Goal: Task Accomplishment & Management: Manage account settings

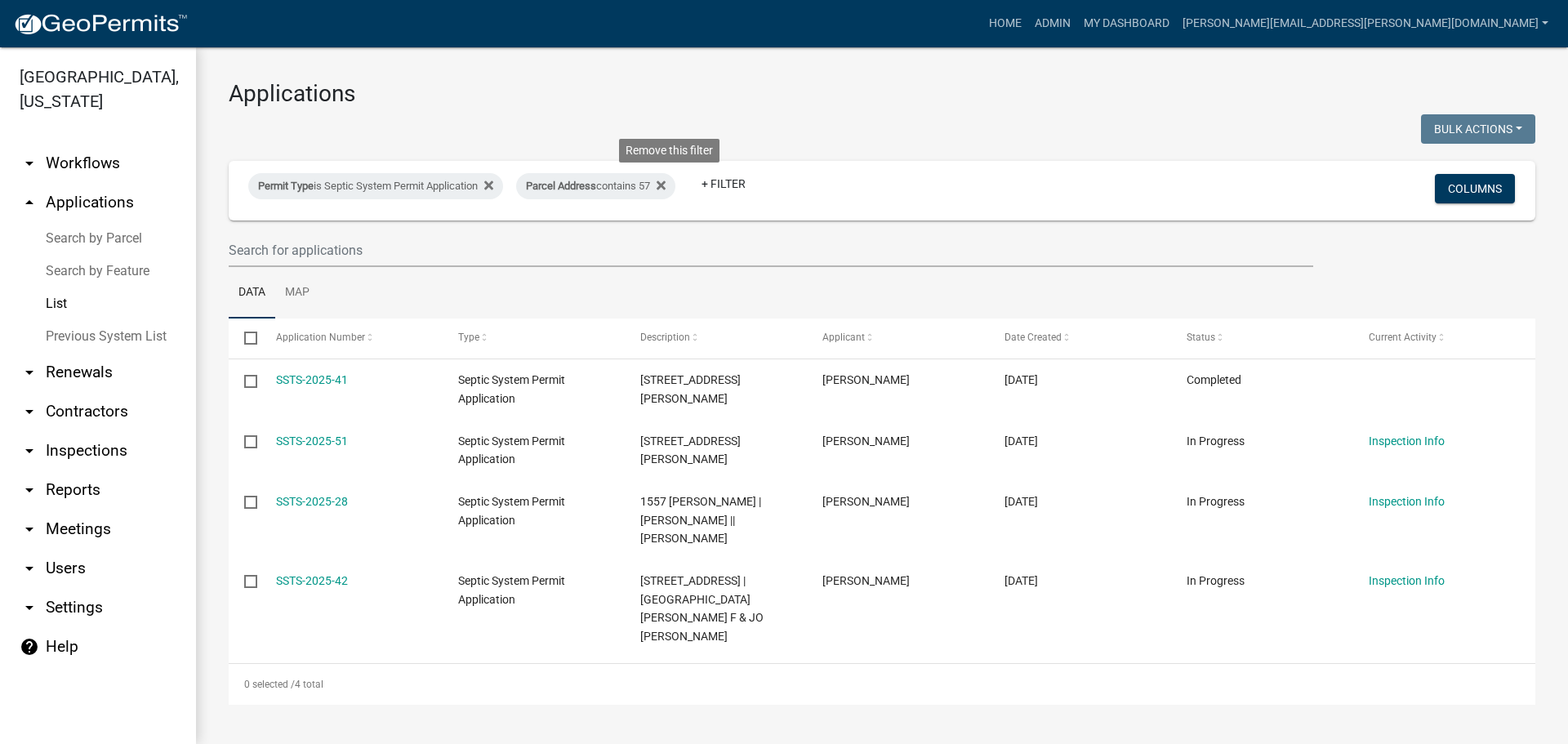
click at [666, 183] on icon at bounding box center [661, 185] width 9 height 9
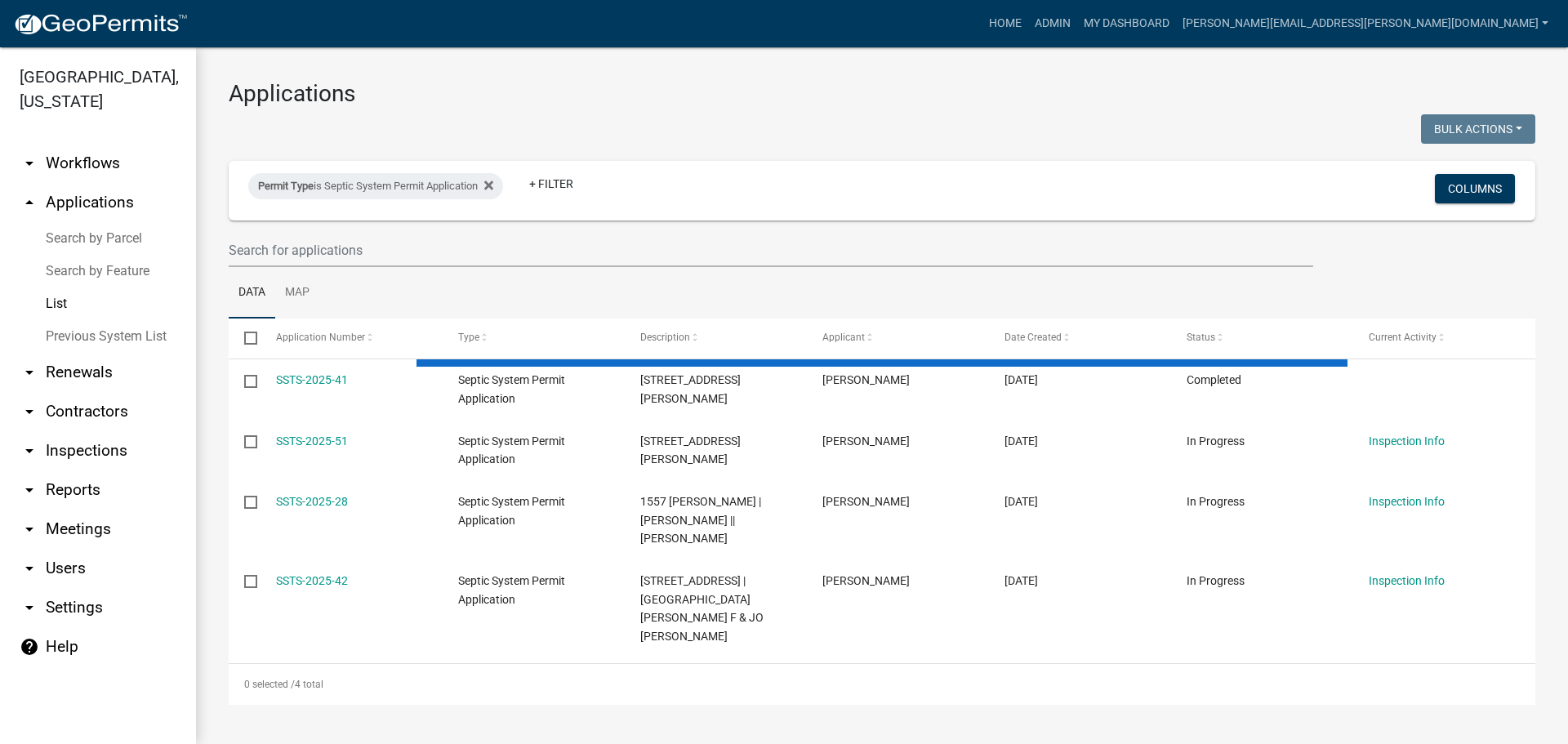
select select "3: 100"
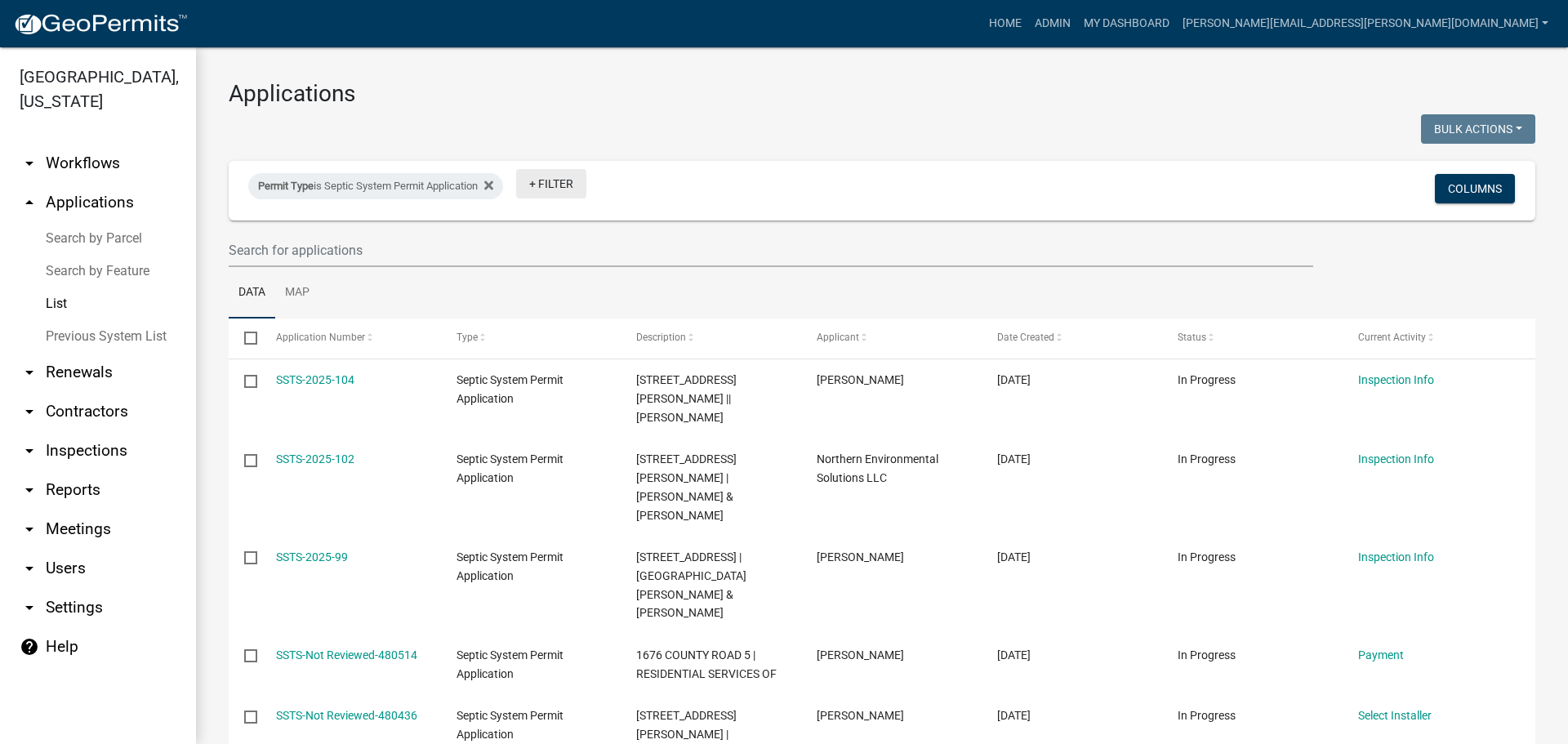
click at [570, 191] on link "+ Filter" at bounding box center [551, 183] width 70 height 29
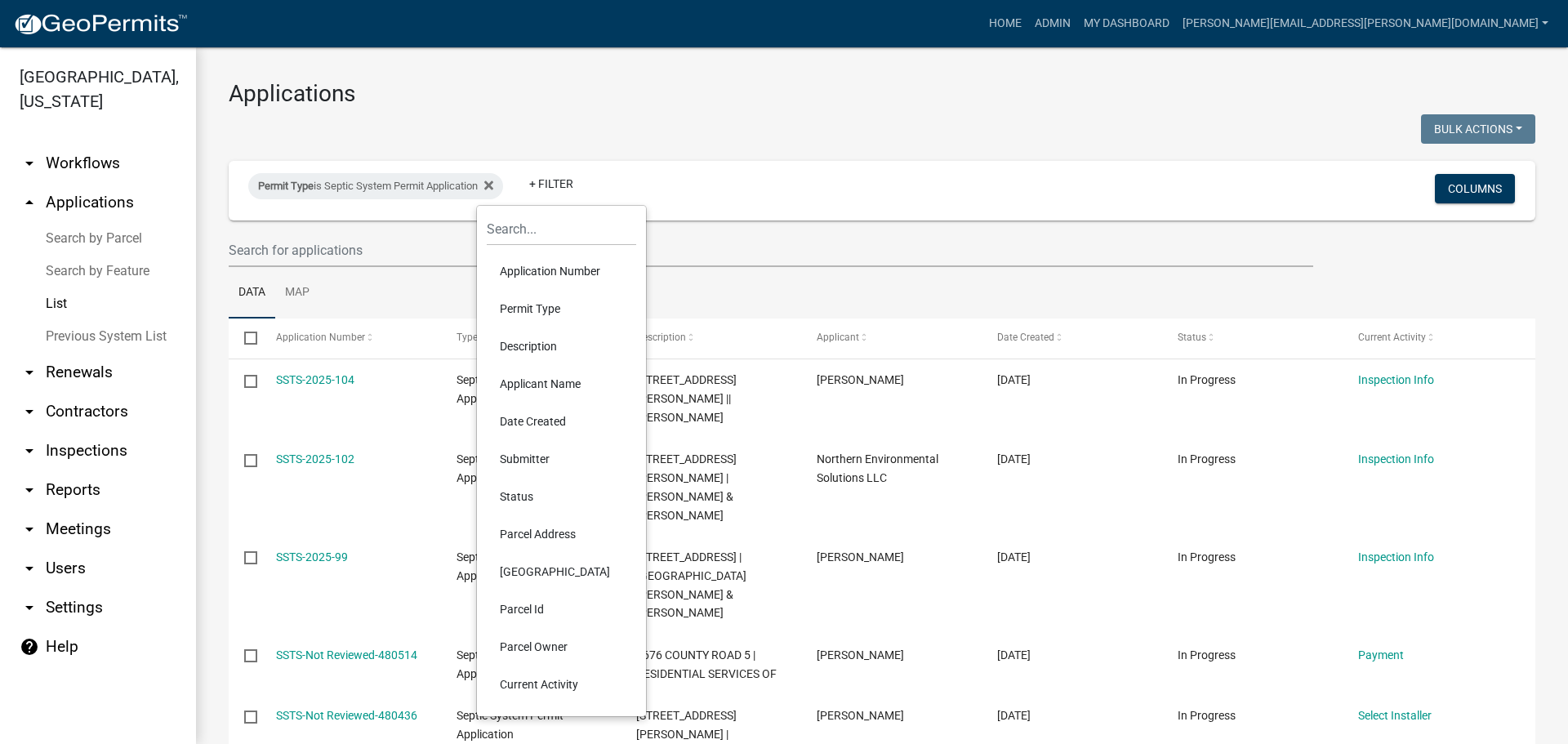
click at [519, 536] on li "Parcel Address" at bounding box center [562, 533] width 150 height 37
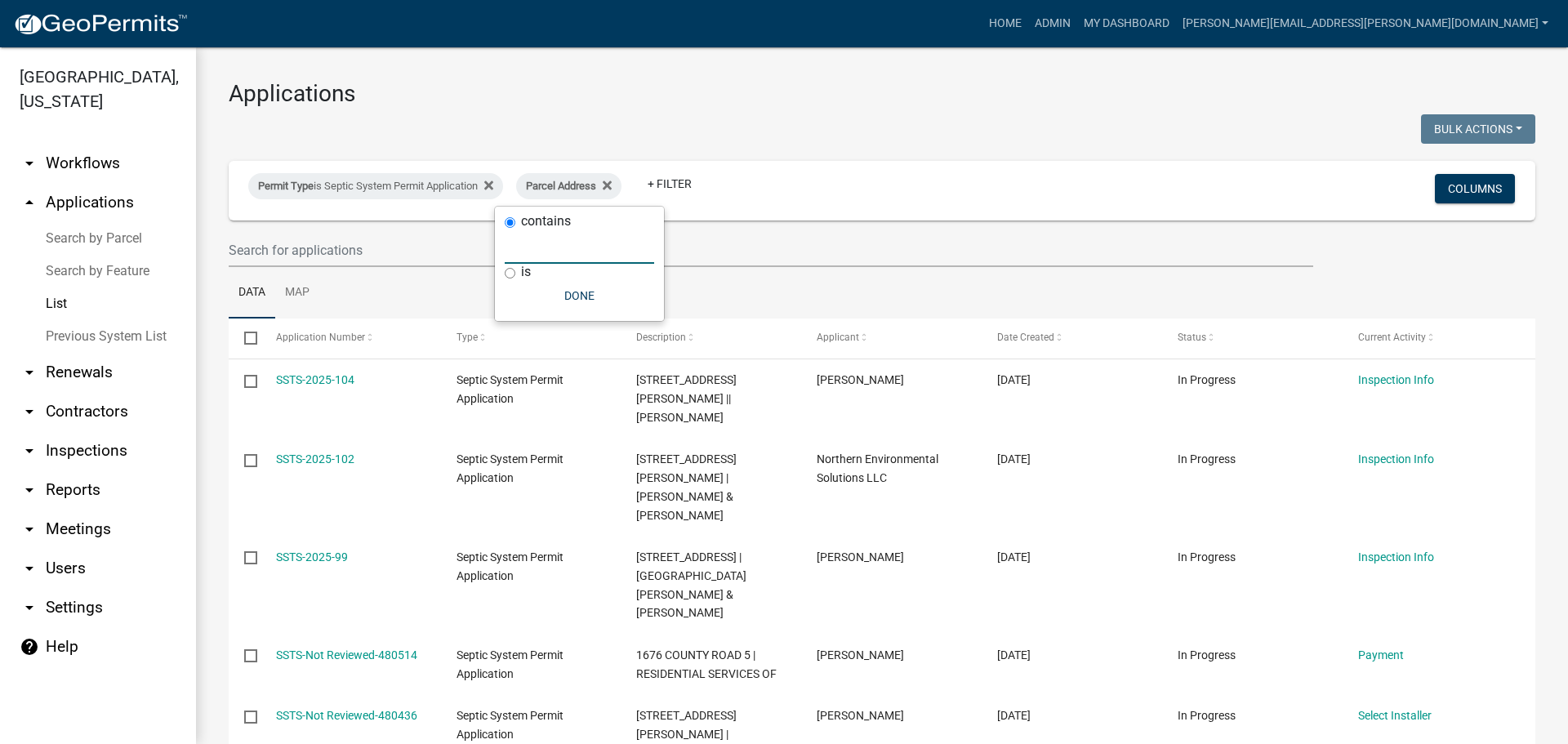
click at [540, 250] on input "text" at bounding box center [579, 246] width 150 height 34
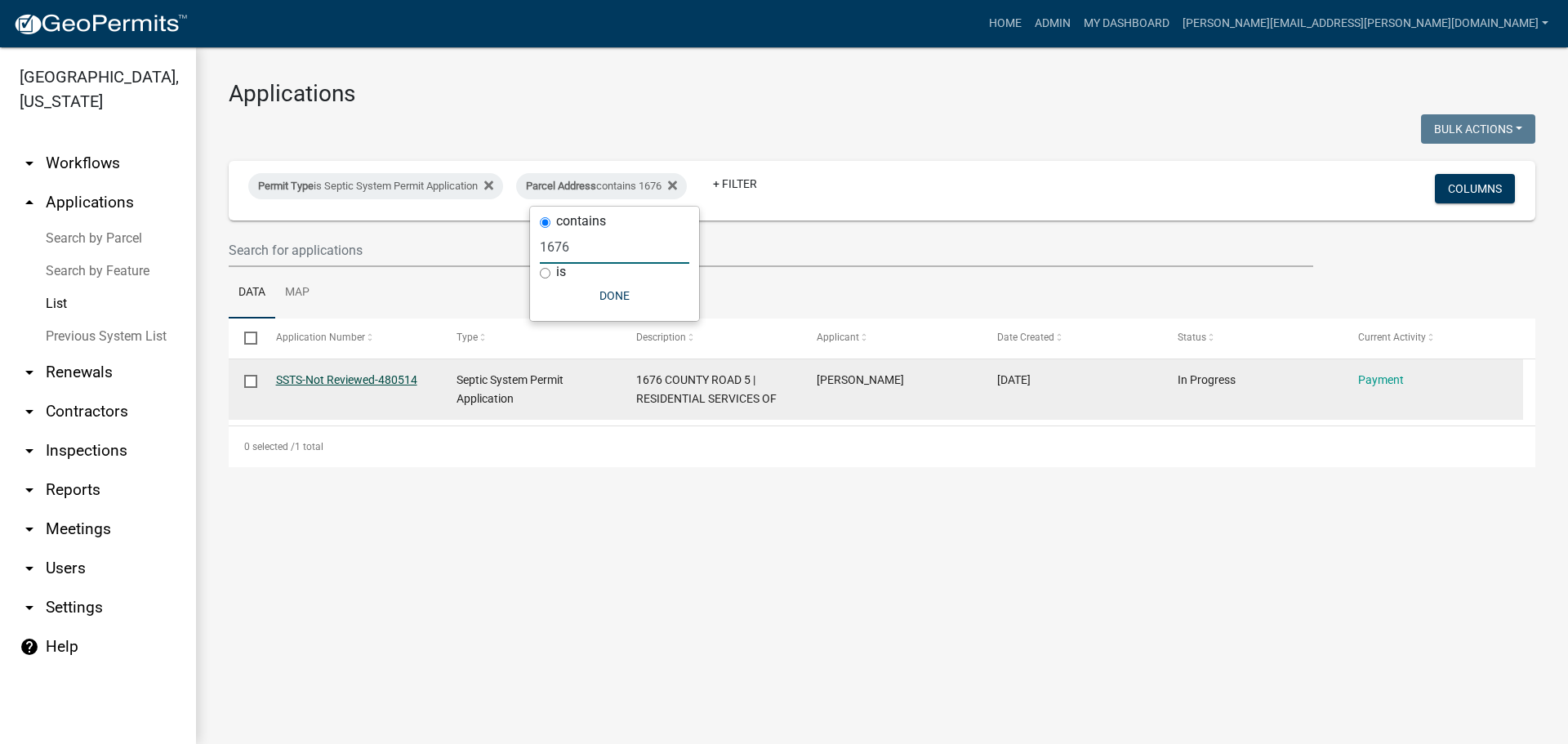
type input "1676"
click at [335, 380] on link "SSTS-Not Reviewed-480514" at bounding box center [347, 379] width 141 height 13
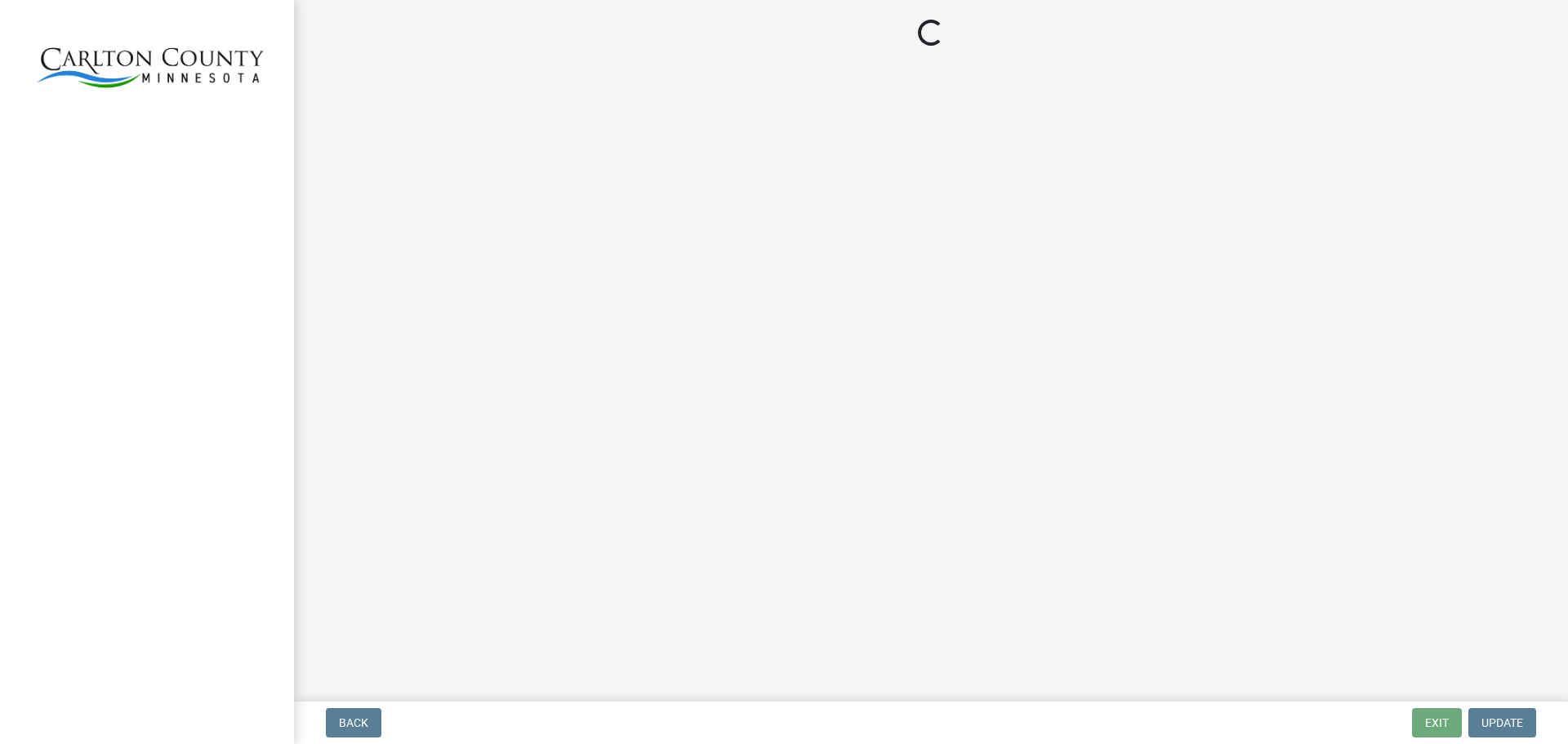
select select "3: 3"
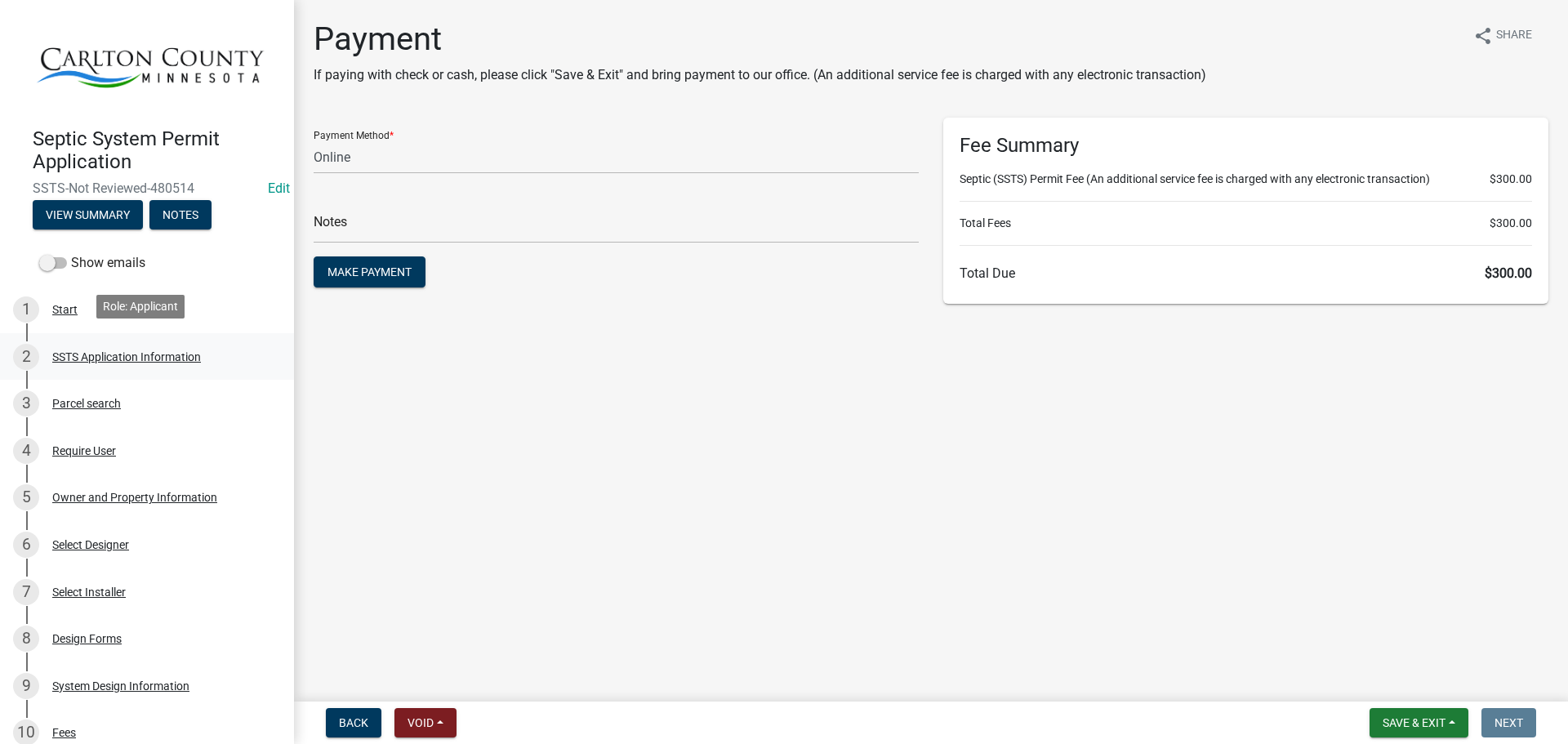
click at [82, 351] on div "SSTS Application Information" at bounding box center [126, 356] width 149 height 12
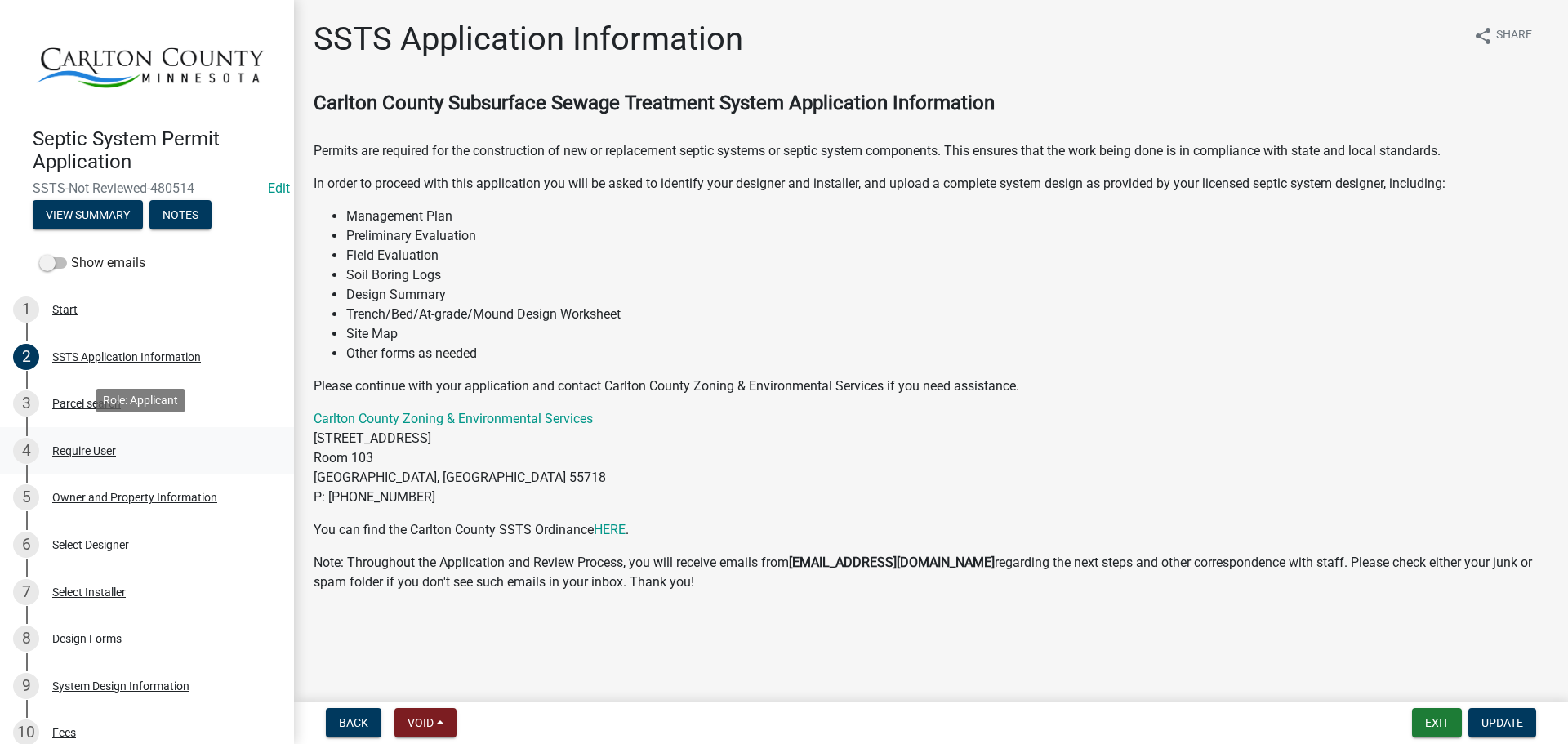
click at [102, 447] on div "Require User" at bounding box center [84, 450] width 64 height 12
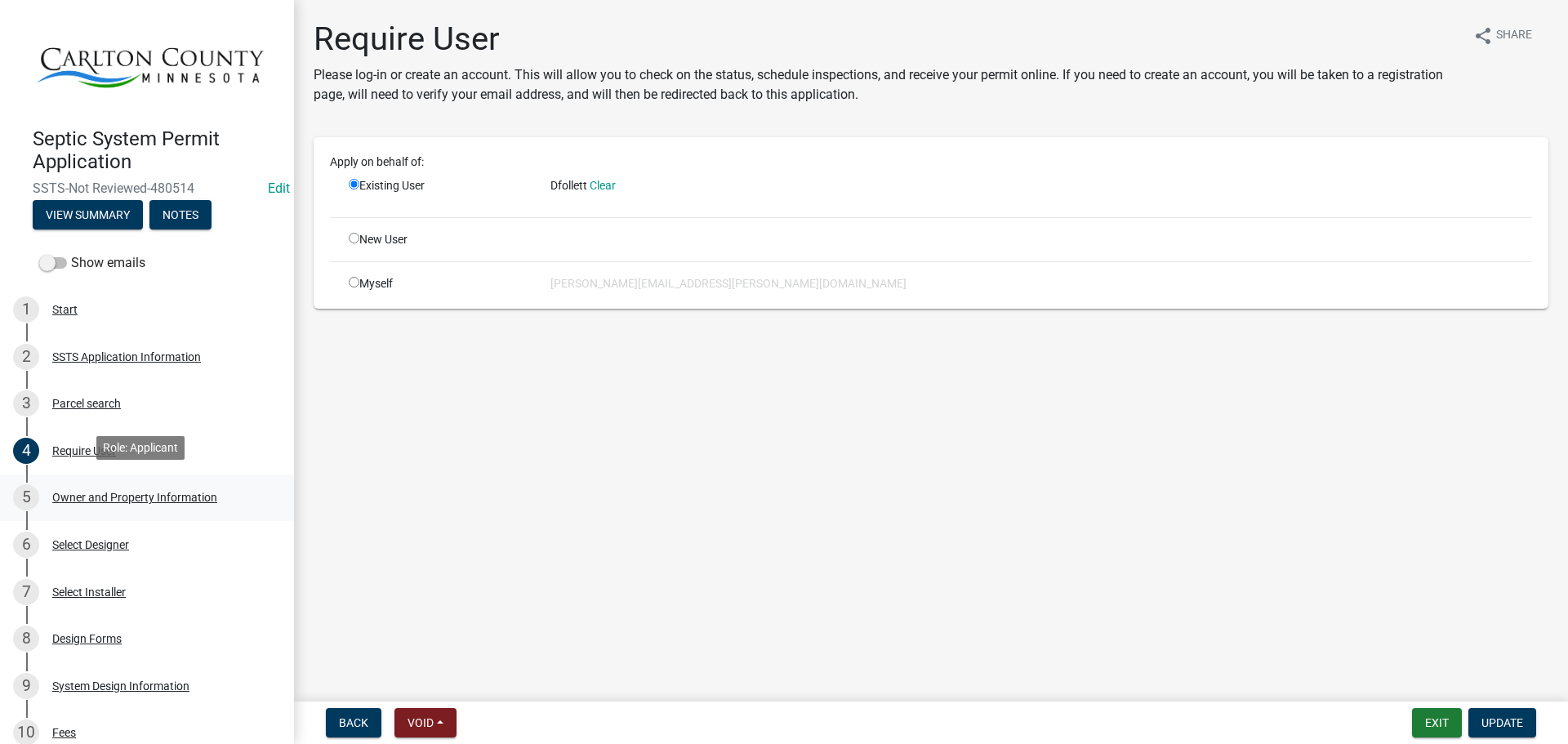
click at [104, 495] on div "Owner and Property Information" at bounding box center [134, 497] width 165 height 12
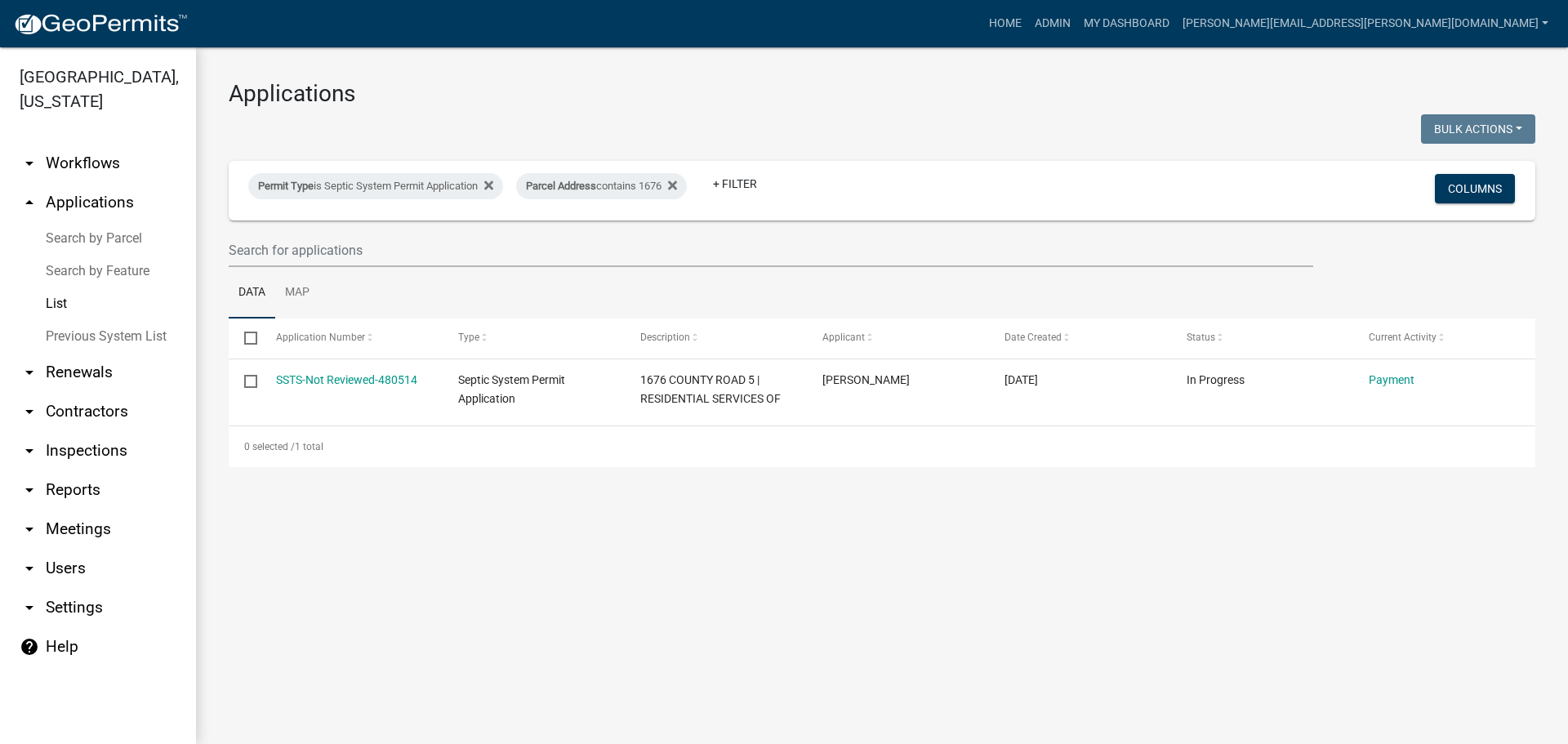
click at [44, 298] on link "List" at bounding box center [98, 304] width 196 height 33
click at [493, 187] on icon at bounding box center [489, 185] width 9 height 9
click at [410, 186] on icon at bounding box center [405, 185] width 9 height 9
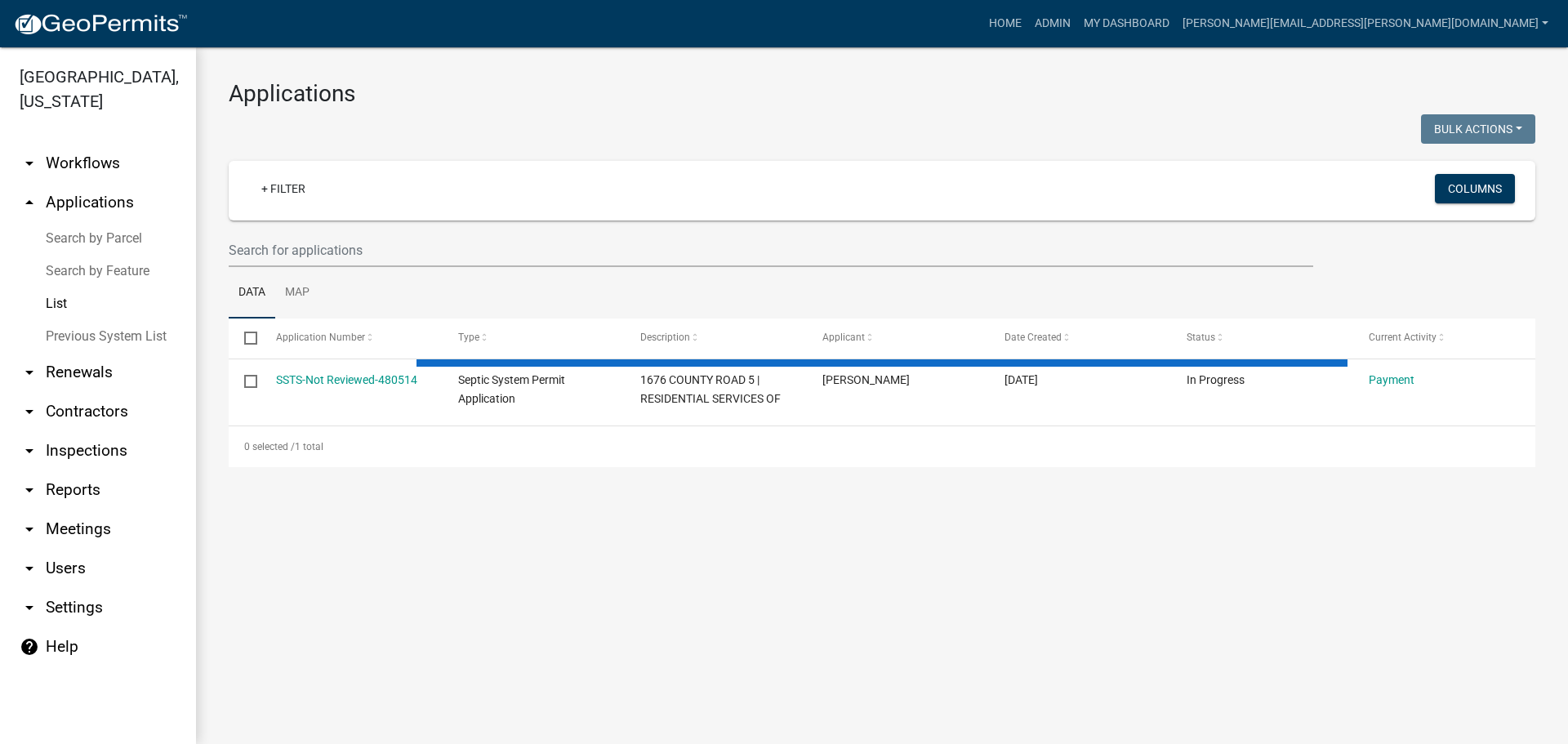
select select "3: 100"
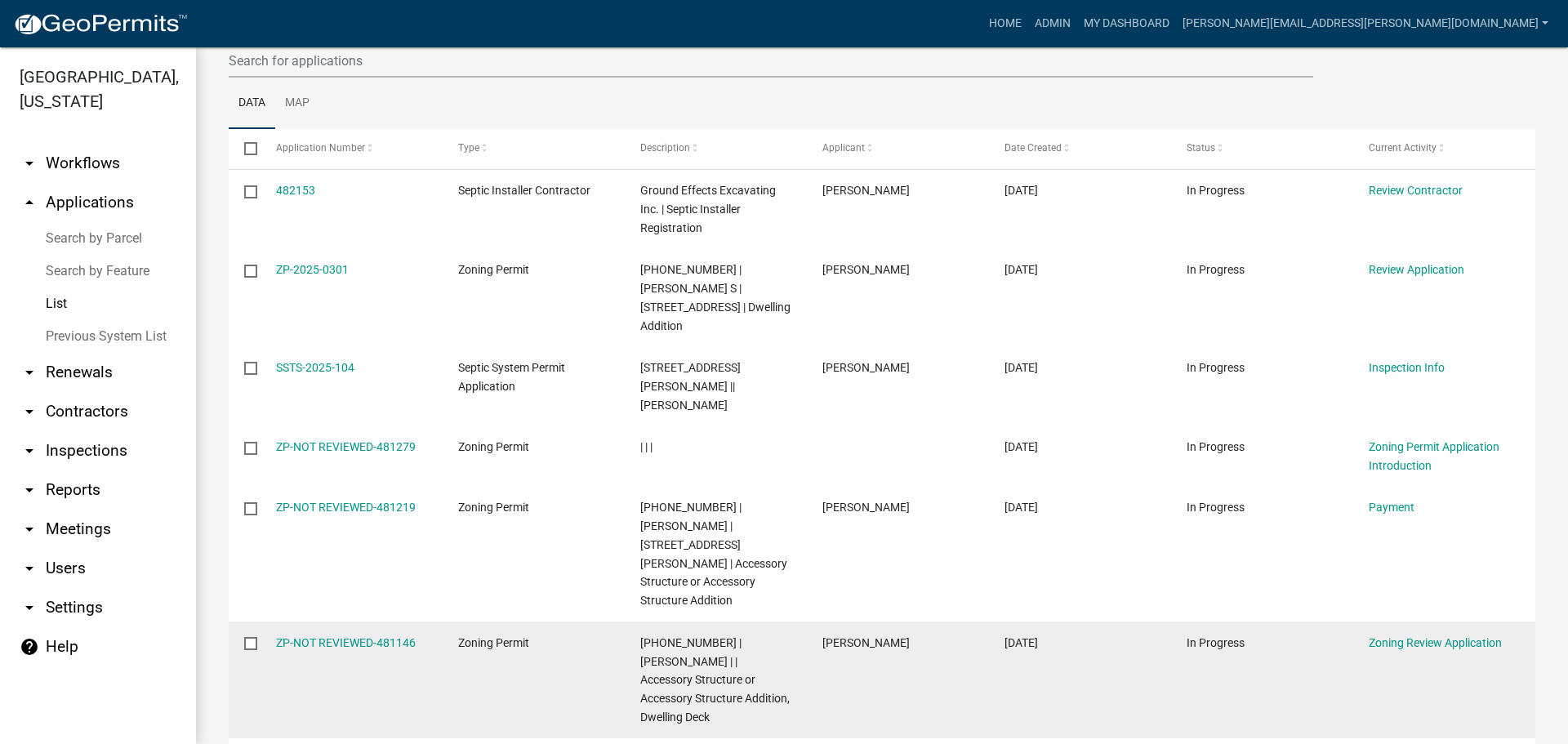
scroll to position [163, 0]
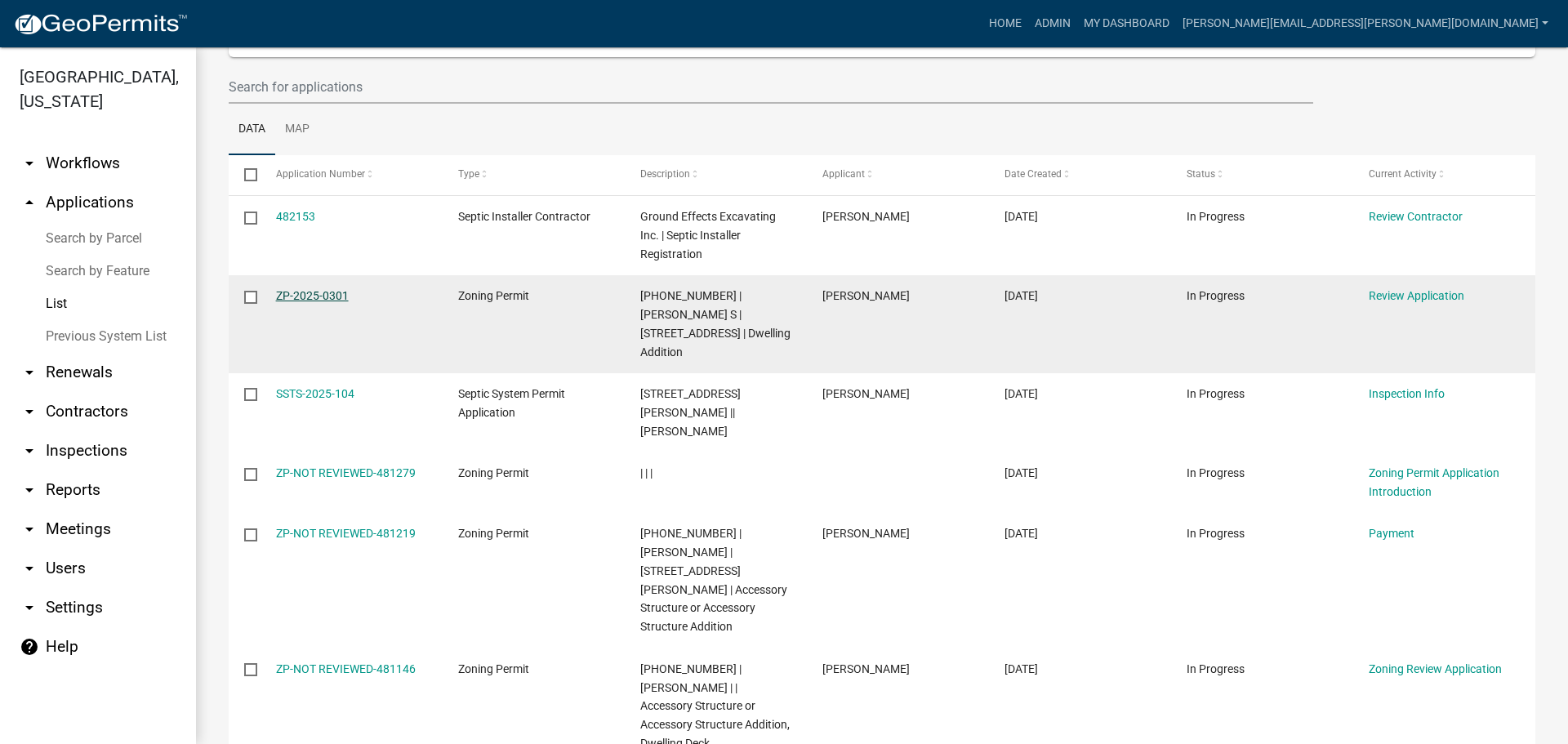
click at [324, 298] on link "ZP-2025-0301" at bounding box center [313, 295] width 73 height 13
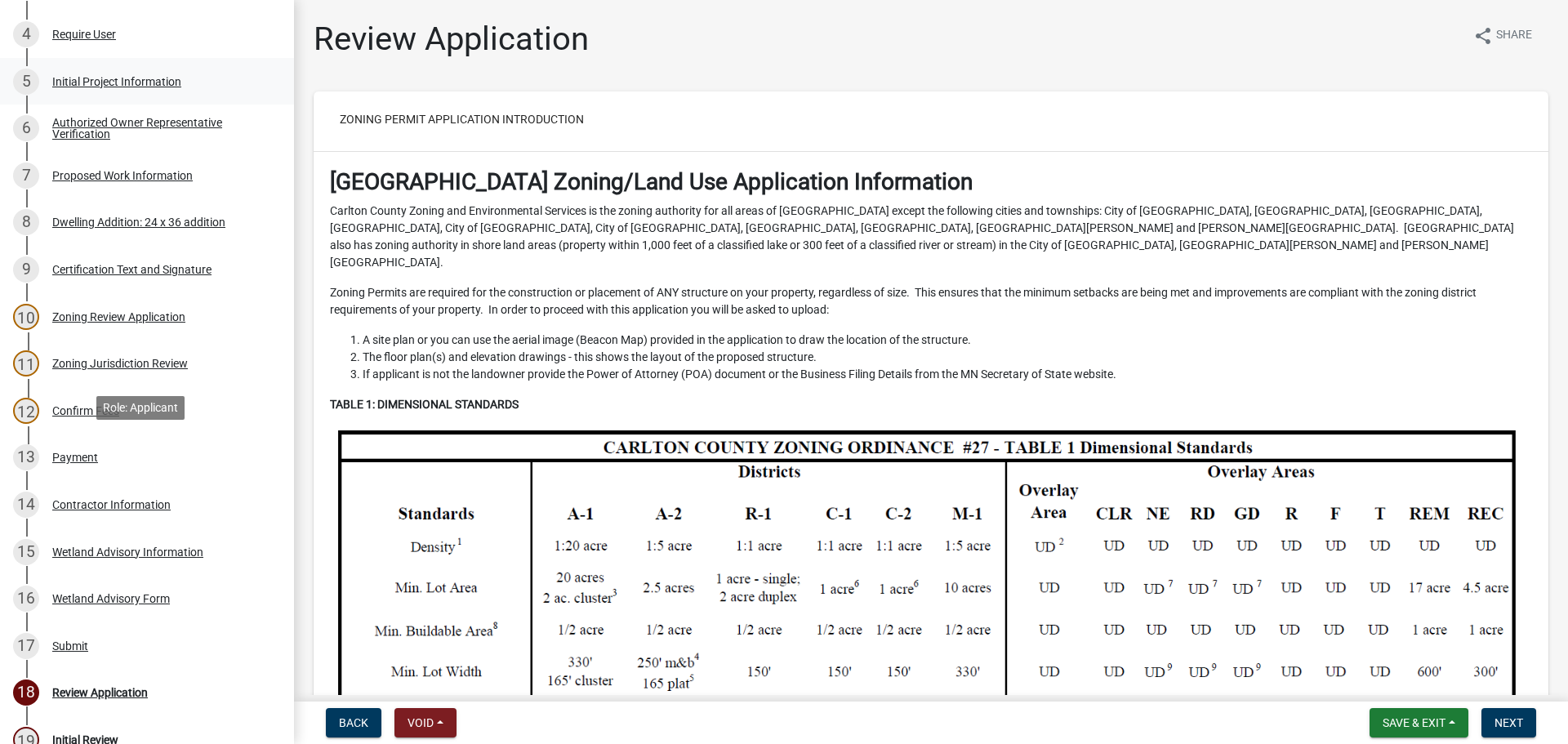
scroll to position [408, 0]
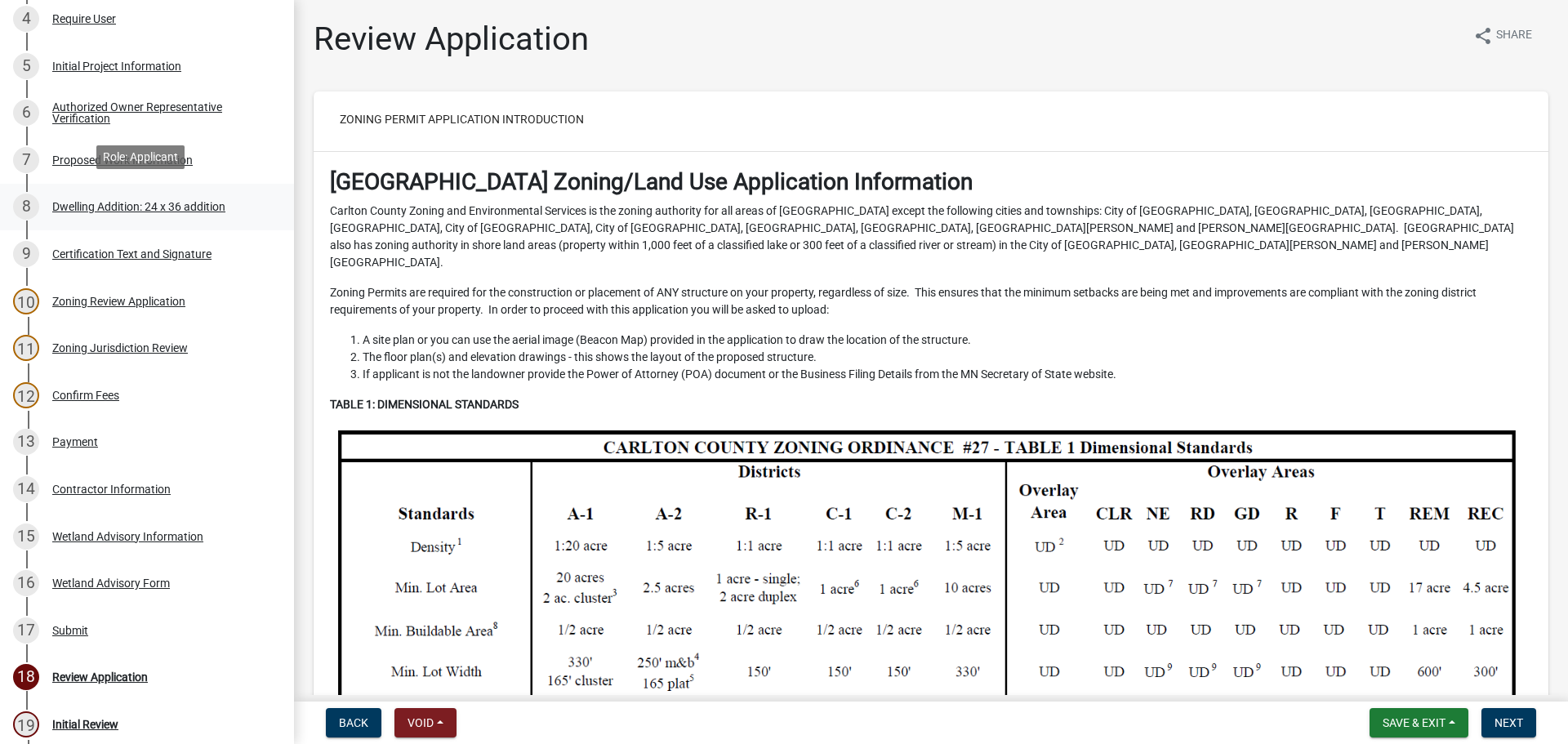
click at [171, 201] on div "Dwelling Addition: 24 x 36 addition" at bounding box center [139, 206] width 173 height 12
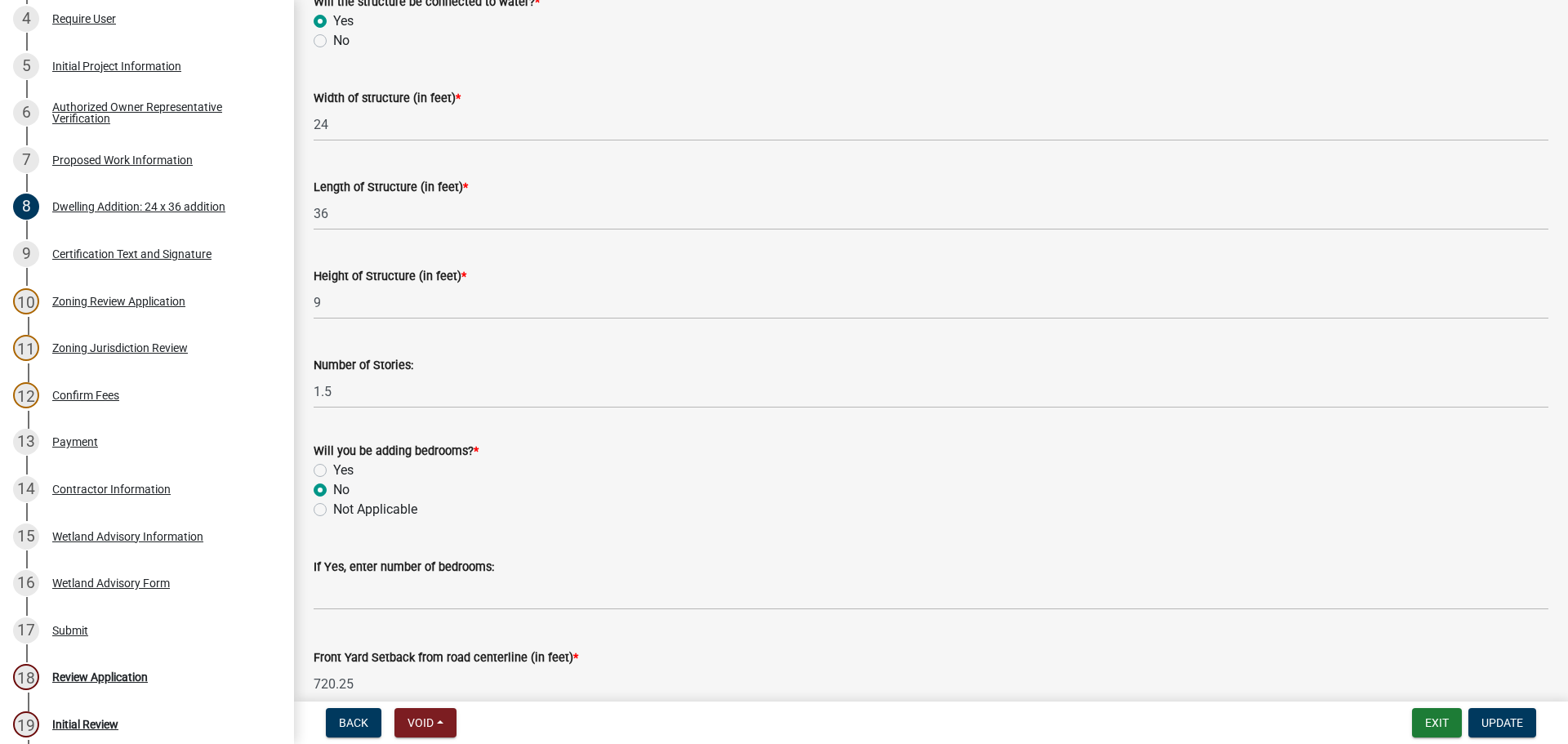
scroll to position [735, 0]
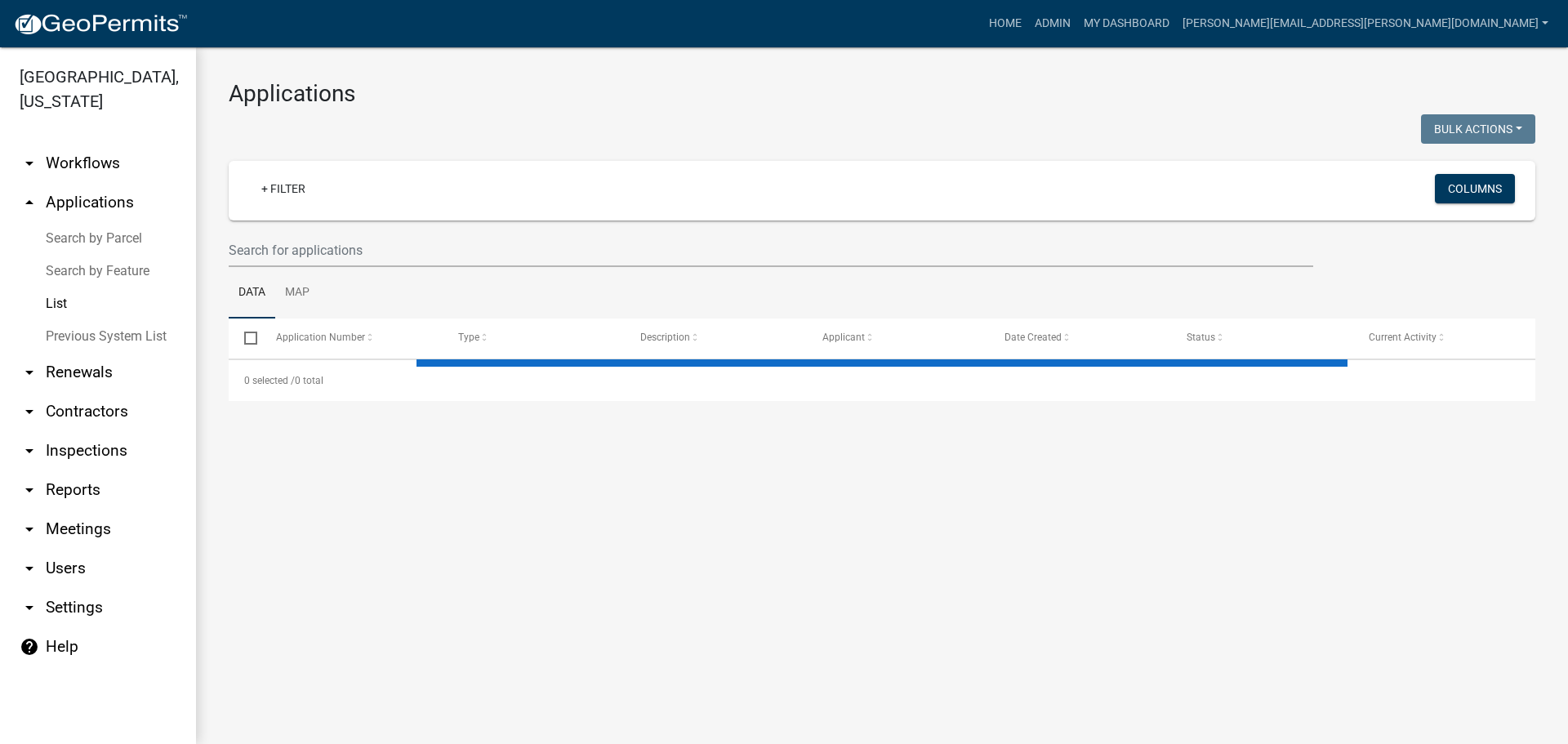
select select "3: 100"
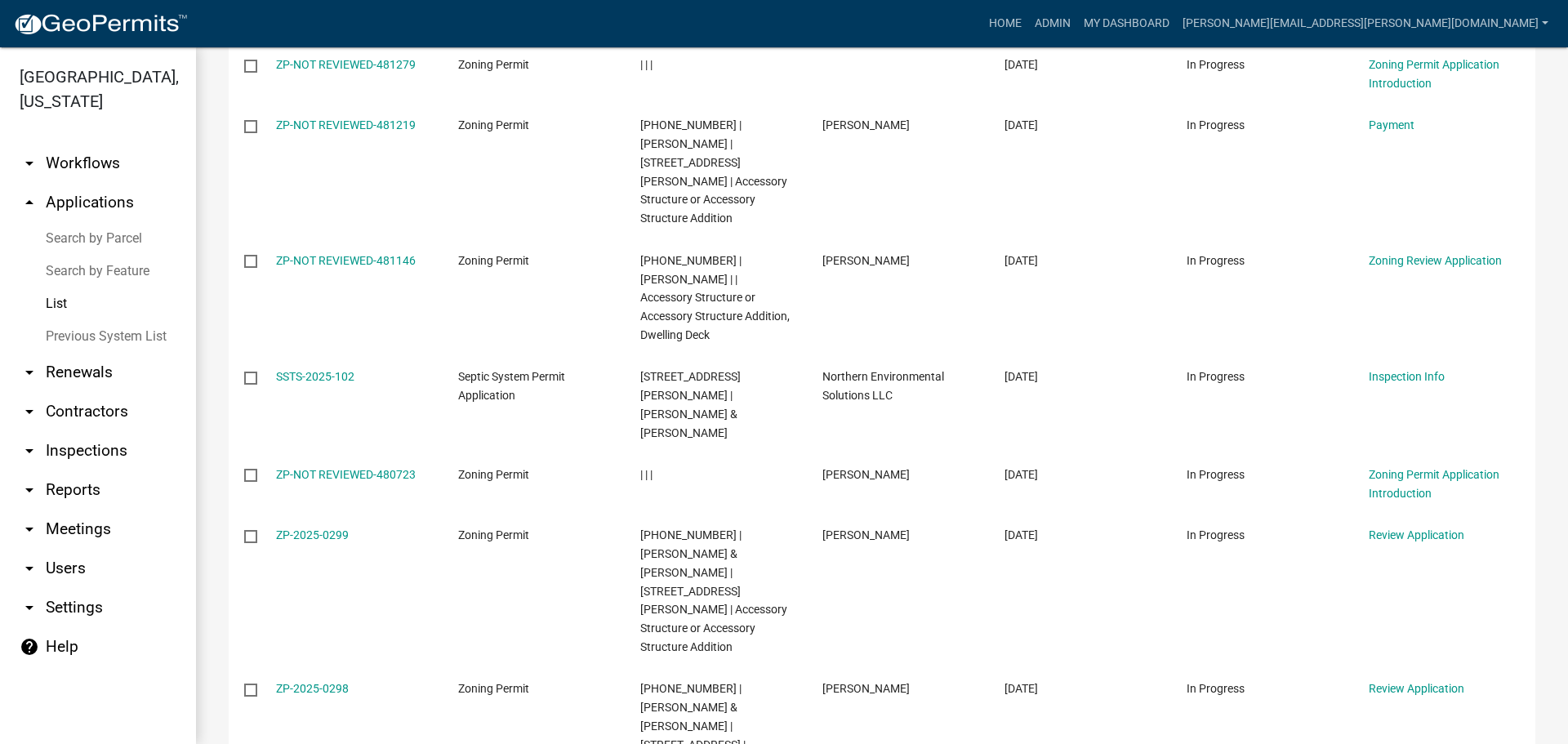
scroll to position [653, 0]
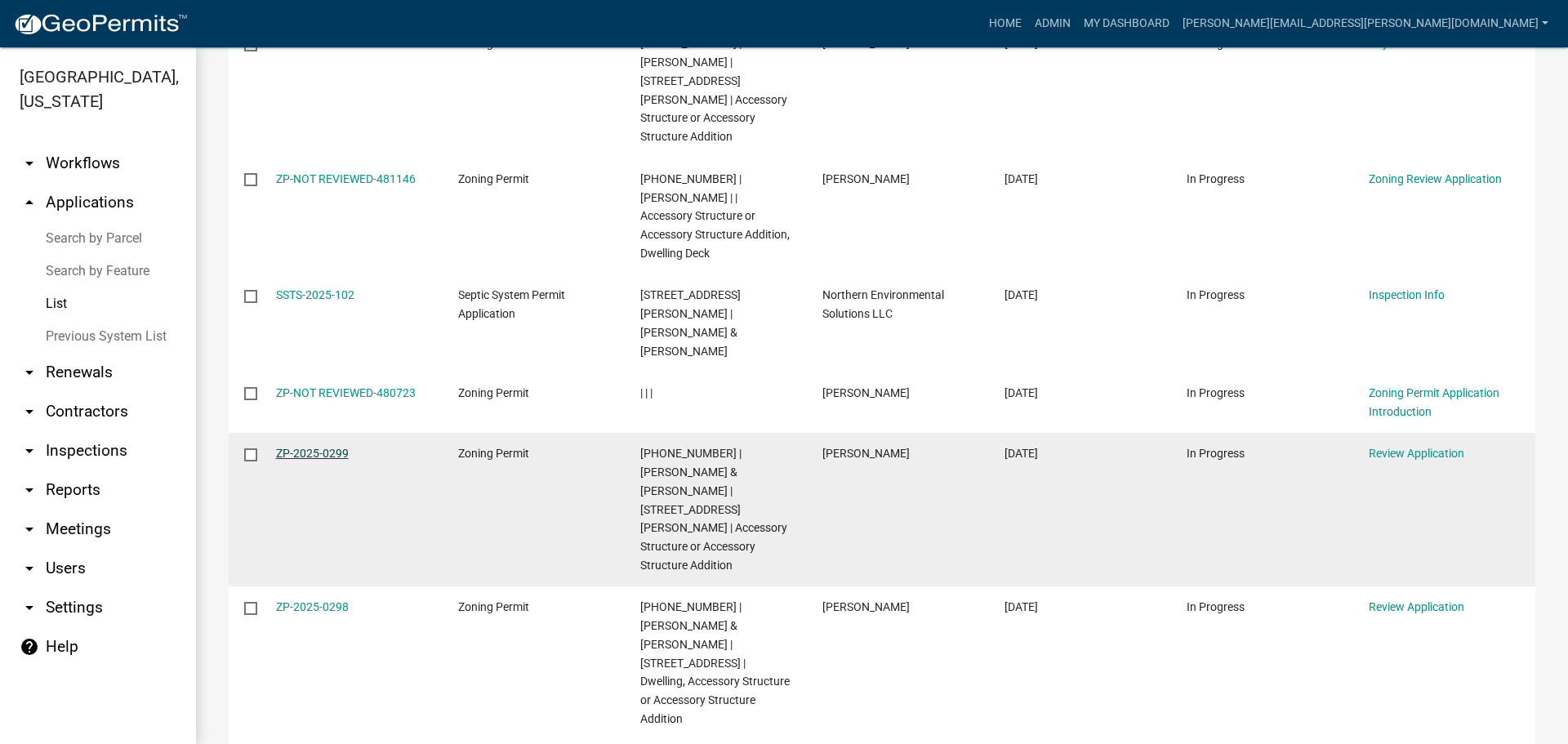
click at [340, 447] on link "ZP-2025-0299" at bounding box center [313, 453] width 73 height 13
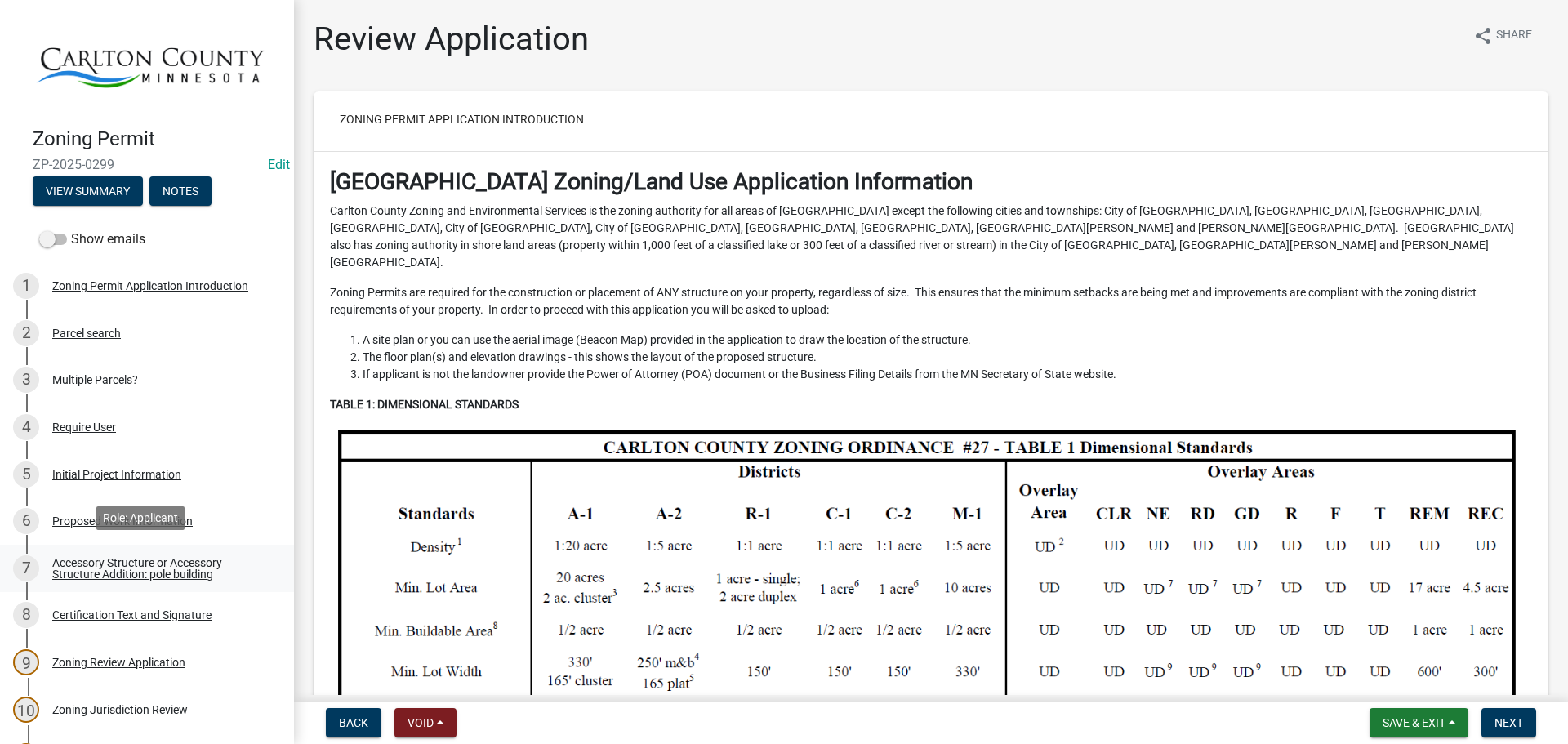
click at [81, 546] on link "7 Accessory Structure or Accessory Structure Addition: pole building" at bounding box center [147, 568] width 294 height 47
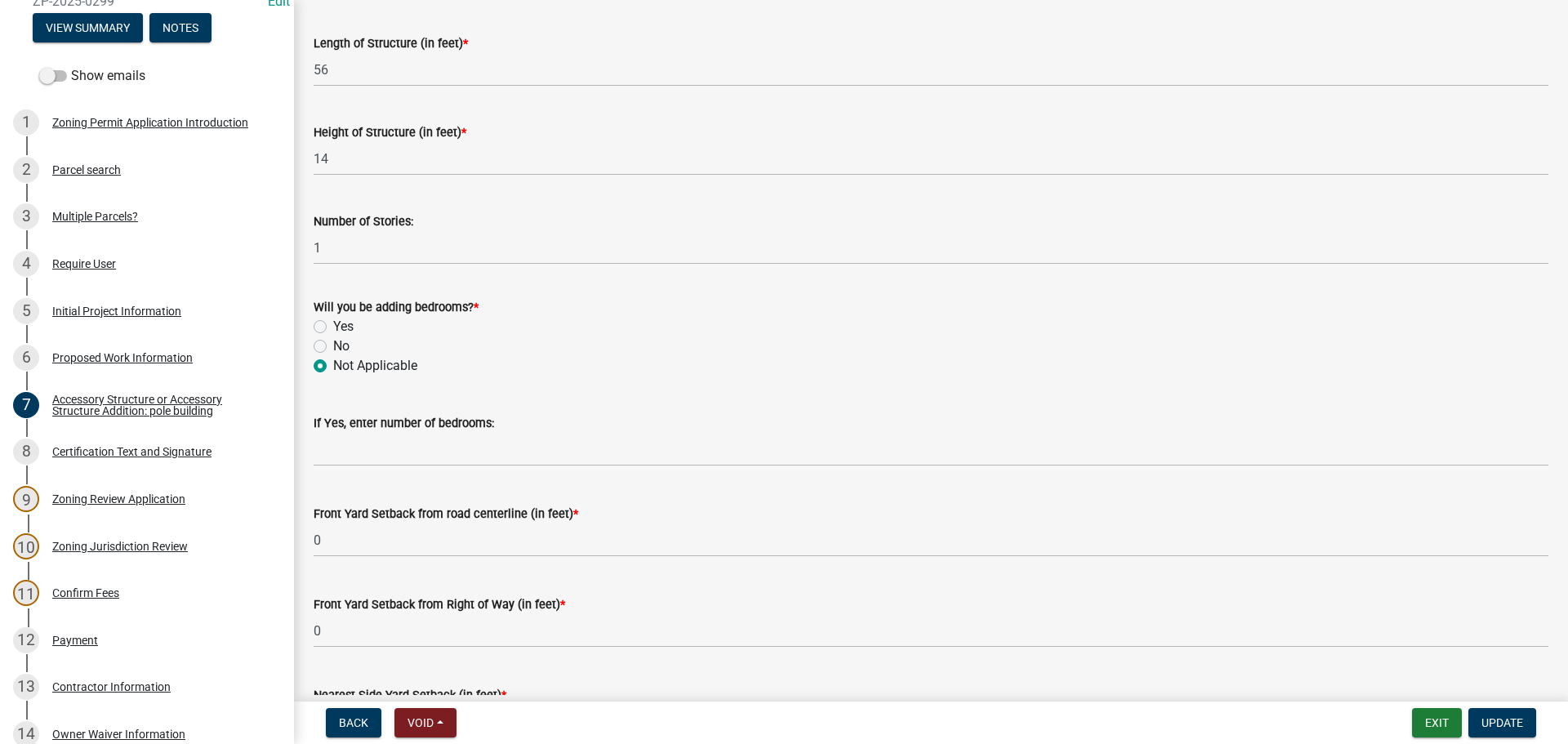
scroll to position [898, 0]
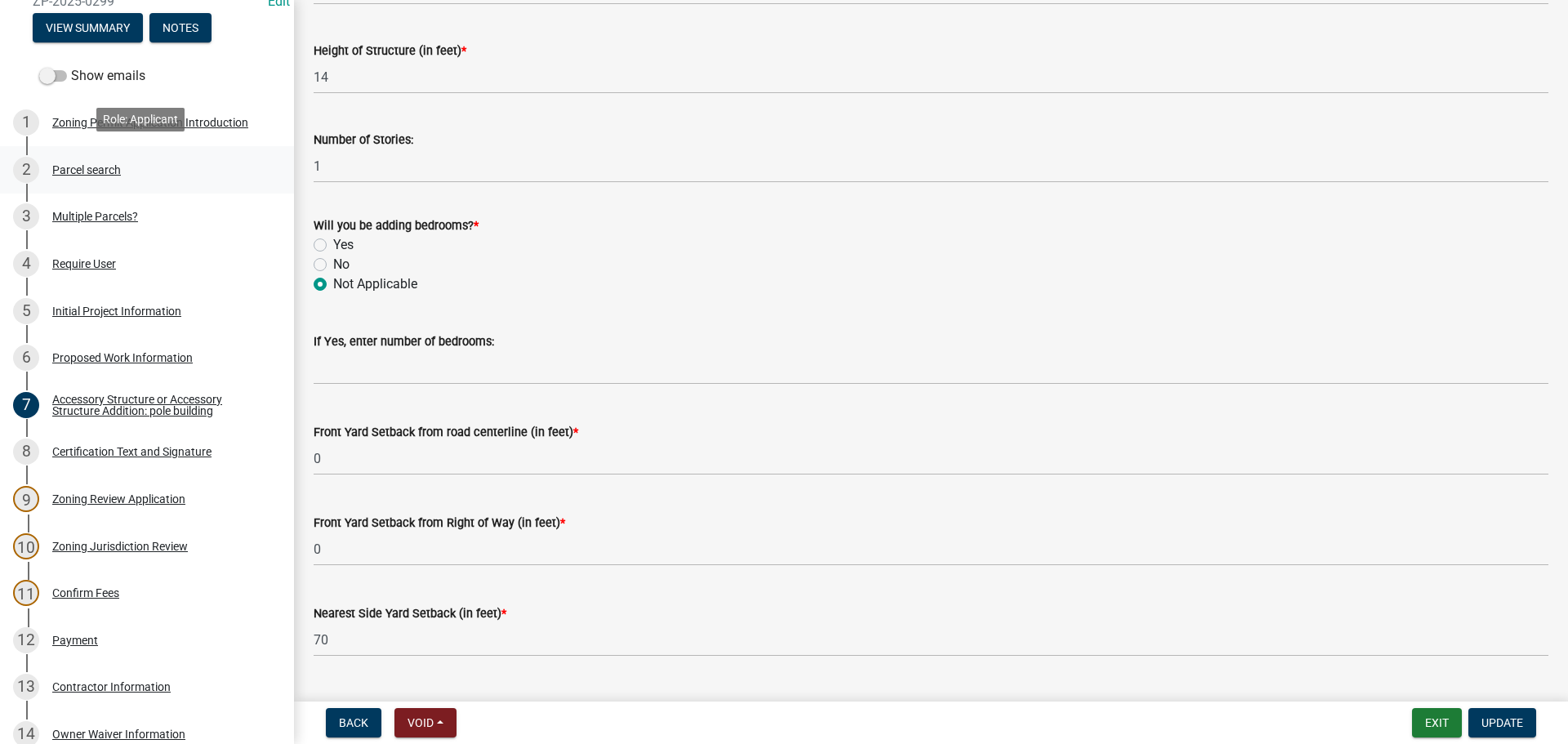
click at [107, 157] on div "2 Parcel search" at bounding box center [140, 170] width 254 height 26
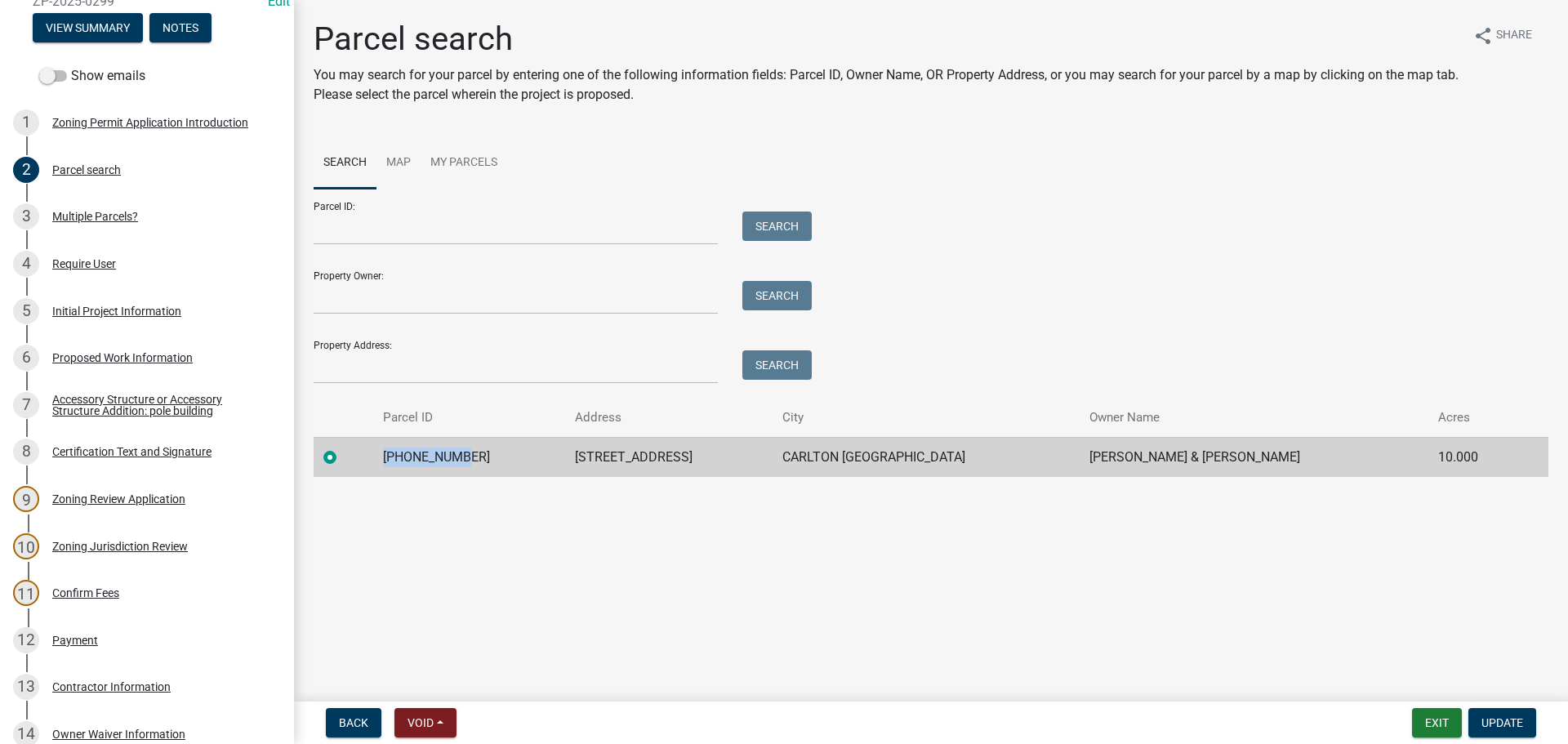
drag, startPoint x: 480, startPoint y: 450, endPoint x: 395, endPoint y: 450, distance: 85.0
click at [359, 458] on tr "[PHONE_NUMBER] 2676 [PERSON_NAME] [PERSON_NAME] MN [PERSON_NAME] & [PERSON_NAME…" at bounding box center [931, 457] width 1235 height 40
copy td "[PHONE_NUMBER]"
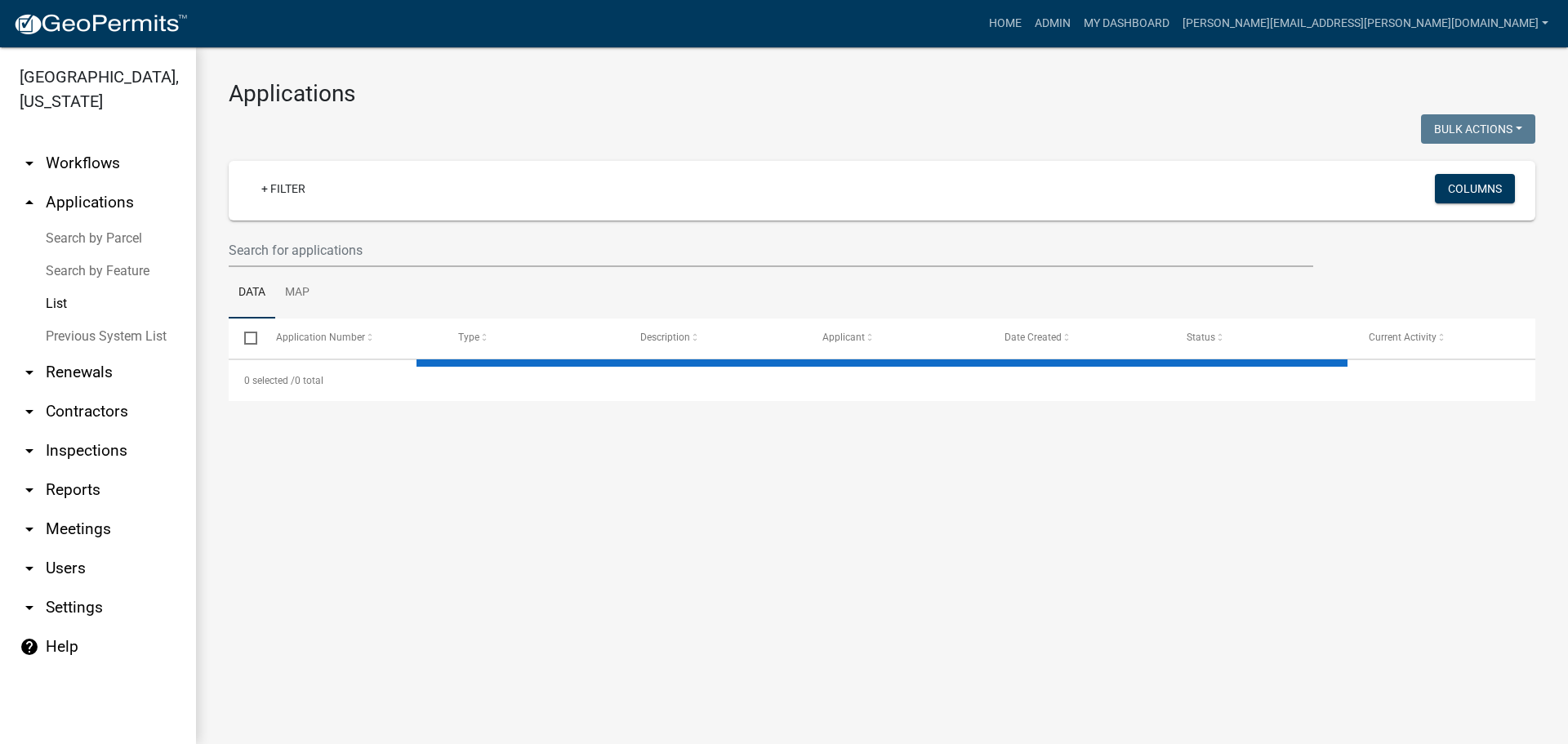
select select "3: 100"
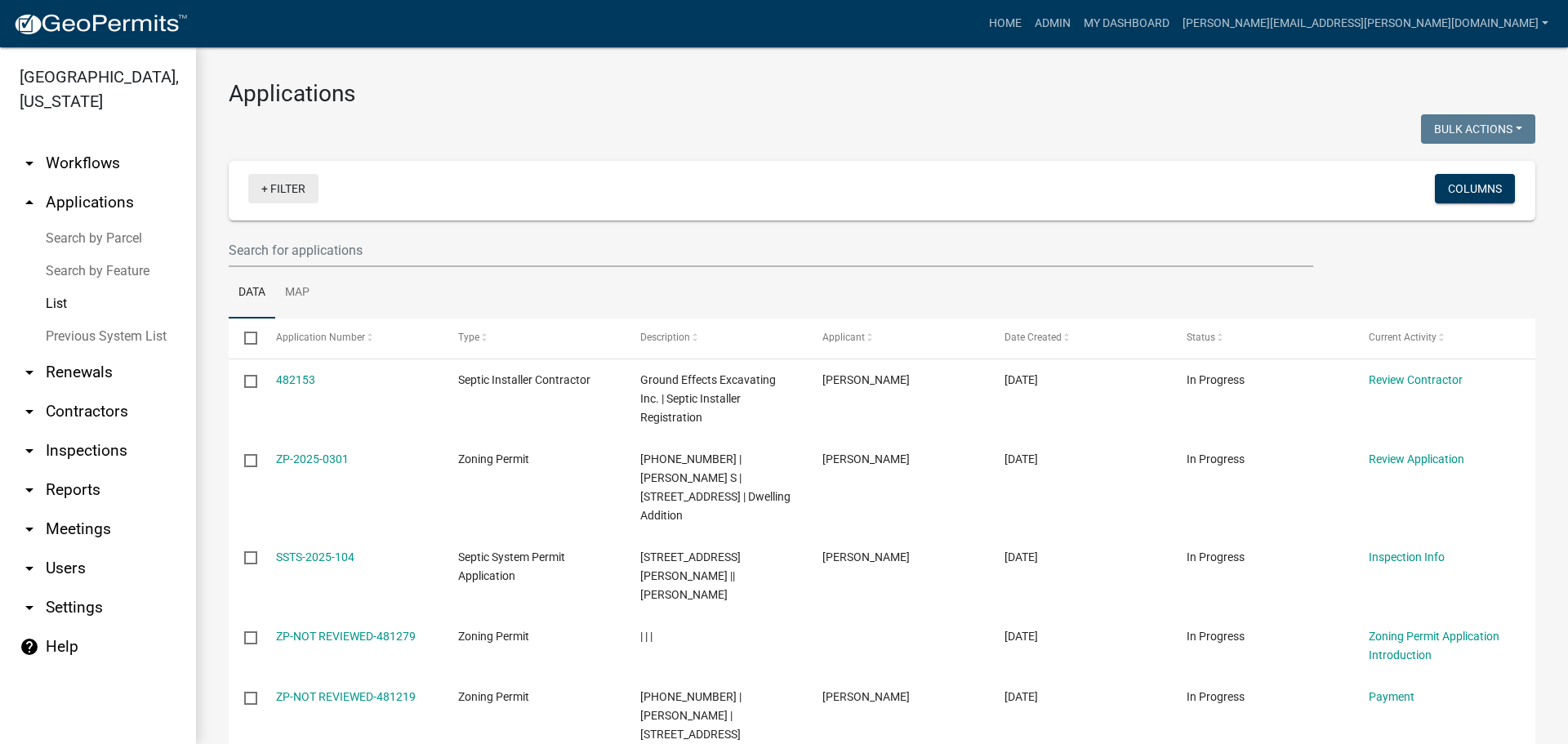
click at [294, 188] on link "+ Filter" at bounding box center [283, 189] width 70 height 29
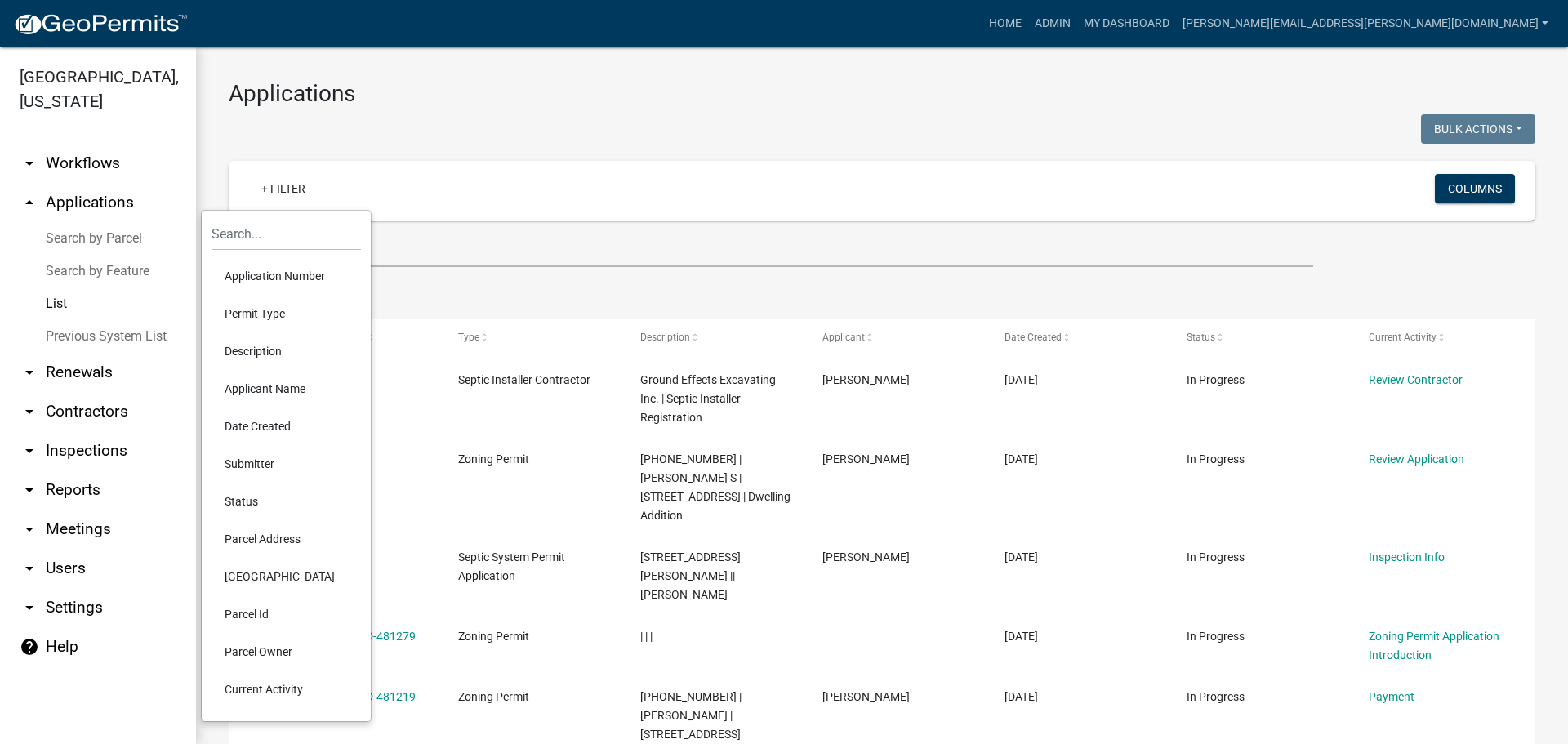
click at [288, 308] on li "Permit Type" at bounding box center [286, 313] width 150 height 37
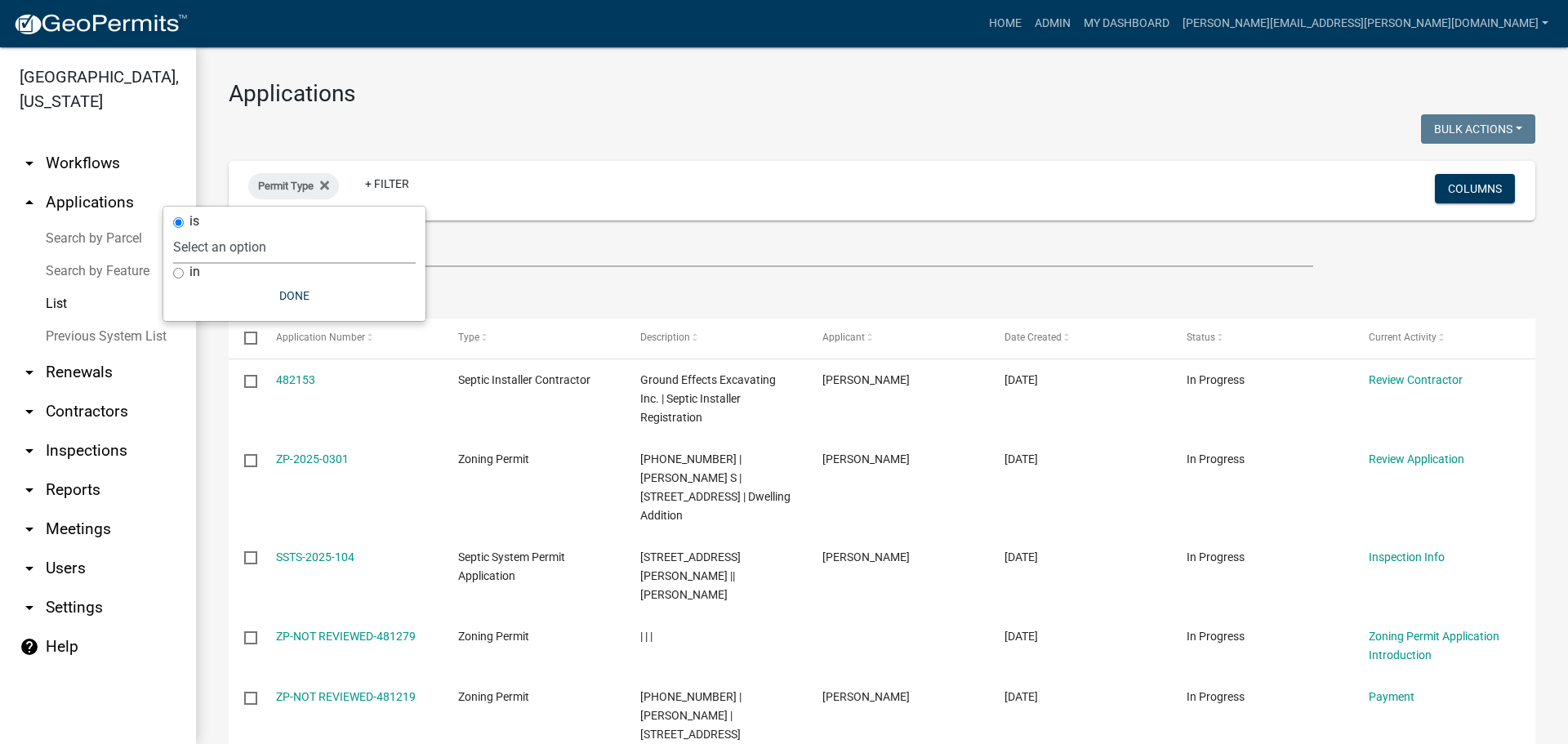
click at [332, 233] on select "Select an option Copy Of - Short Term [PERSON_NAME] DRAFT - CUP/IUP Application…" at bounding box center [295, 246] width 243 height 34
select select "4ea715b7-1725-4cb7-82be-3d693945ff20"
click at [258, 230] on select "Select an option Copy Of - Short Term [PERSON_NAME] DRAFT - CUP/IUP Application…" at bounding box center [295, 246] width 243 height 34
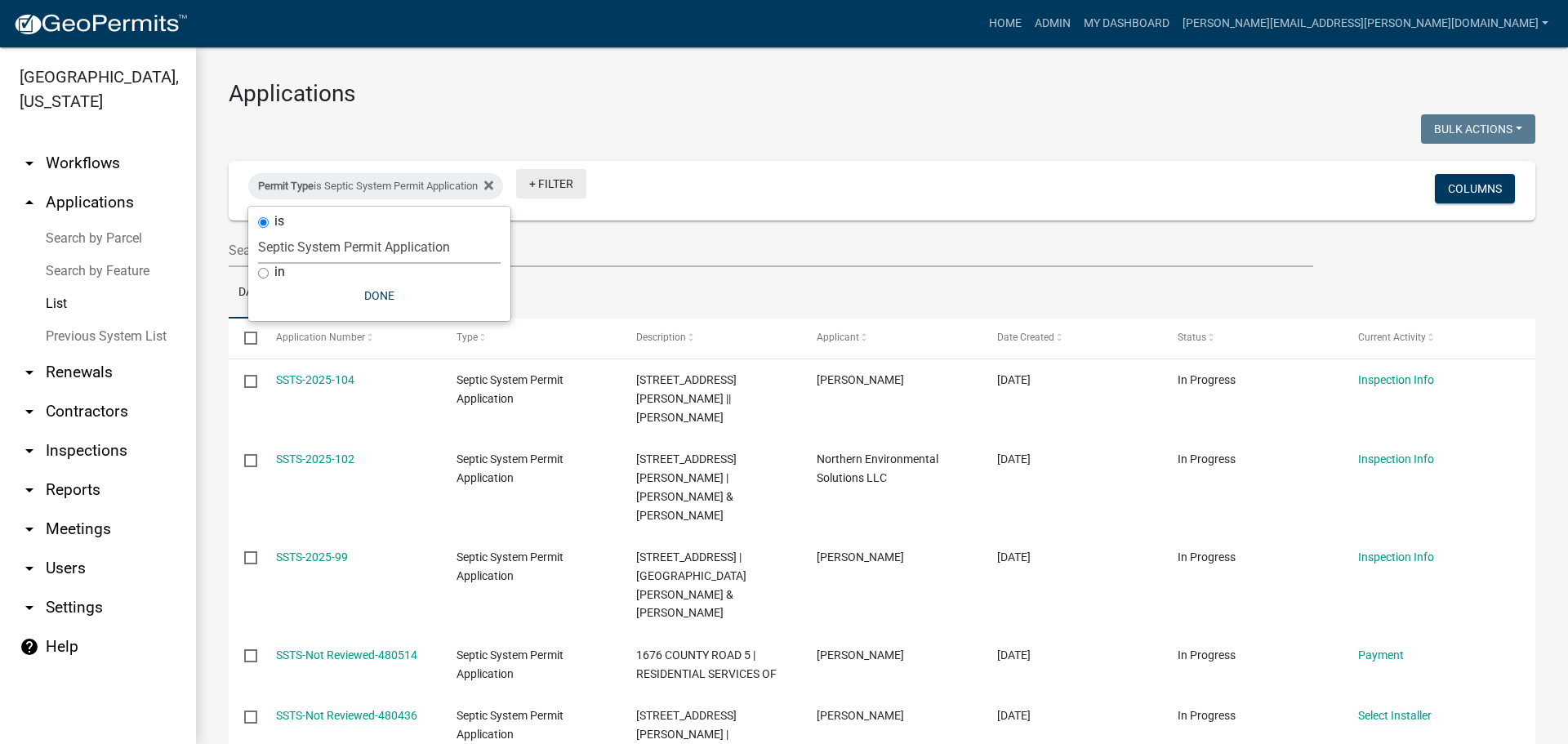
click at [566, 183] on link "+ Filter" at bounding box center [551, 183] width 70 height 29
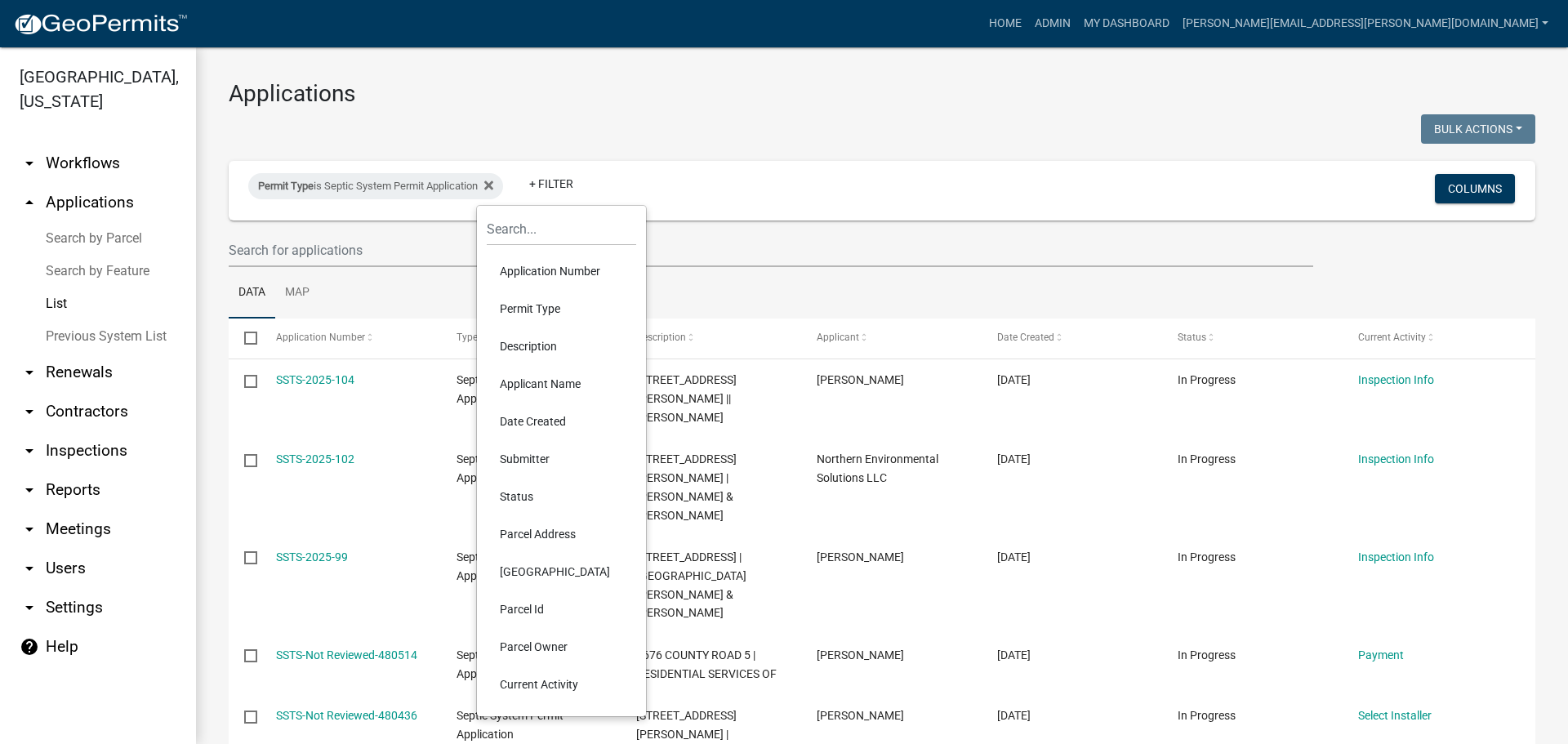
click at [524, 379] on li "Applicant Name" at bounding box center [562, 383] width 150 height 37
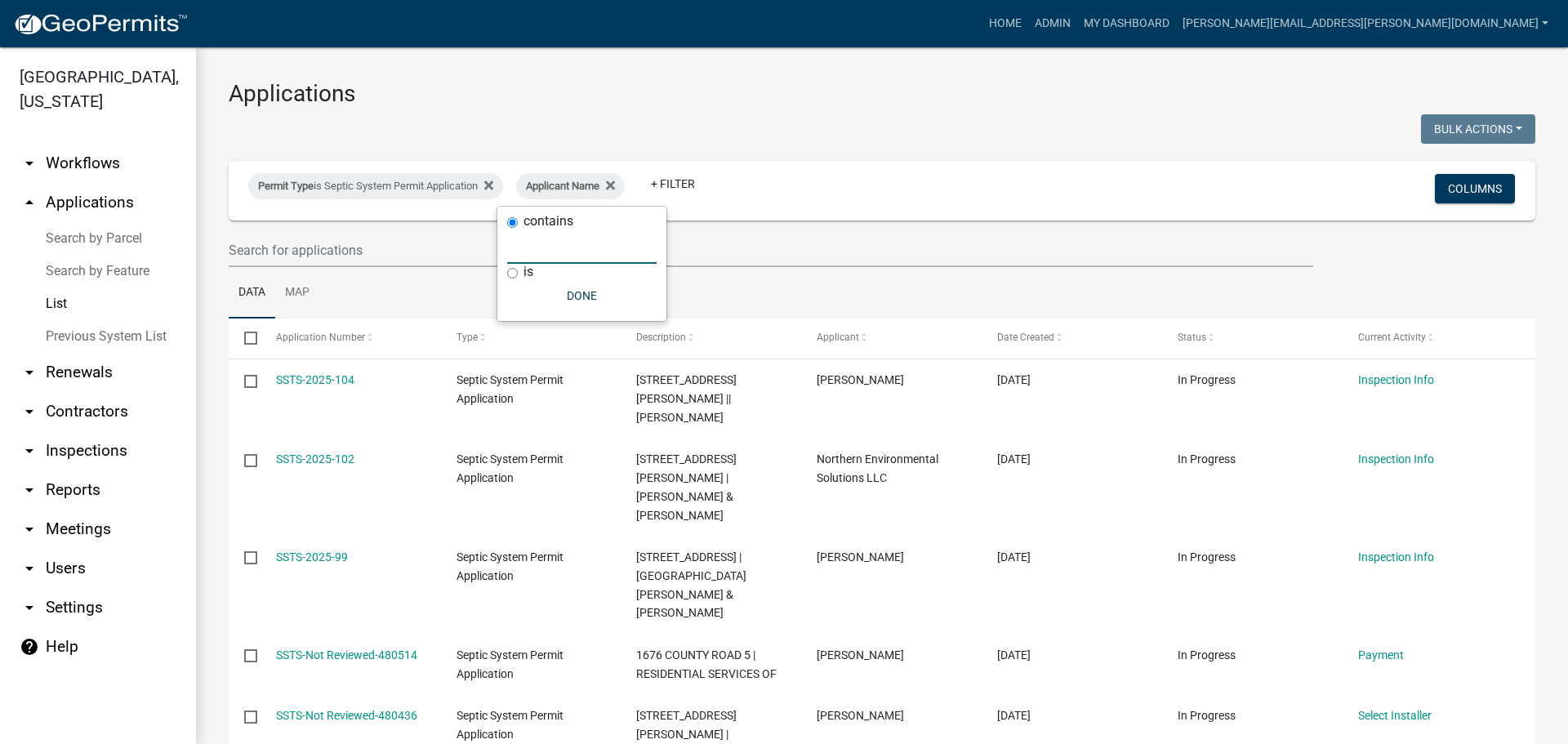
click at [565, 248] on input "text" at bounding box center [582, 246] width 150 height 34
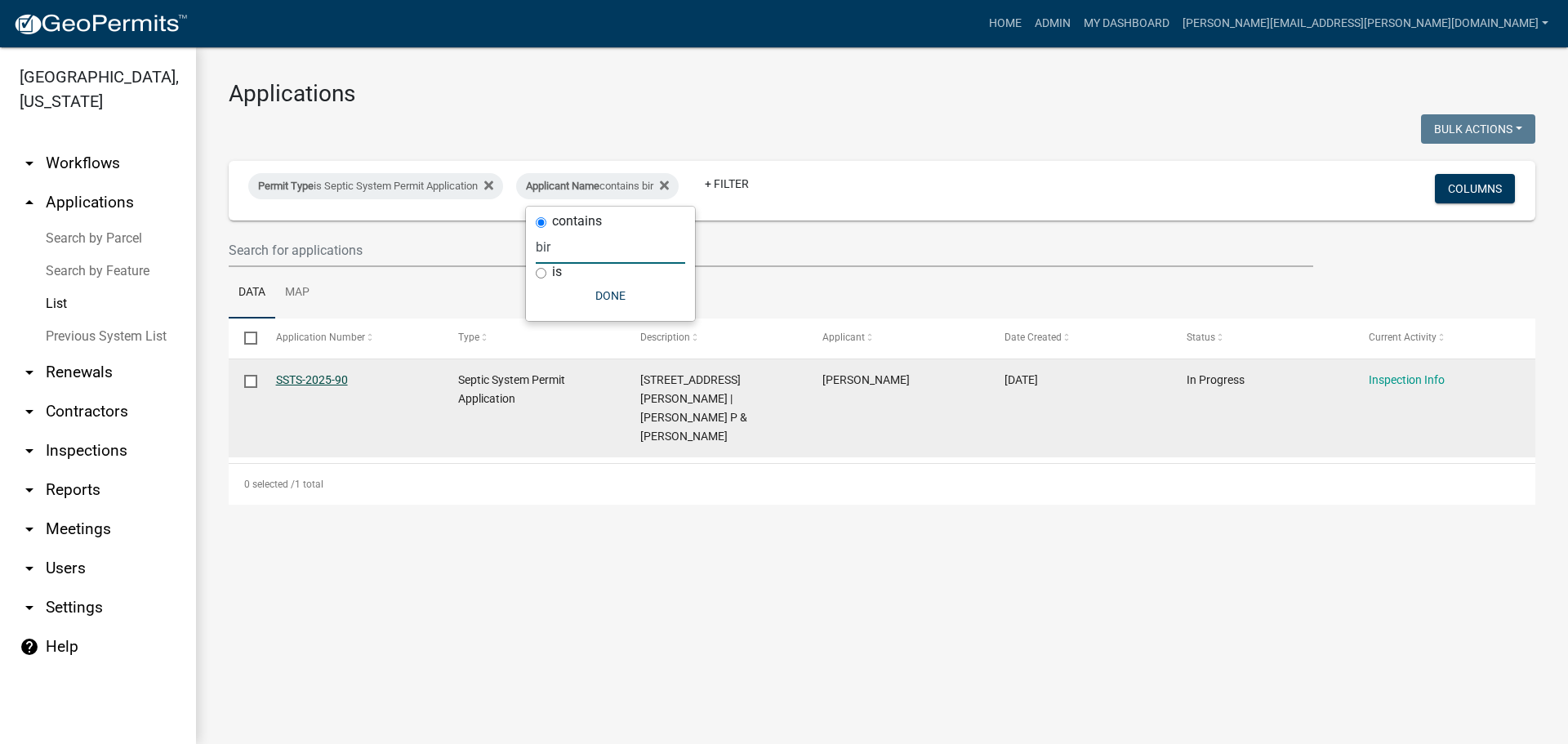
type input "bir"
click at [310, 373] on link "SSTS-2025-90" at bounding box center [312, 379] width 72 height 13
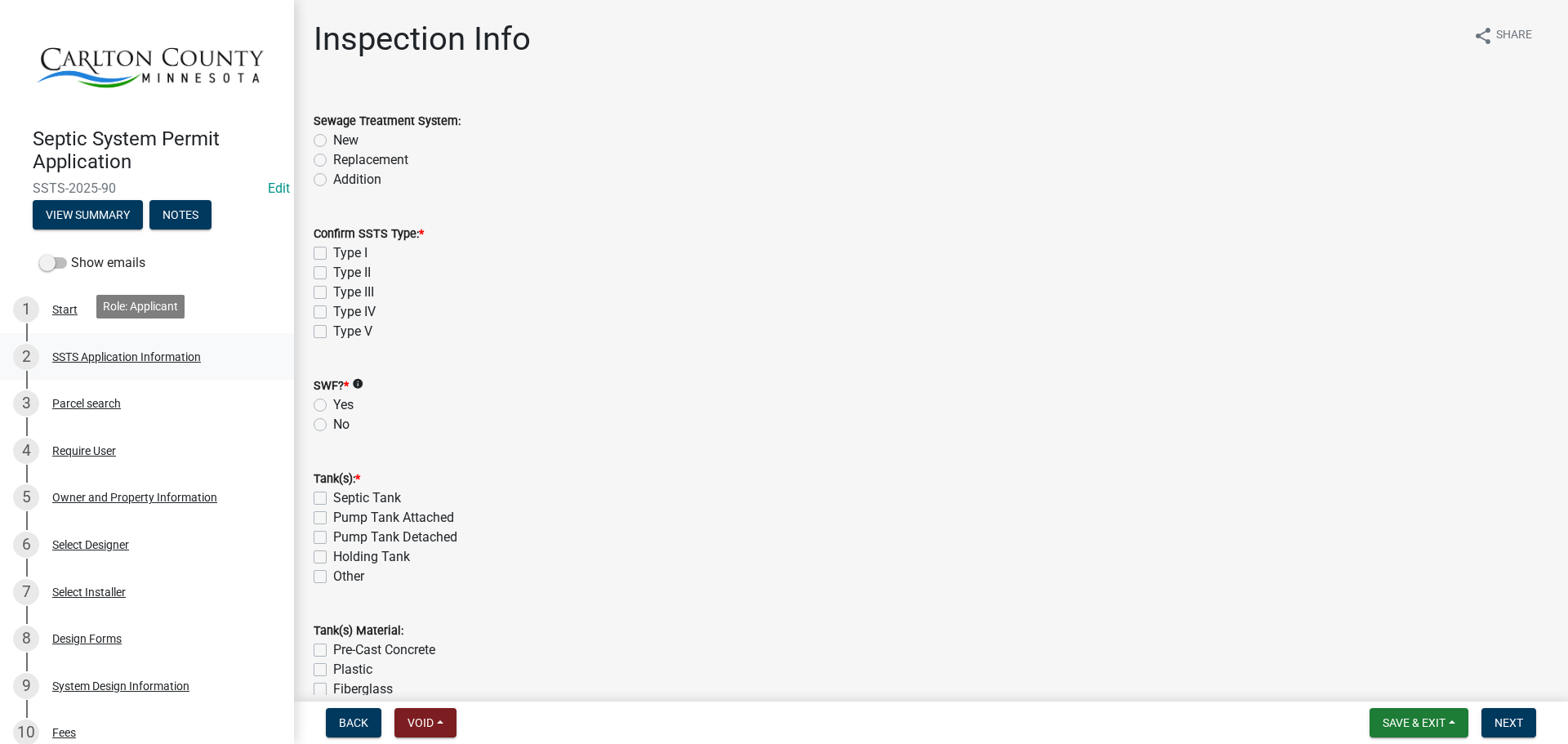
click at [182, 354] on div "SSTS Application Information" at bounding box center [126, 356] width 149 height 12
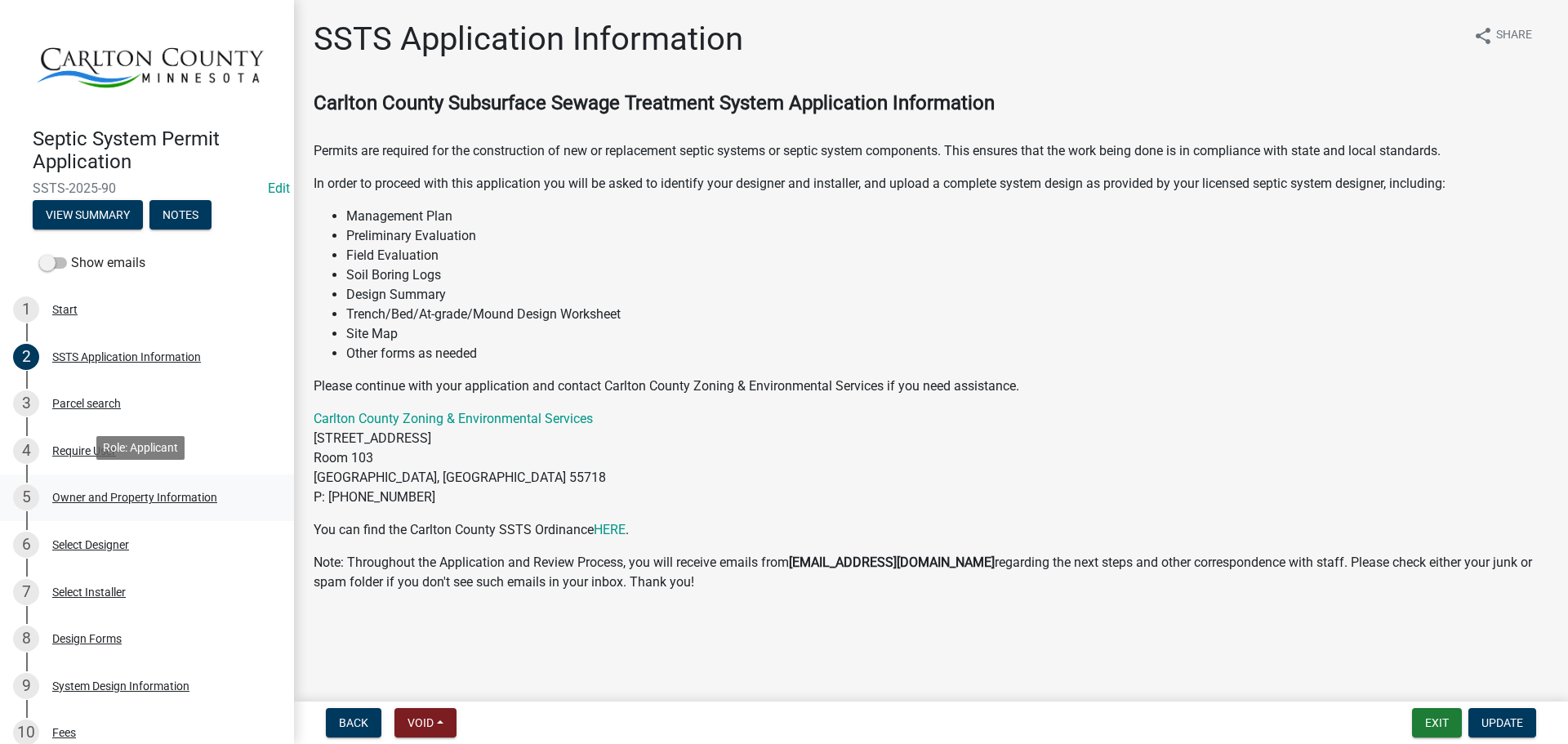
drag, startPoint x: 159, startPoint y: 490, endPoint x: 161, endPoint y: 480, distance: 10.2
click at [156, 491] on div "Owner and Property Information" at bounding box center [134, 497] width 165 height 12
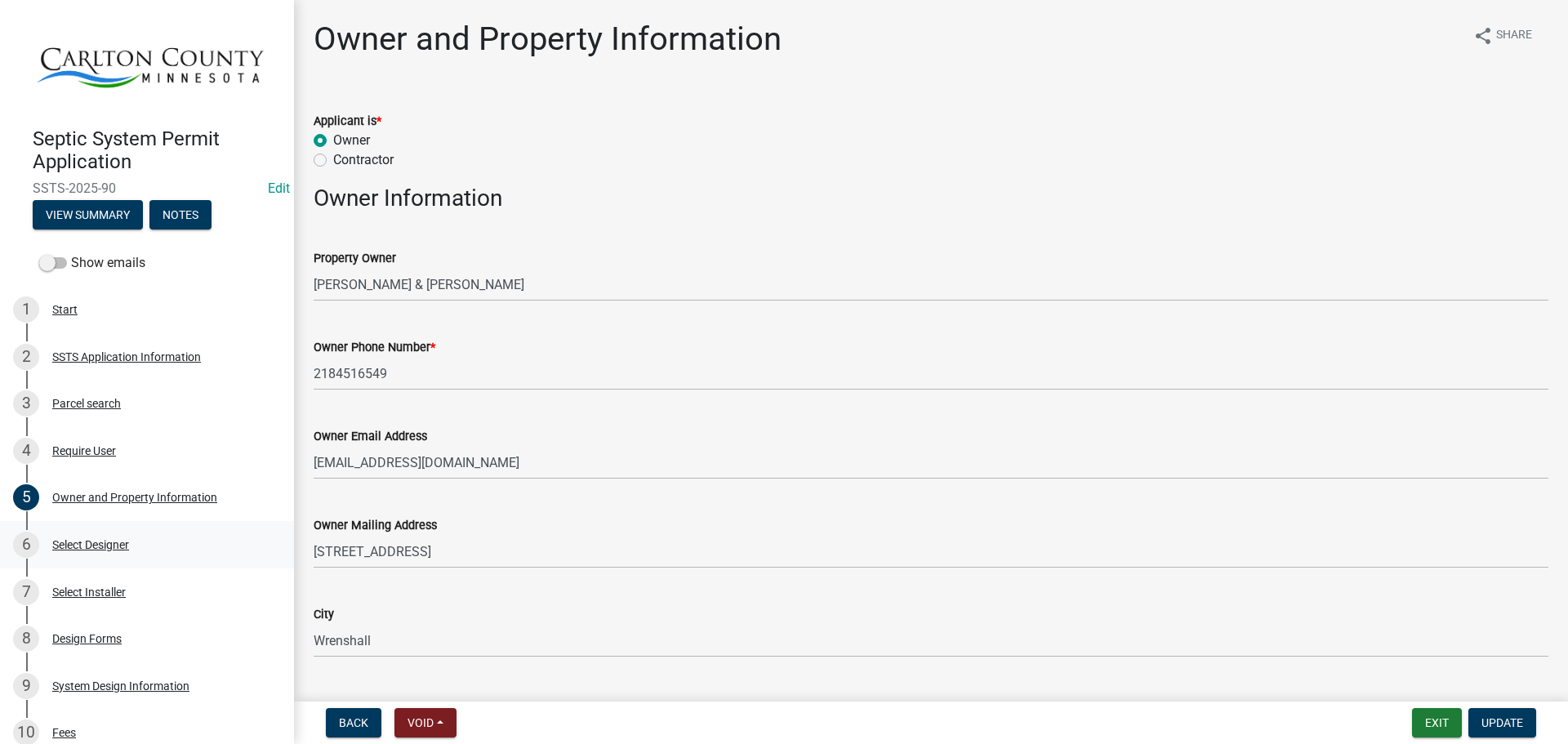
click at [104, 541] on div "Select Designer" at bounding box center [90, 544] width 77 height 12
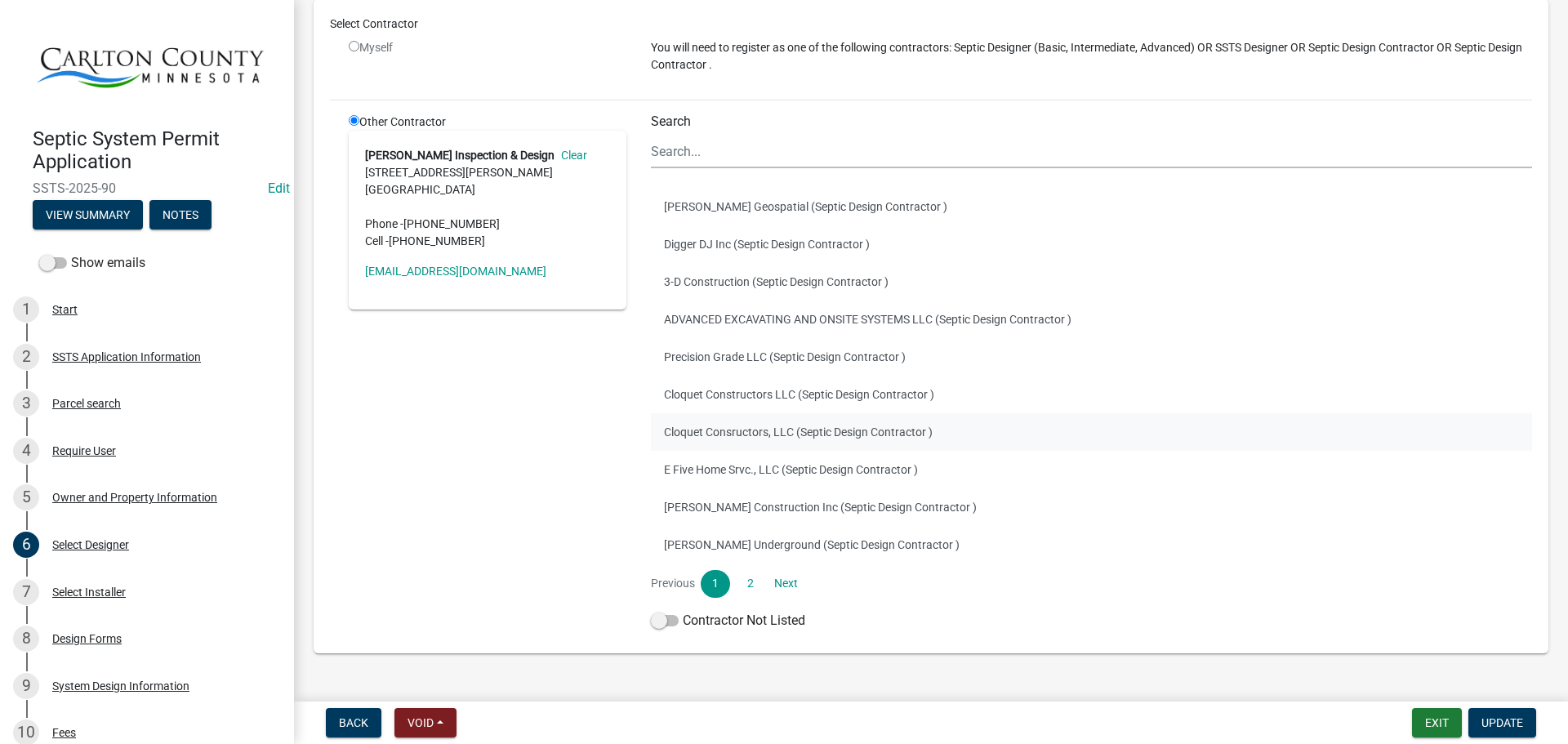
scroll to position [176, 0]
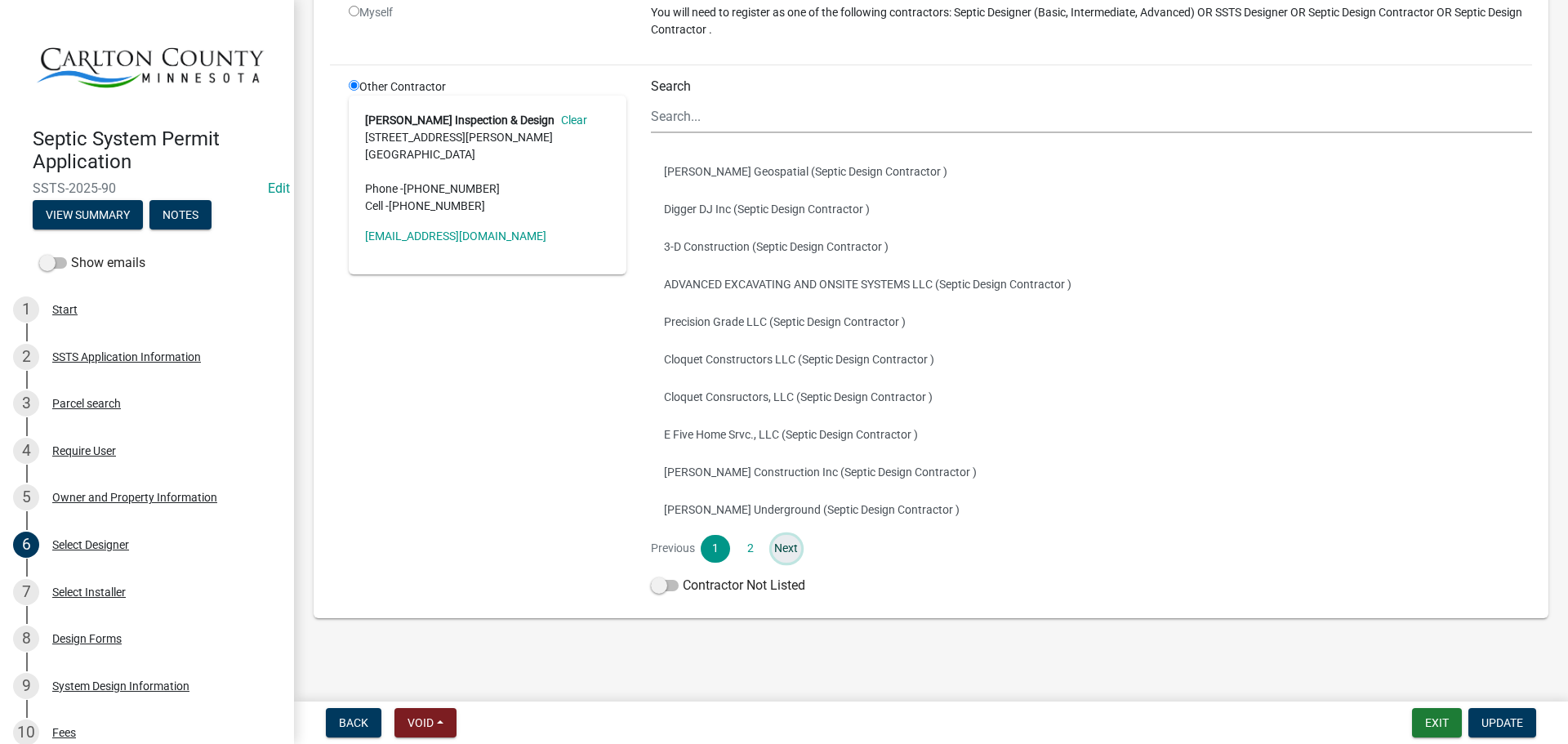
click at [774, 548] on link "Next" at bounding box center [786, 548] width 29 height 27
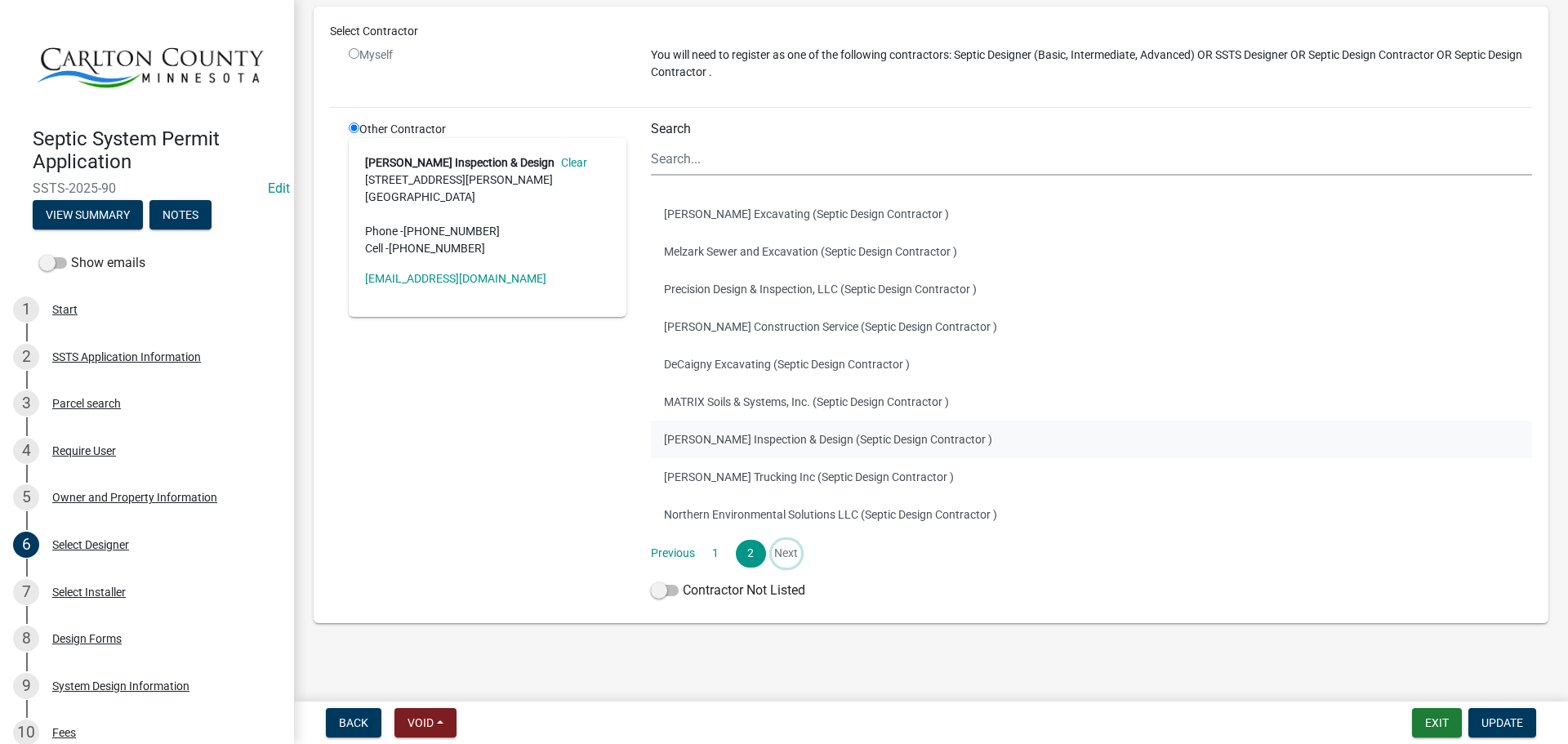
scroll to position [139, 0]
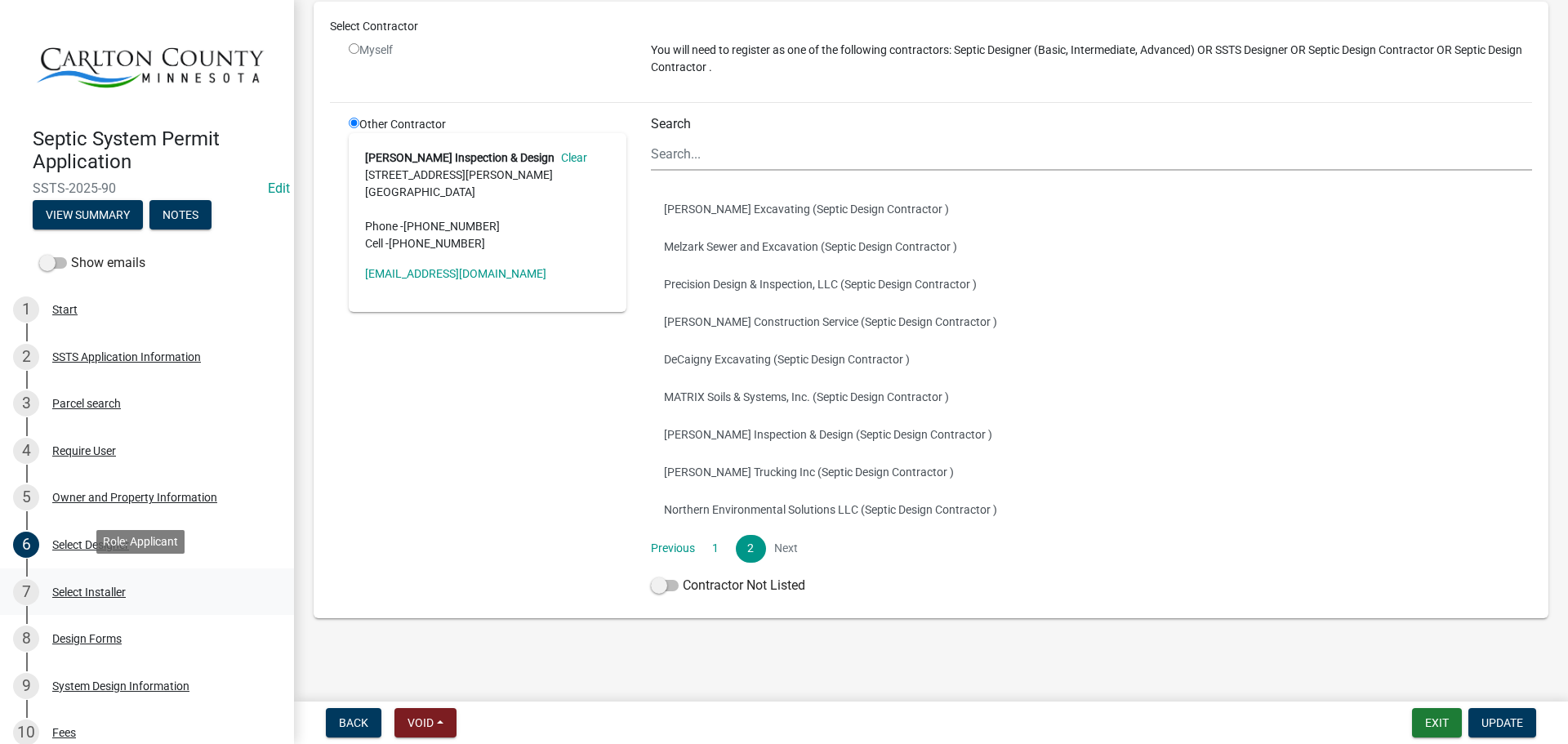
click at [89, 586] on div "Select Installer" at bounding box center [88, 592] width 74 height 12
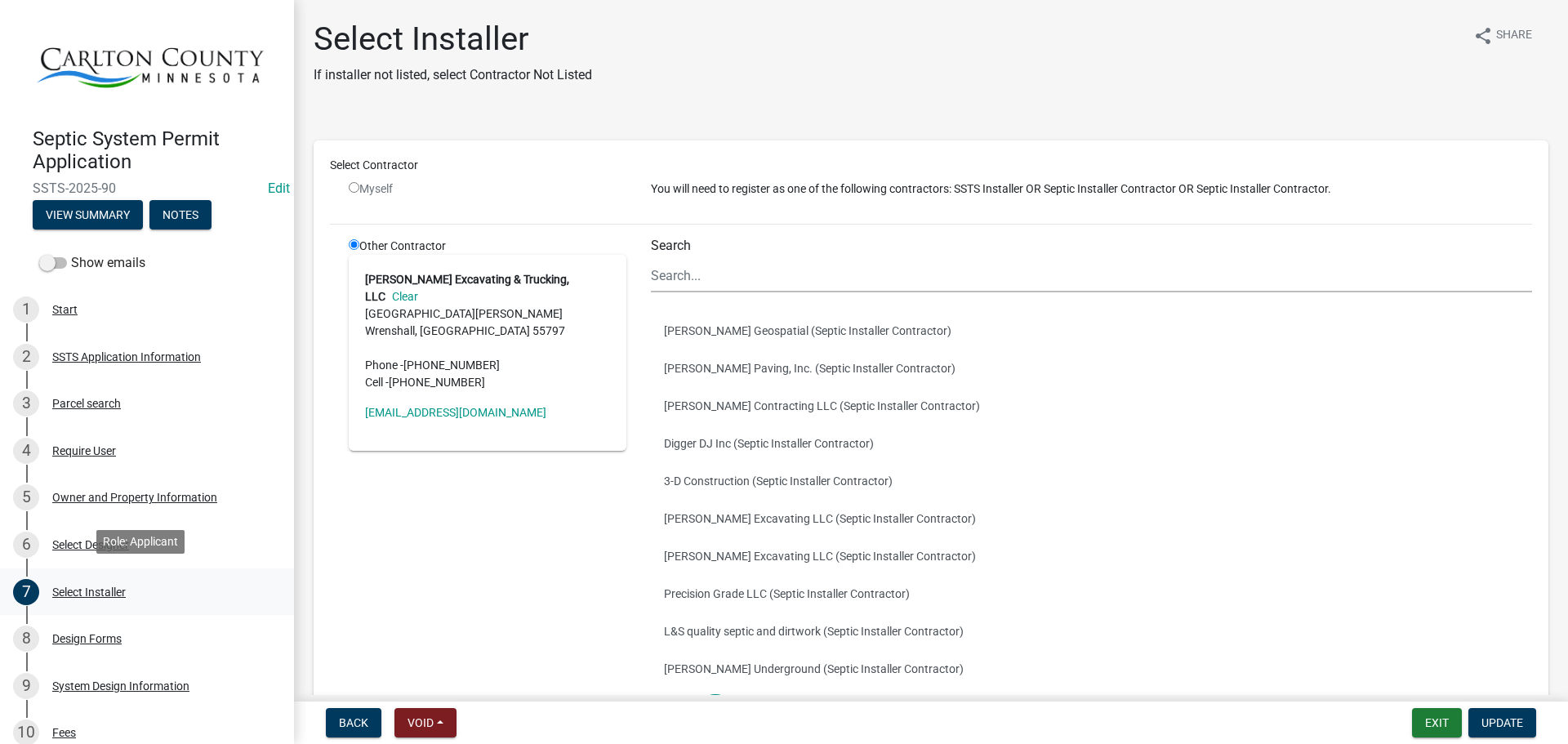
click at [87, 608] on link "7 Select Installer" at bounding box center [147, 592] width 294 height 47
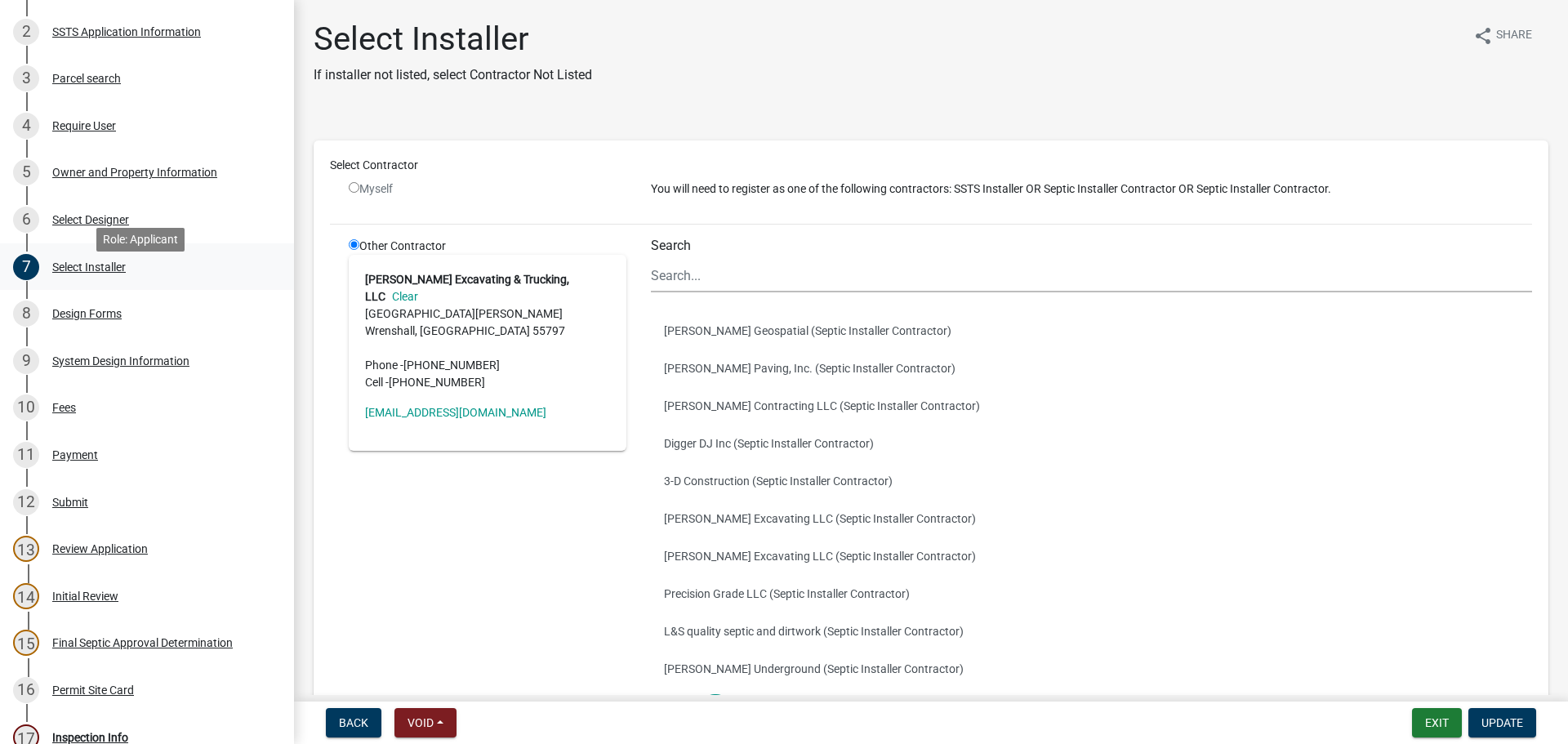
scroll to position [326, 0]
click at [101, 354] on div "System Design Information" at bounding box center [120, 359] width 137 height 12
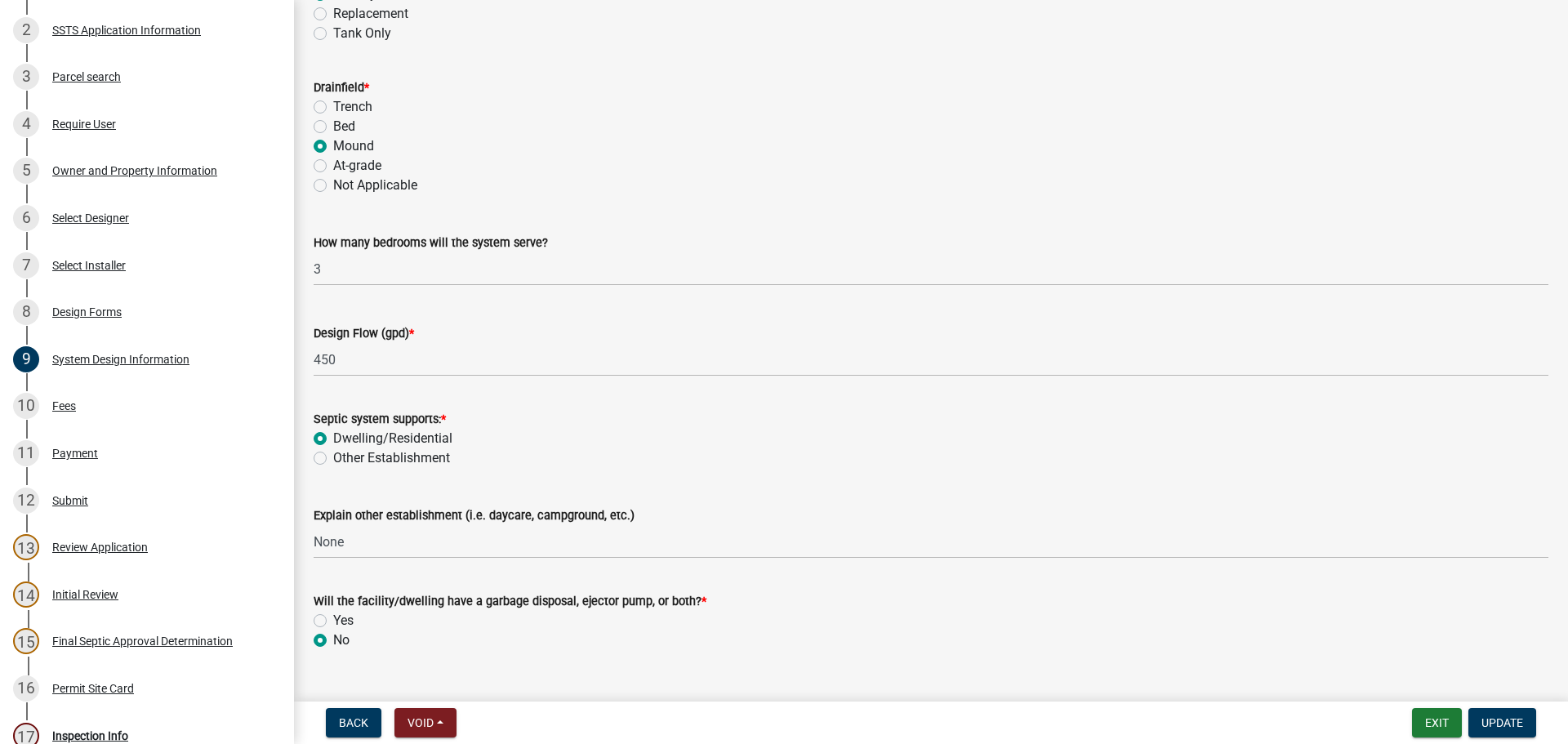
scroll to position [216, 0]
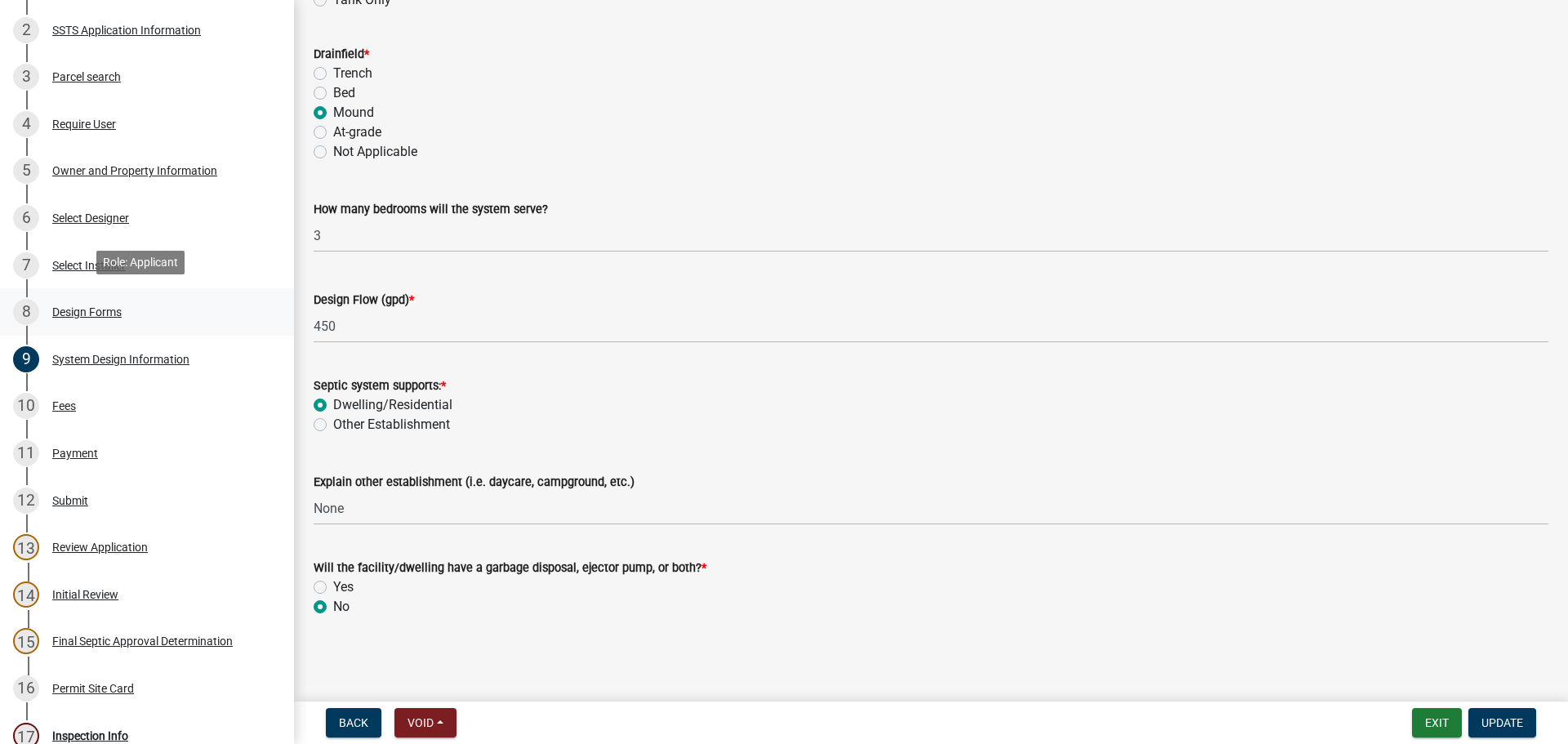
click at [91, 306] on div "Design Forms" at bounding box center [87, 312] width 69 height 12
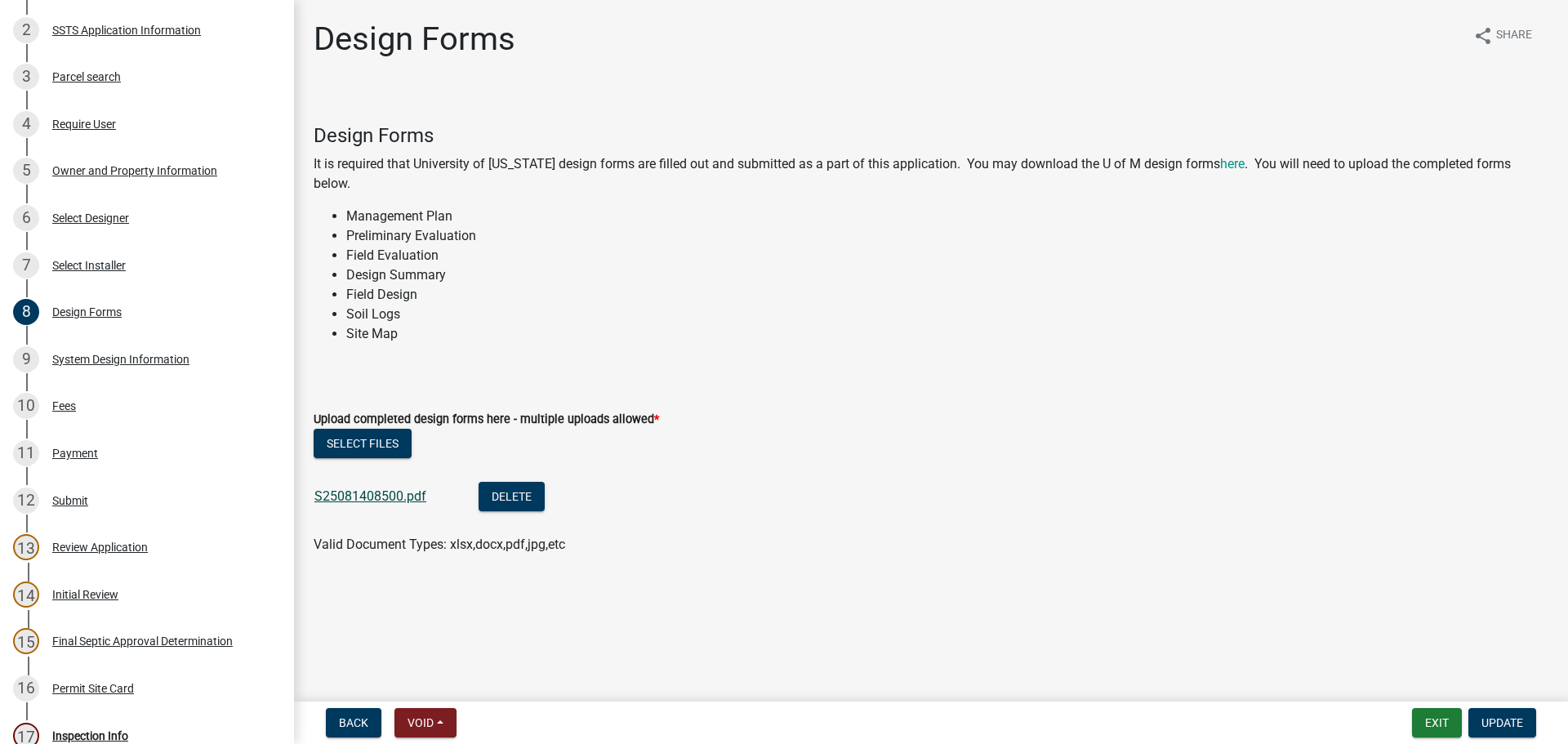
click at [341, 488] on link "S25081408500.pdf" at bounding box center [370, 495] width 112 height 16
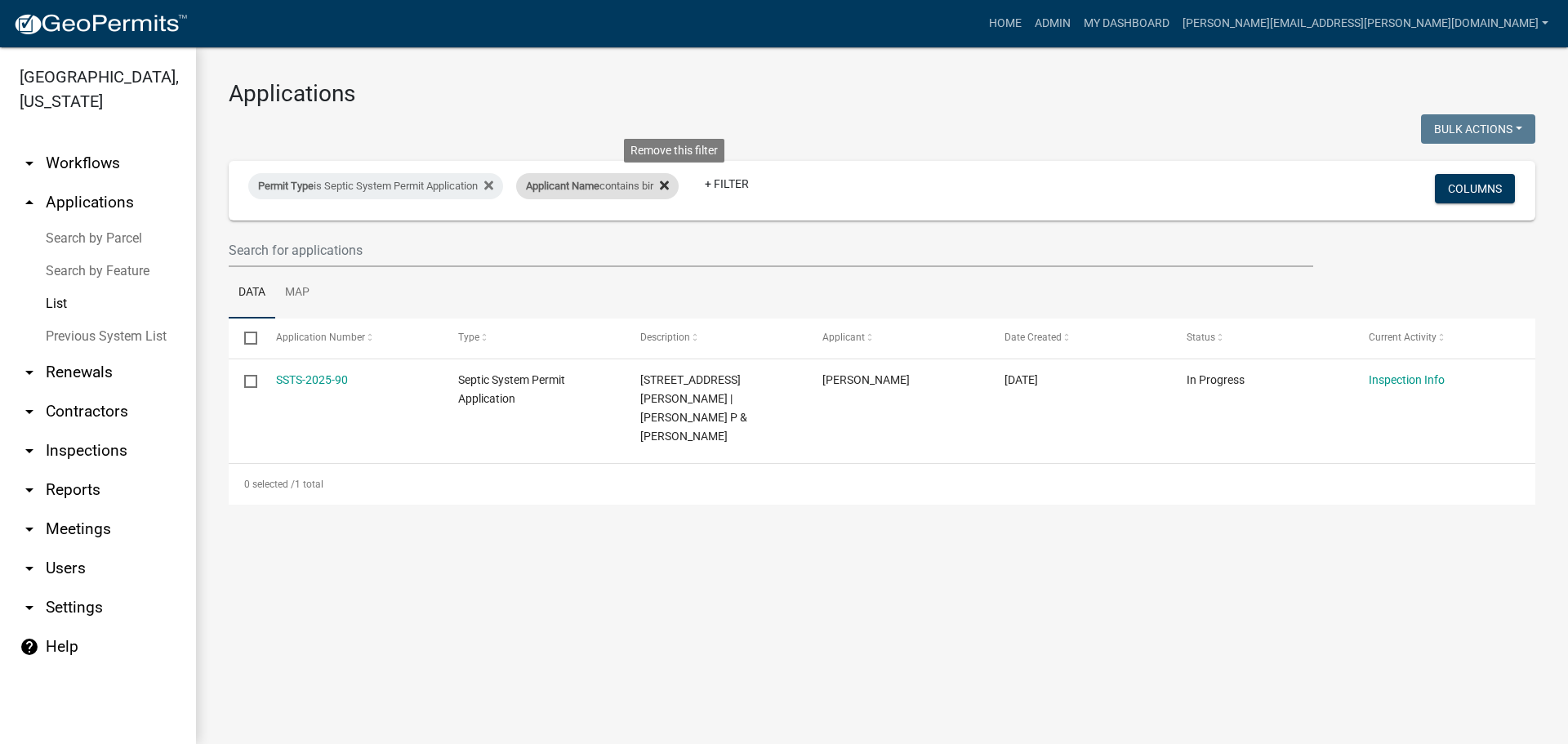
click at [669, 181] on icon at bounding box center [664, 185] width 9 height 13
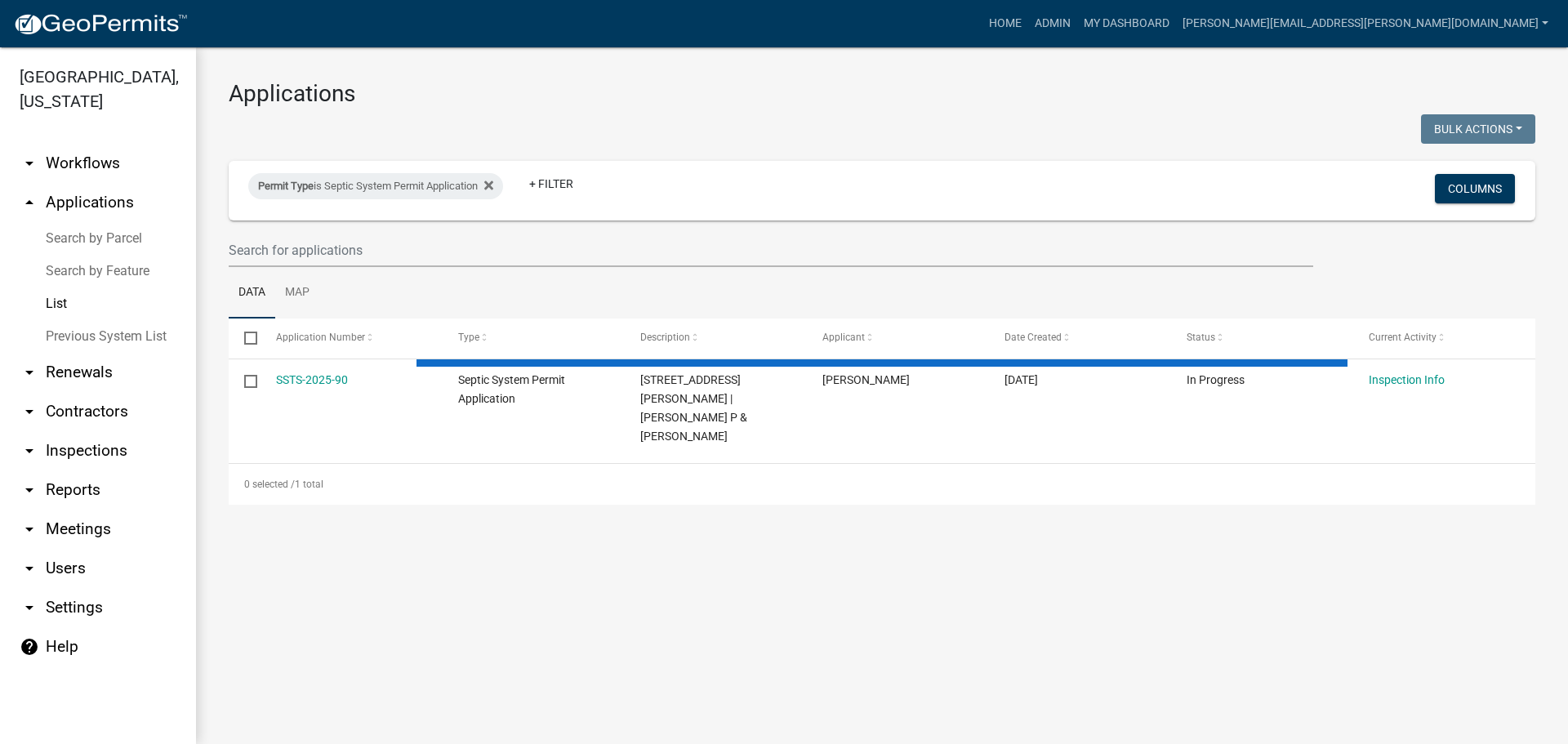
select select "3: 100"
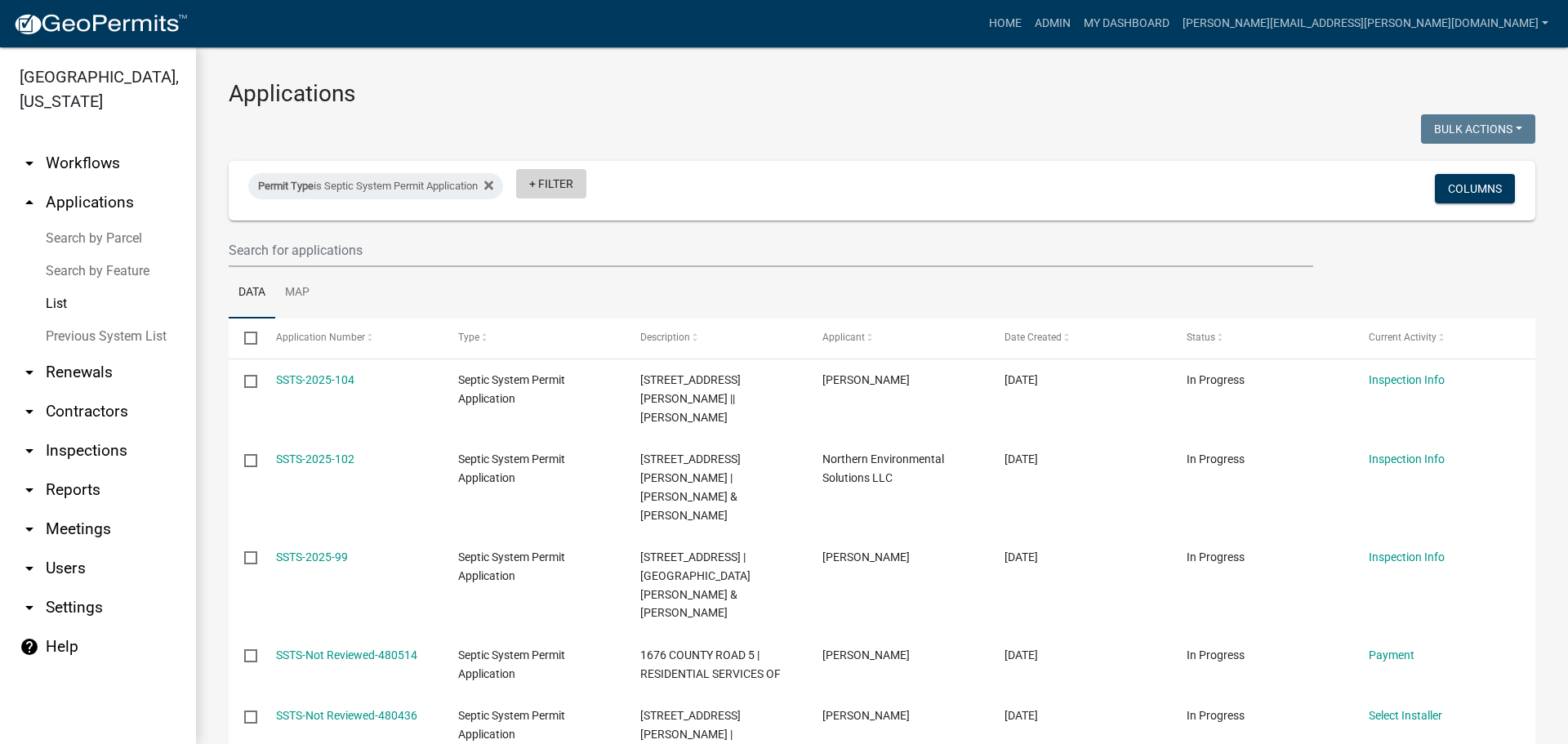
click at [544, 183] on link "+ Filter" at bounding box center [551, 183] width 70 height 29
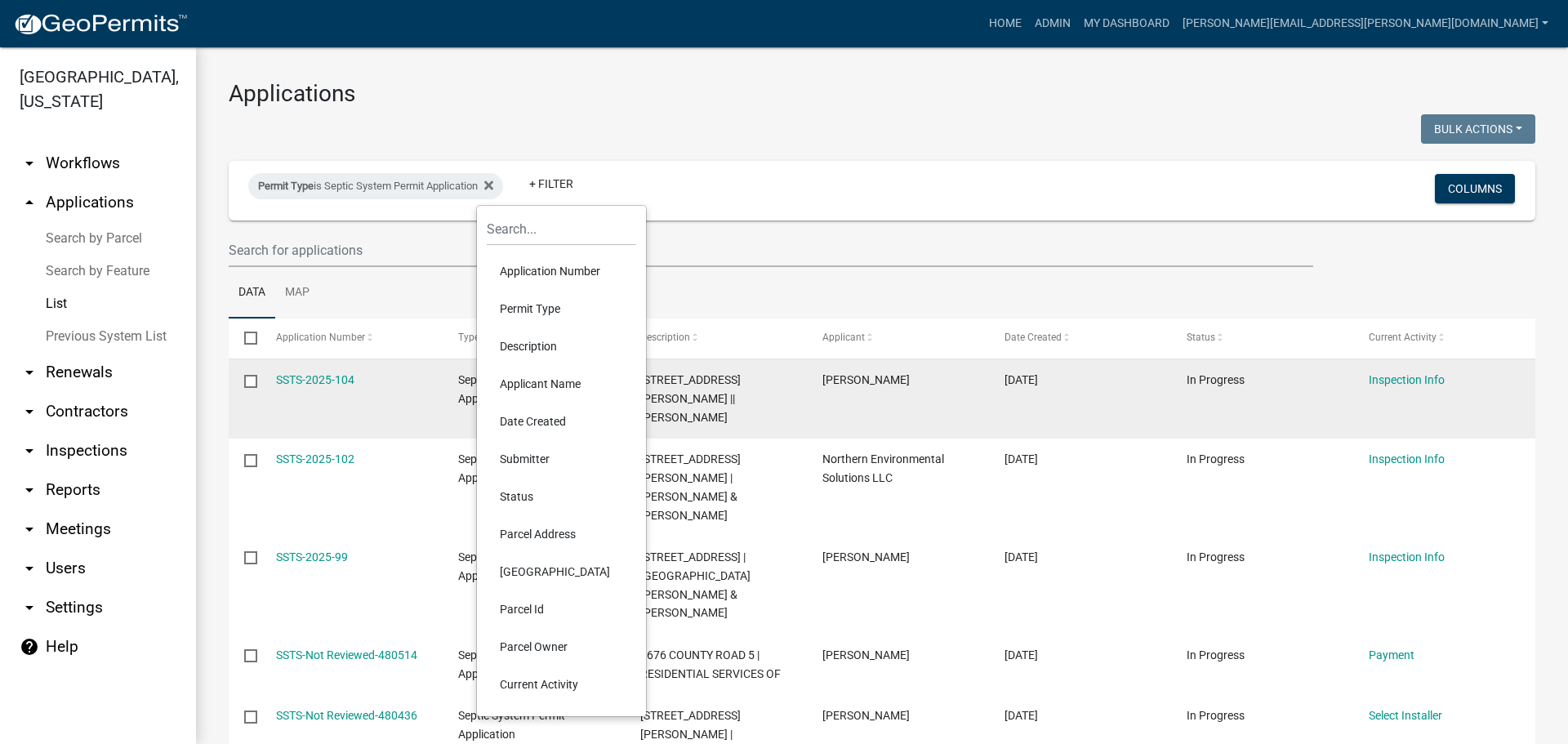
click at [506, 383] on li "Applicant Name" at bounding box center [562, 383] width 150 height 37
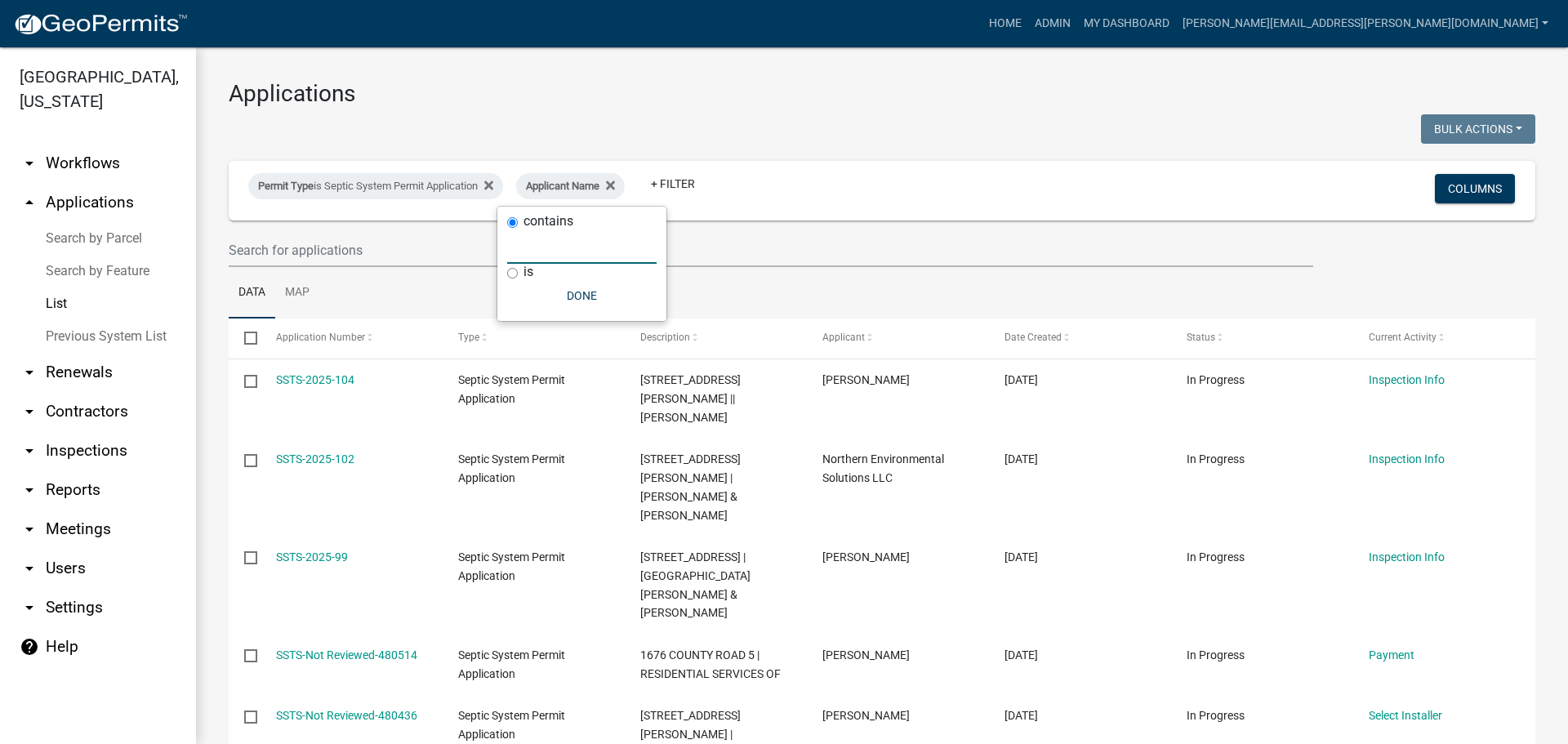
click at [529, 251] on input "text" at bounding box center [582, 246] width 150 height 34
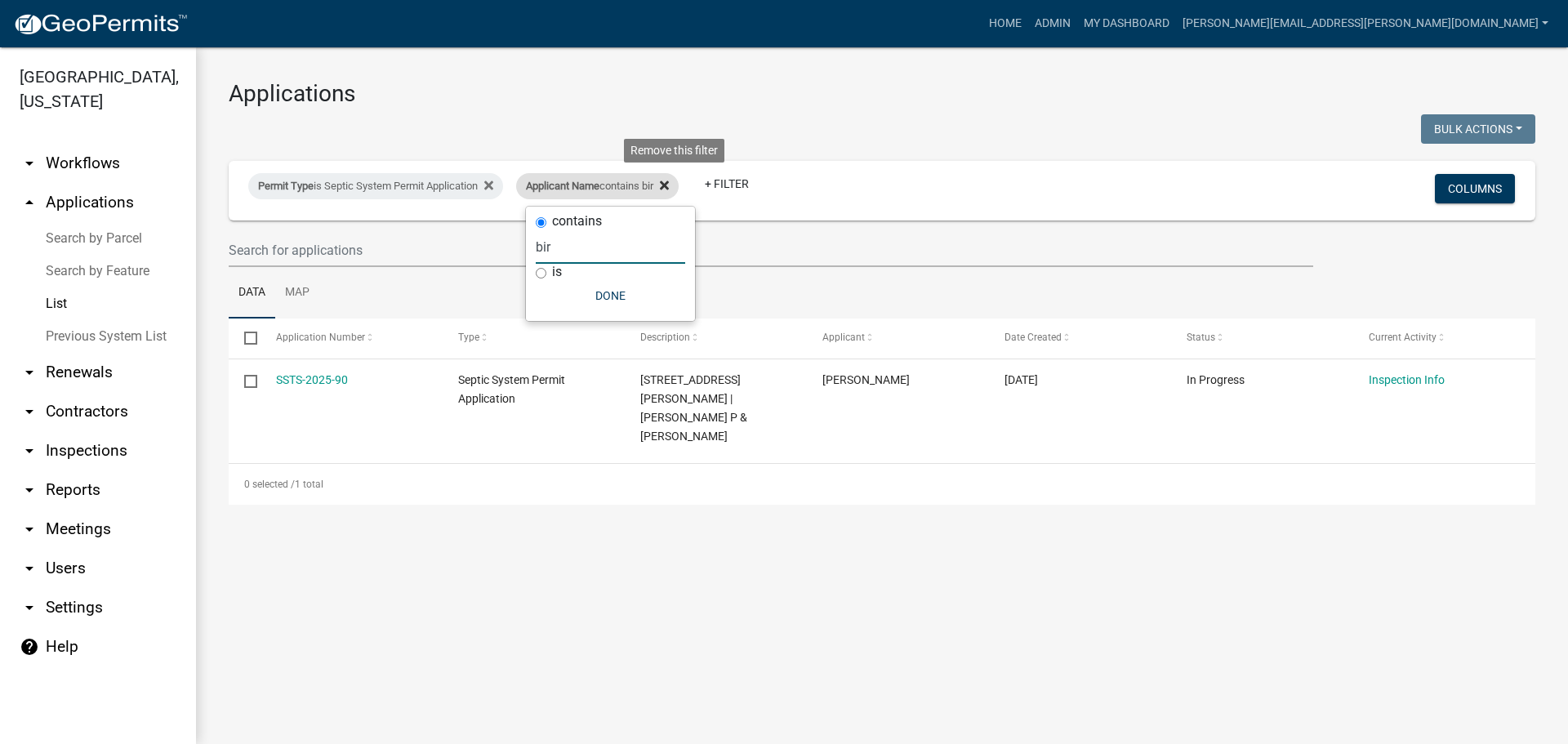
type input "bir"
click at [669, 183] on icon at bounding box center [664, 185] width 9 height 9
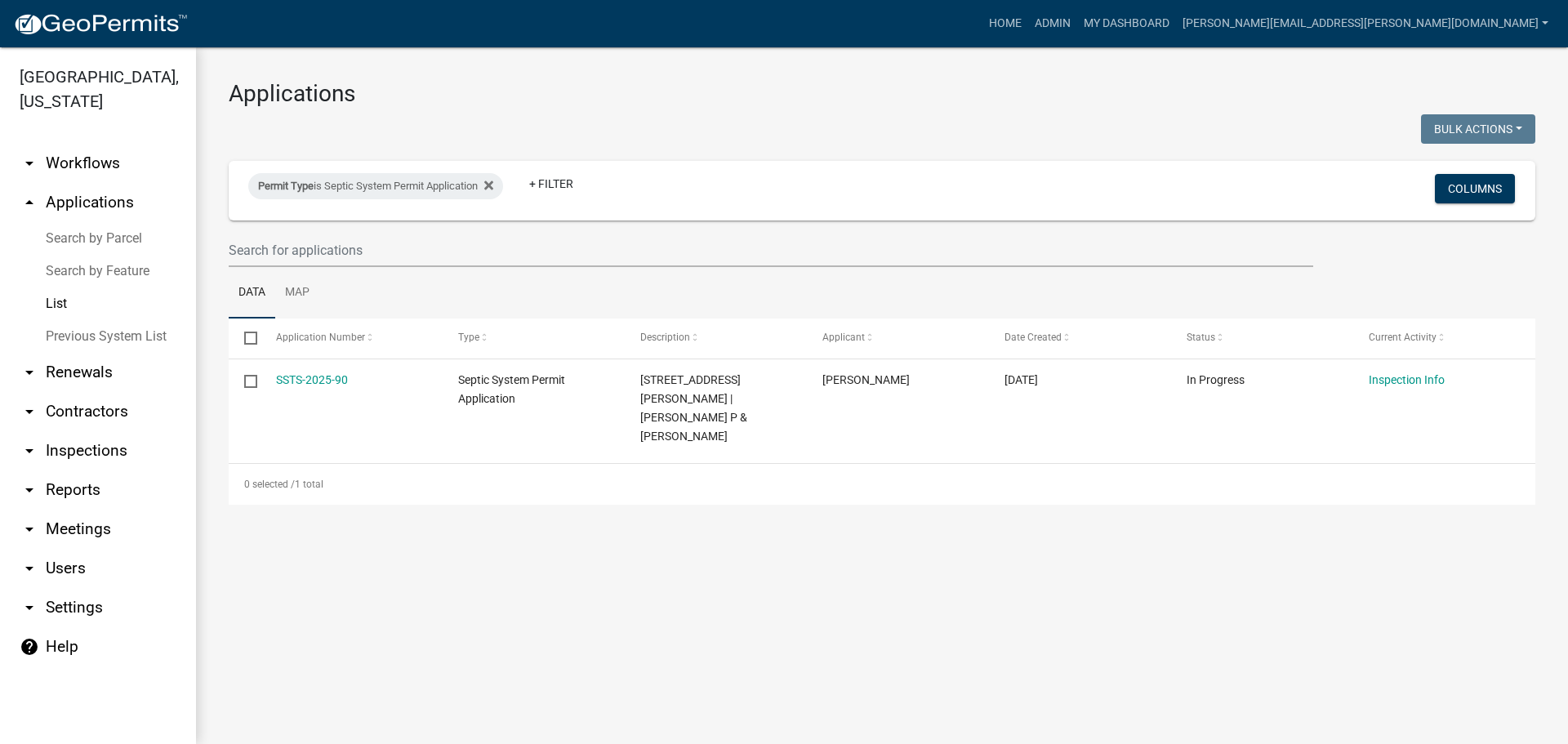
select select "3: 100"
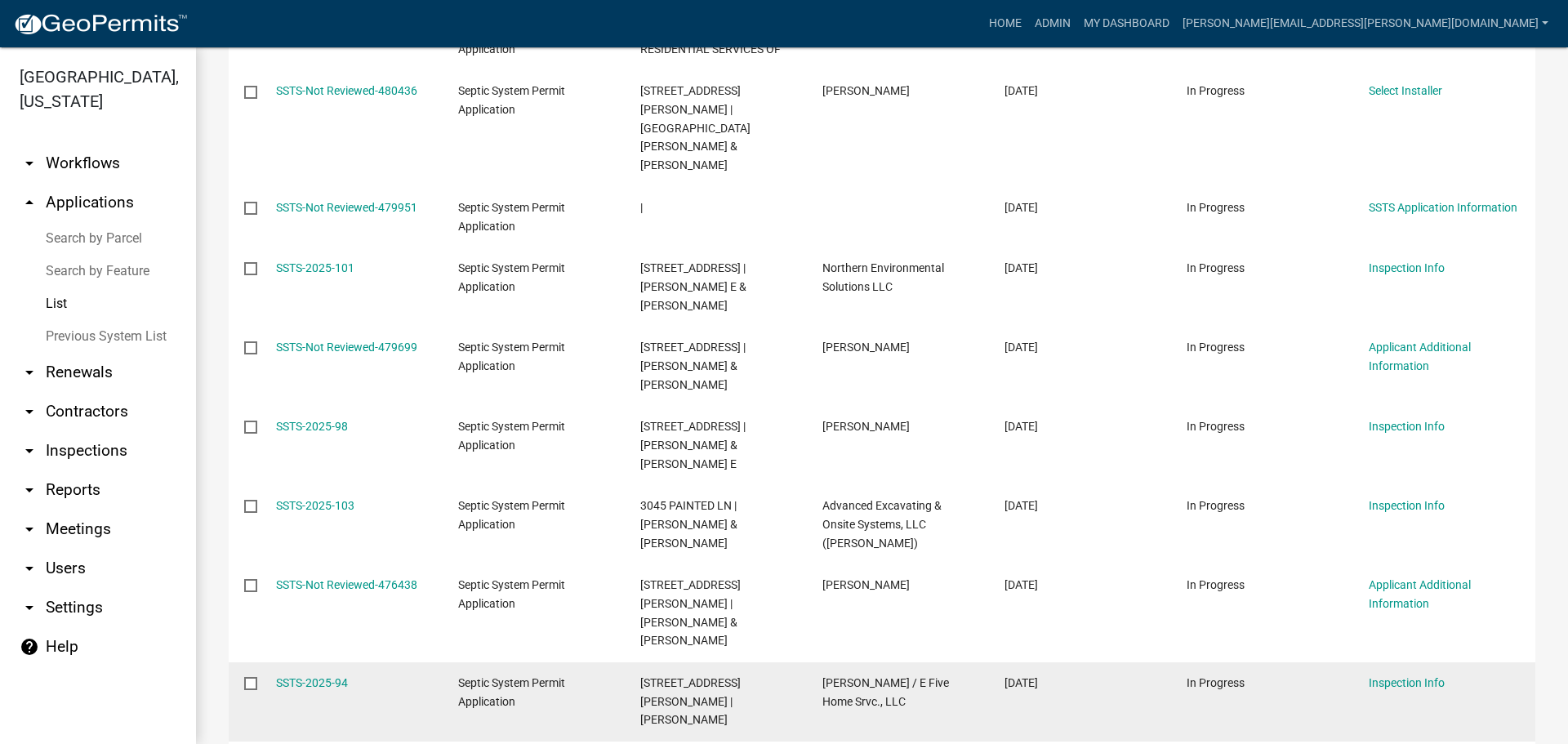
scroll to position [653, 0]
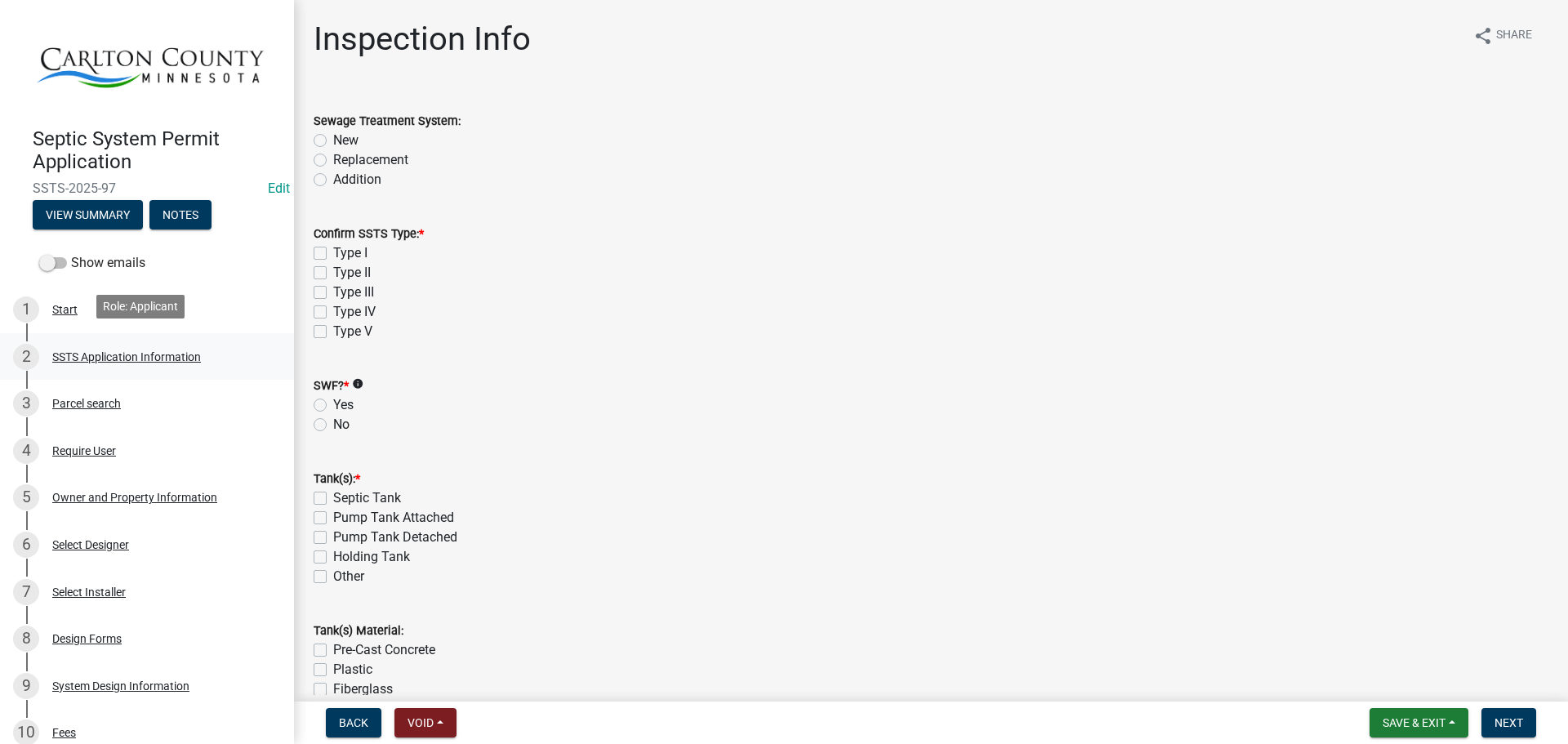
click at [98, 359] on div "2 SSTS Application Information" at bounding box center [140, 356] width 254 height 26
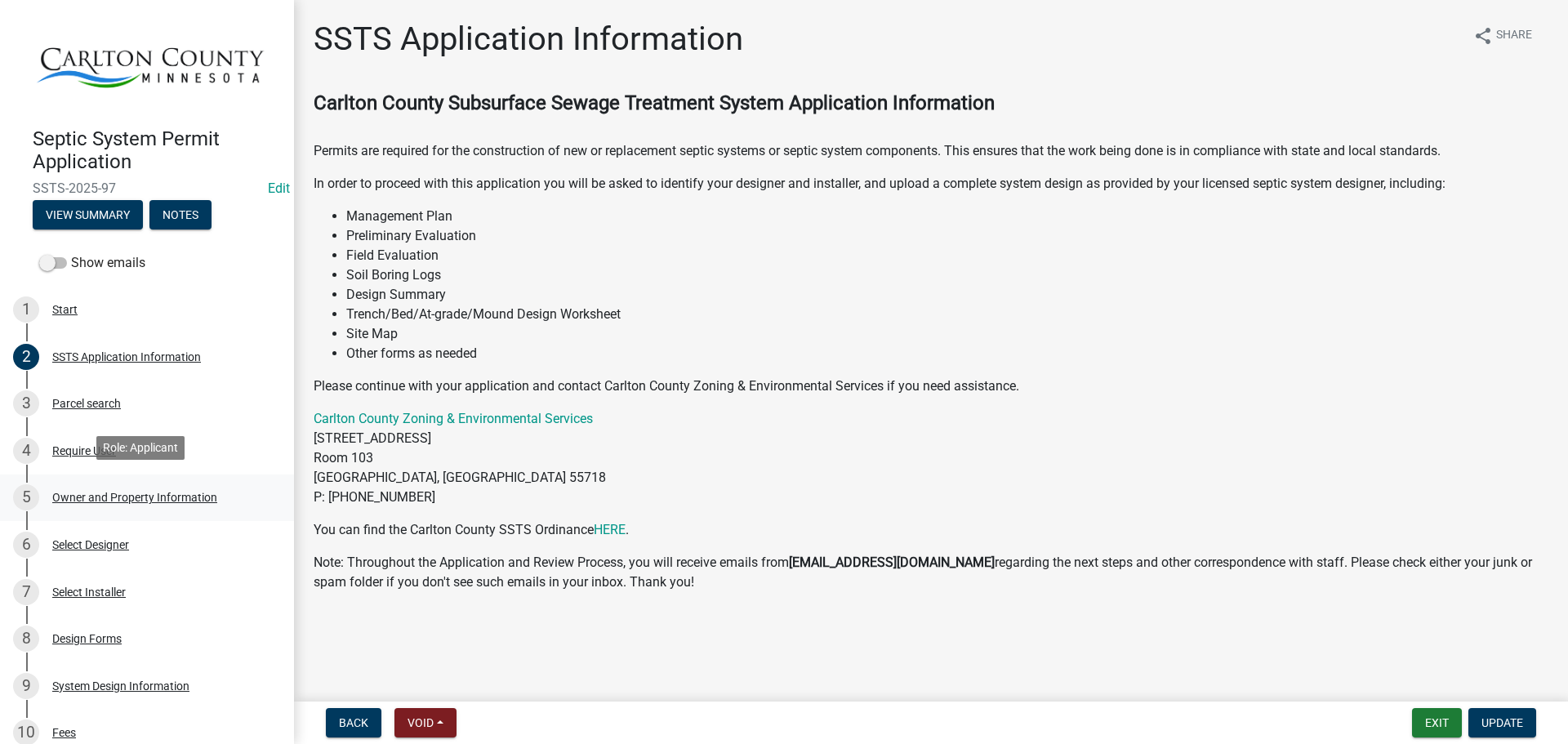
click at [94, 496] on div "Owner and Property Information" at bounding box center [134, 497] width 165 height 12
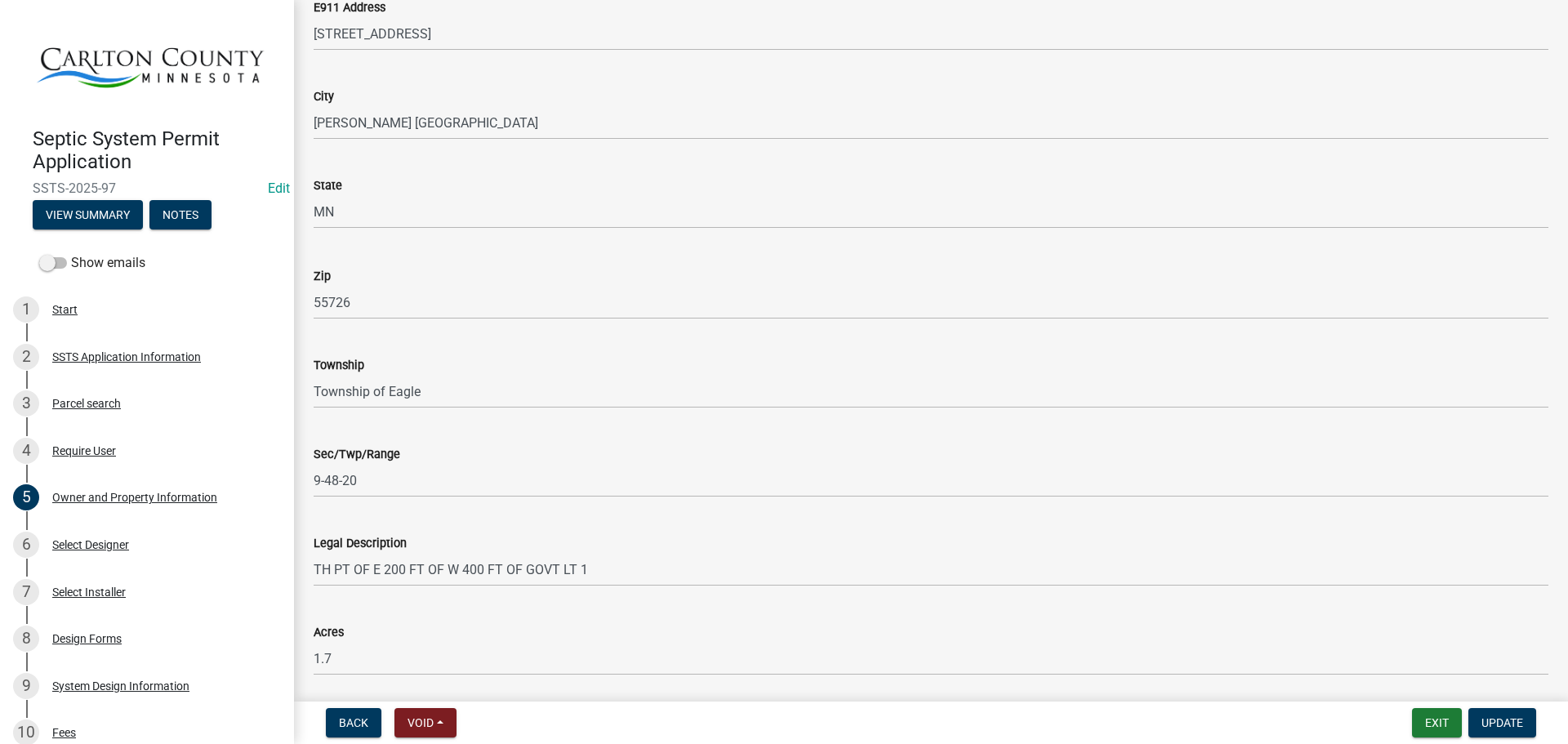
scroll to position [1059, 0]
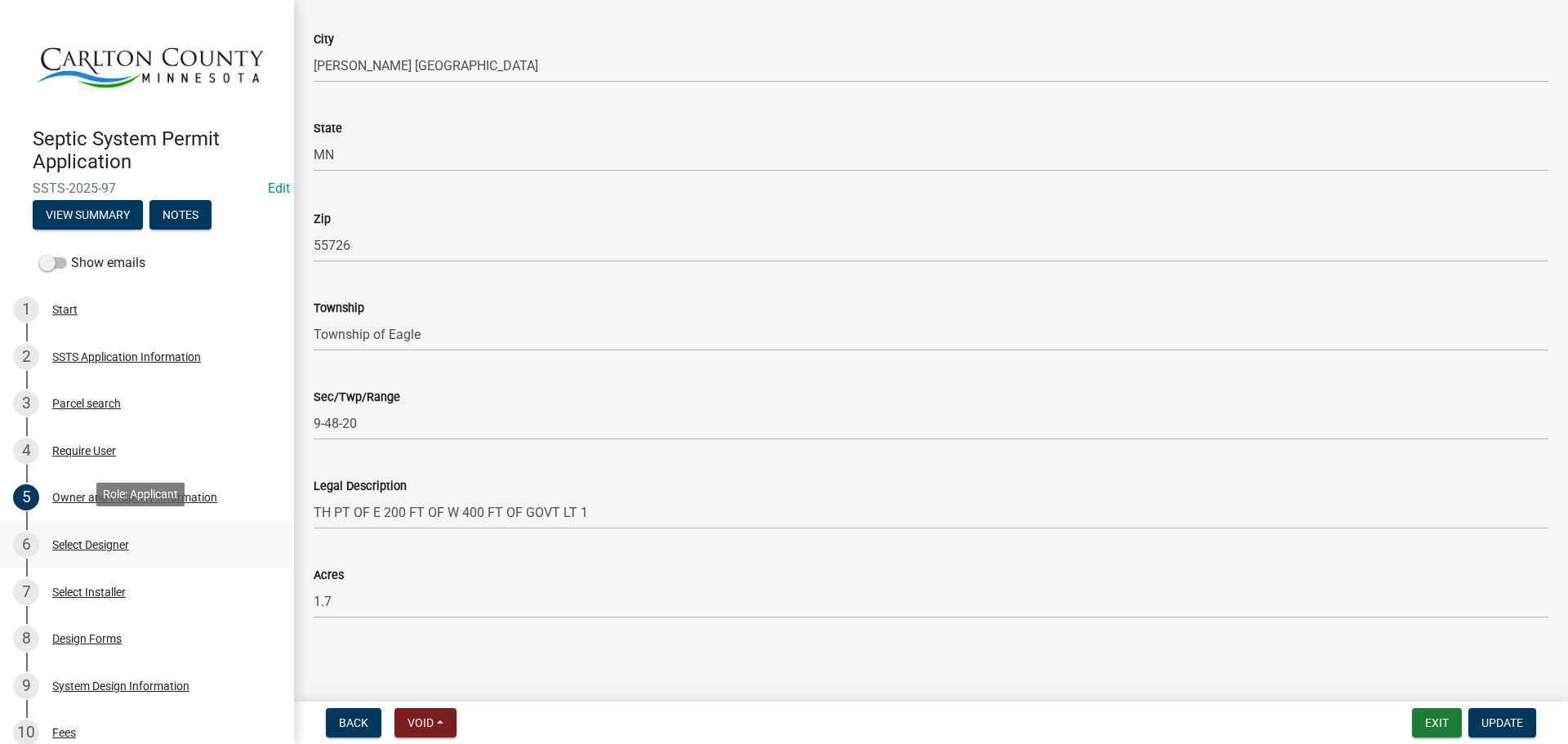
drag, startPoint x: 98, startPoint y: 538, endPoint x: 144, endPoint y: 519, distance: 49.8
click at [98, 539] on div "Select Designer" at bounding box center [90, 544] width 77 height 12
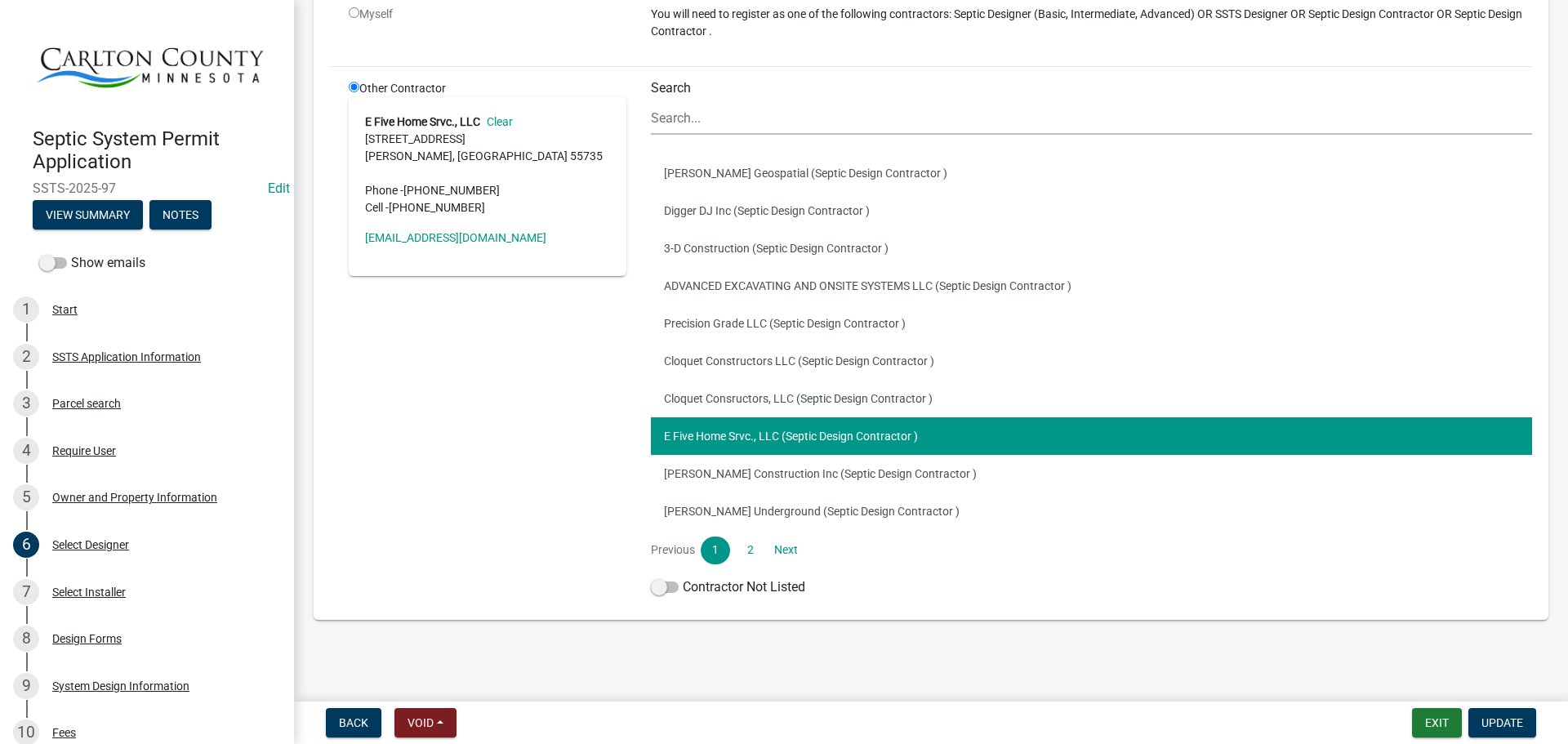
scroll to position [176, 0]
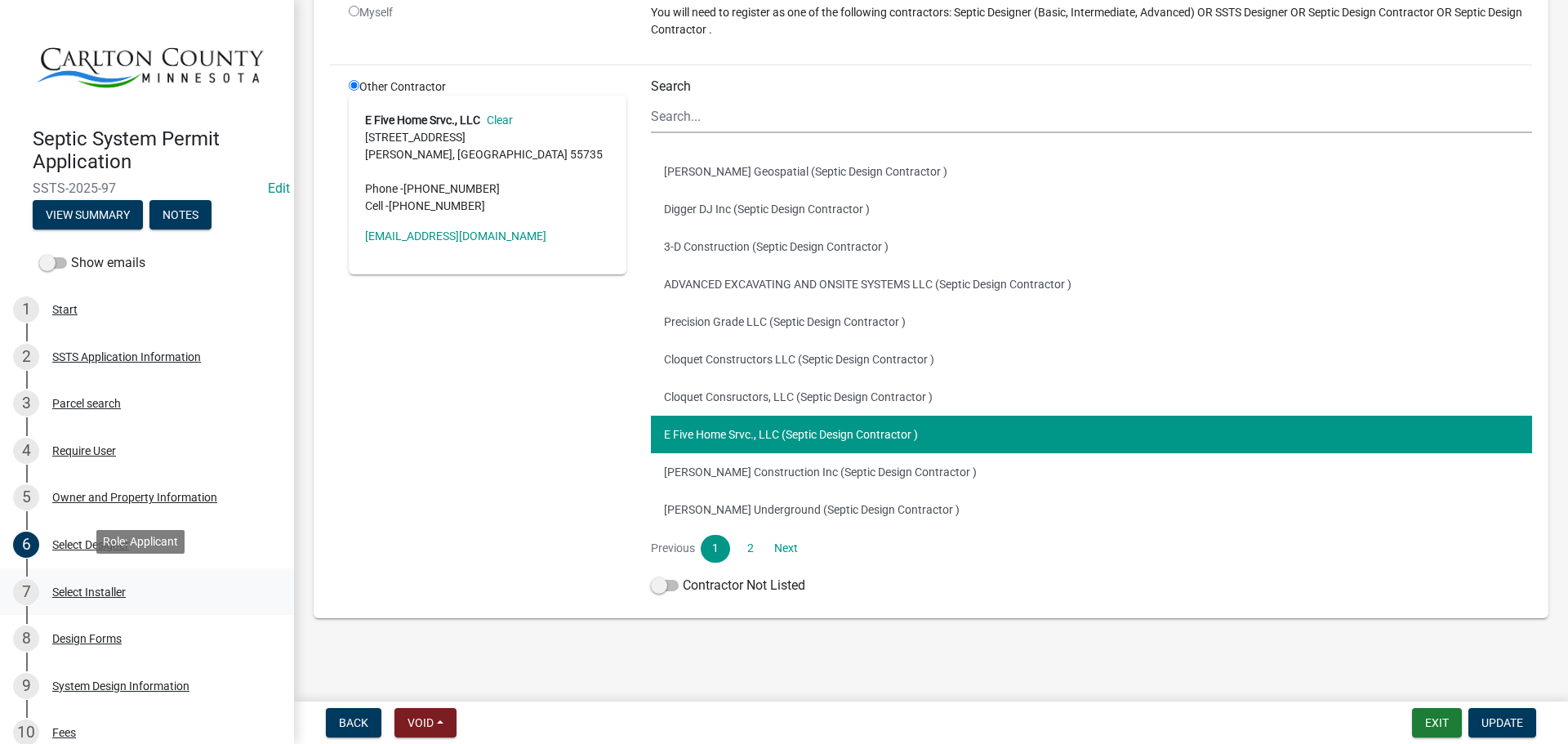
click at [93, 592] on div "Select Installer" at bounding box center [88, 592] width 74 height 12
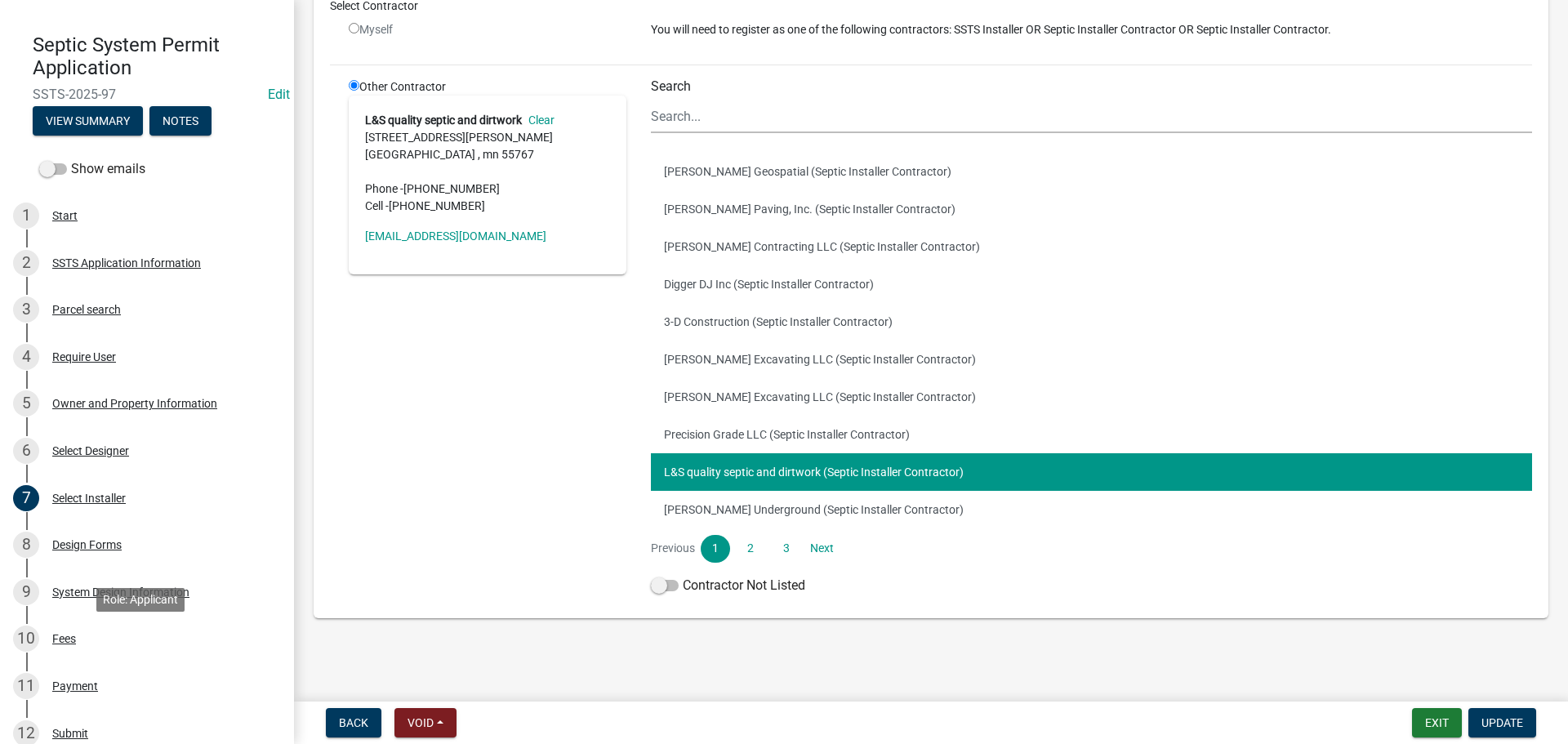
scroll to position [245, 0]
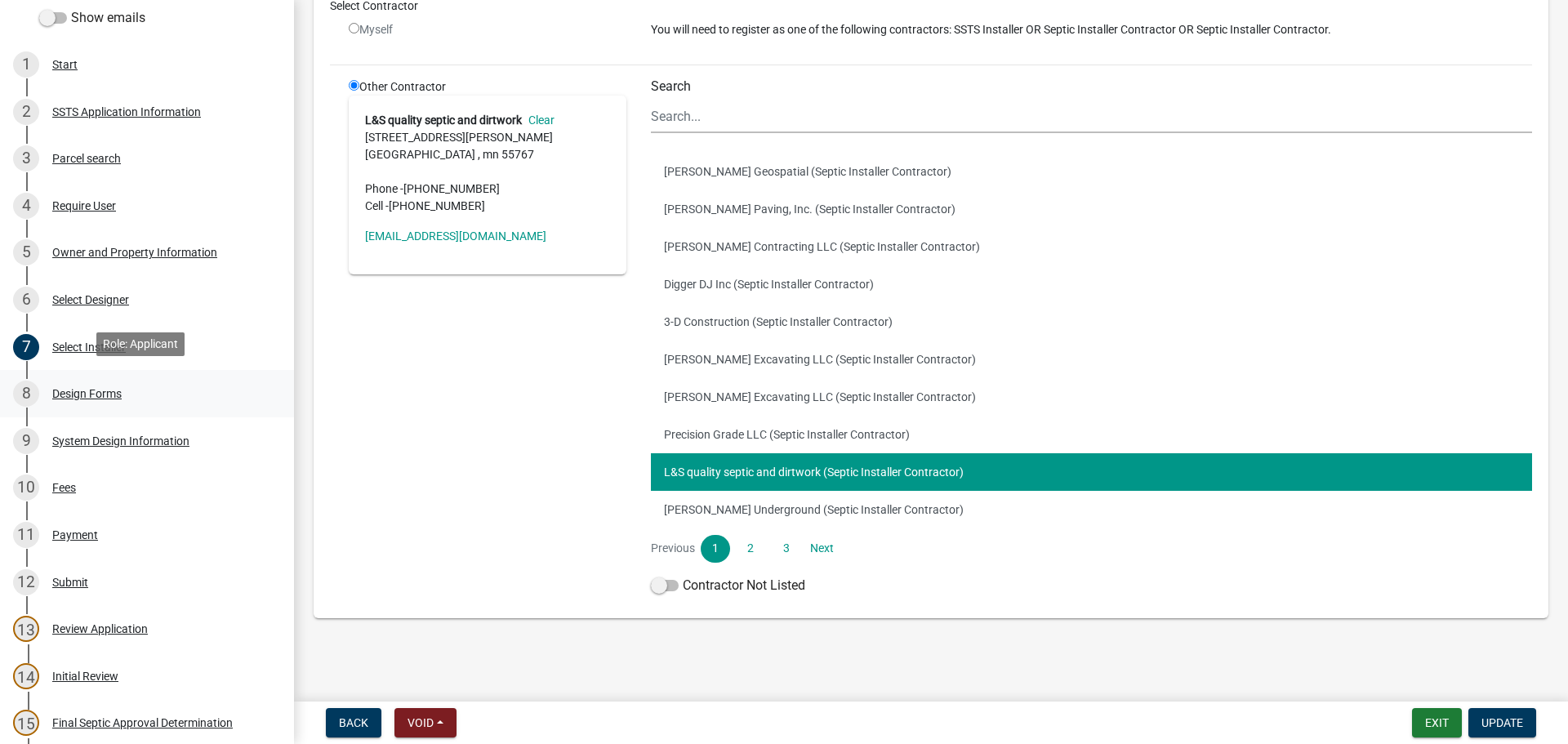
click at [82, 388] on div "Design Forms" at bounding box center [87, 393] width 69 height 12
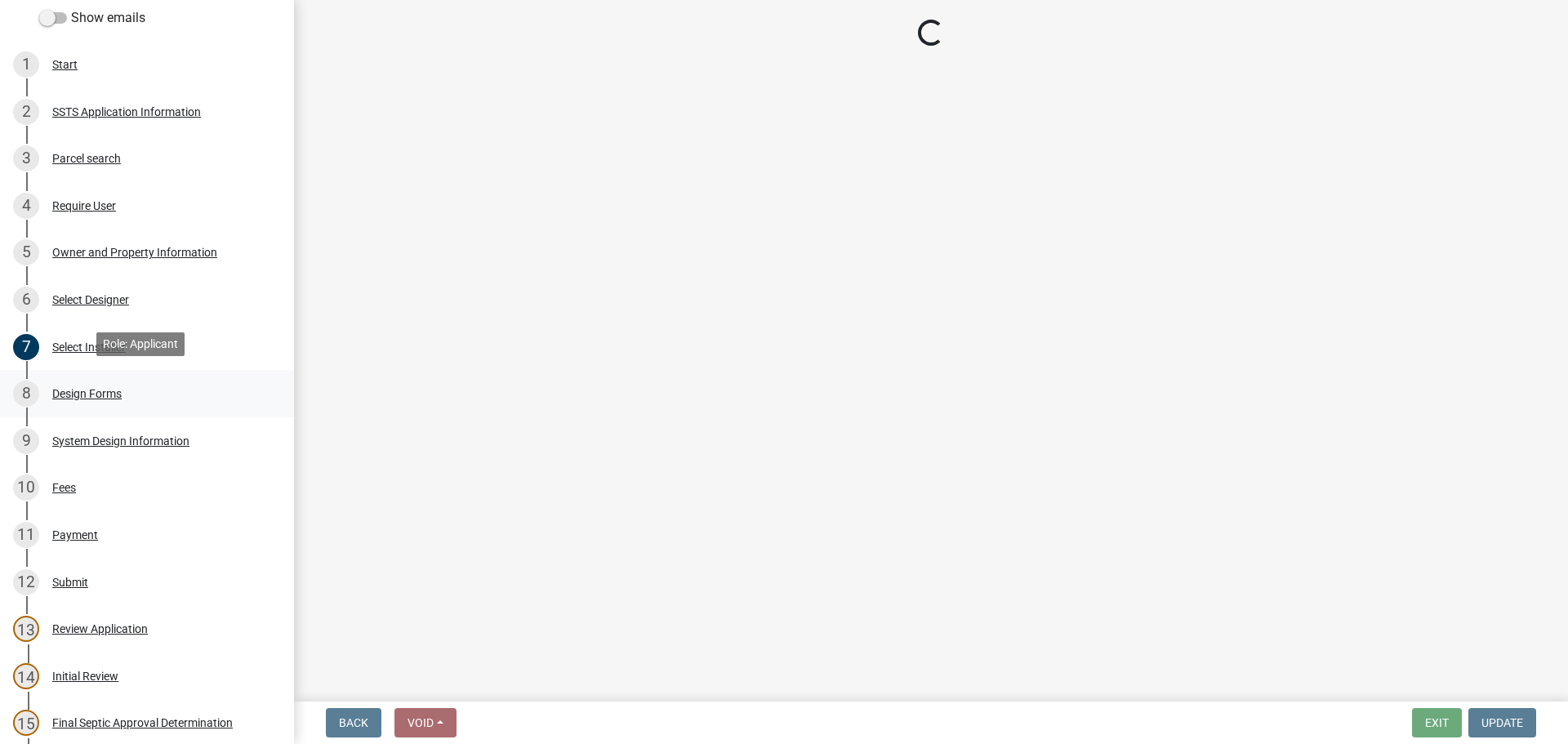
scroll to position [0, 0]
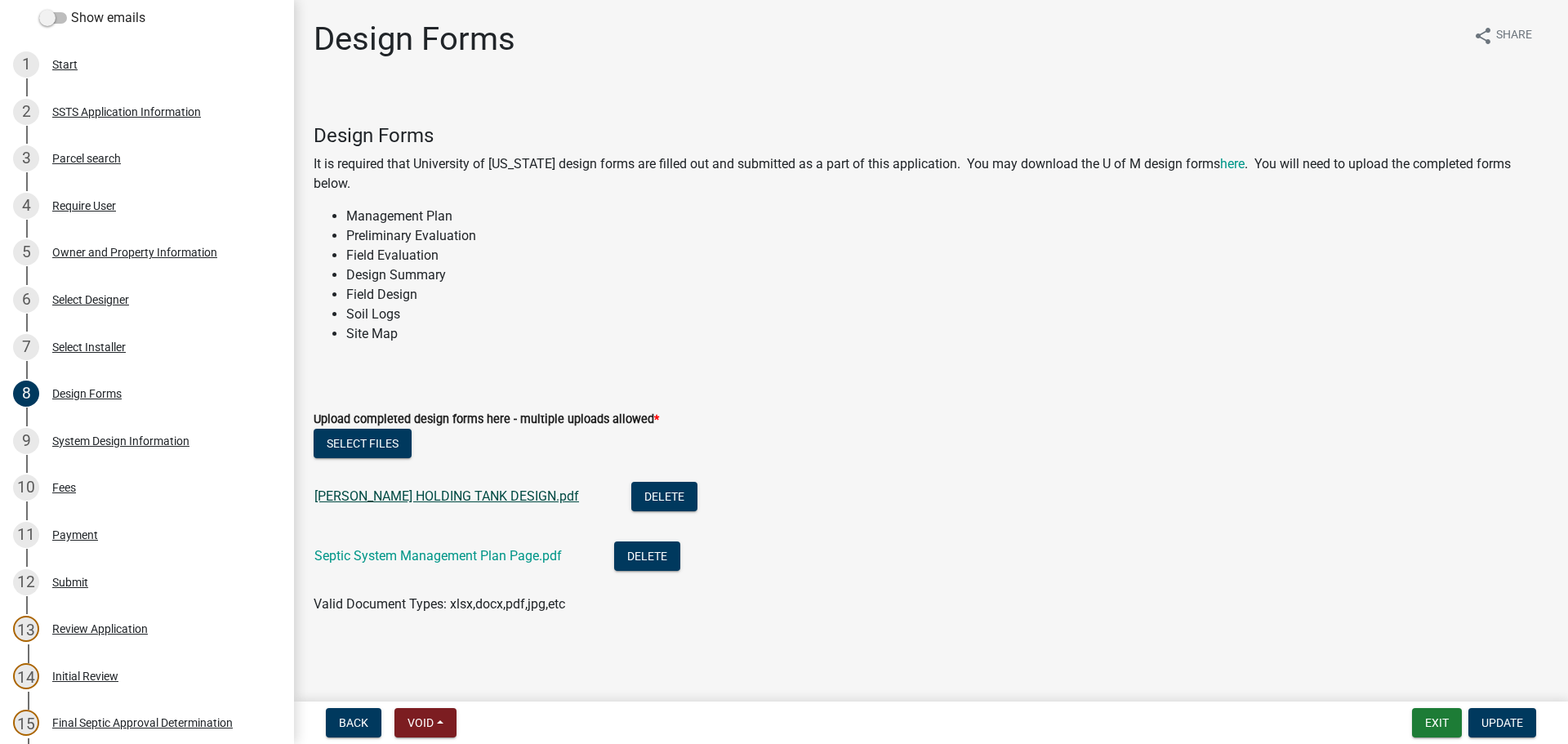
click at [480, 494] on link "[PERSON_NAME] HOLDING TANK DESIGN.pdf" at bounding box center [447, 495] width 265 height 16
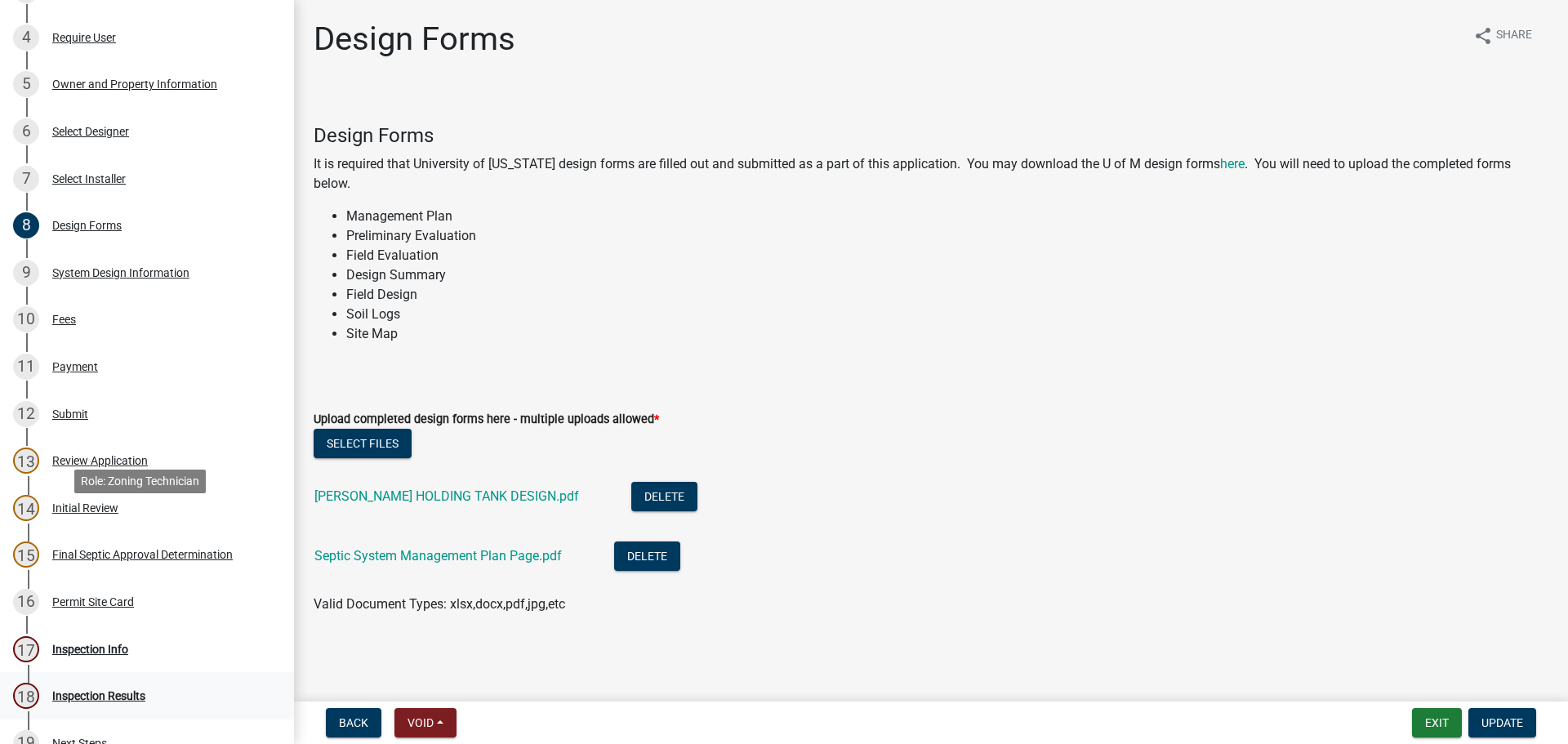
scroll to position [490, 0]
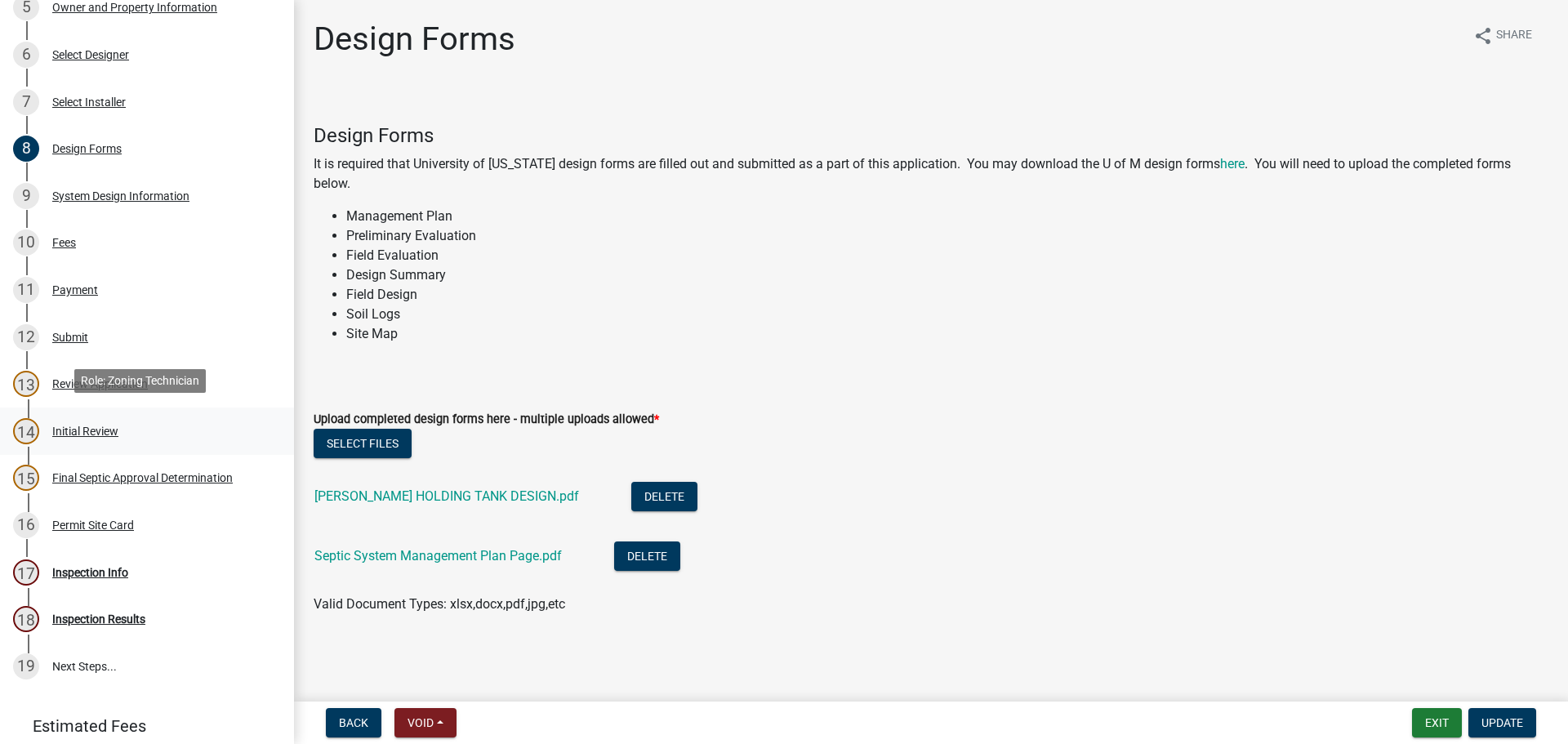
click at [75, 425] on div "Initial Review" at bounding box center [85, 430] width 67 height 12
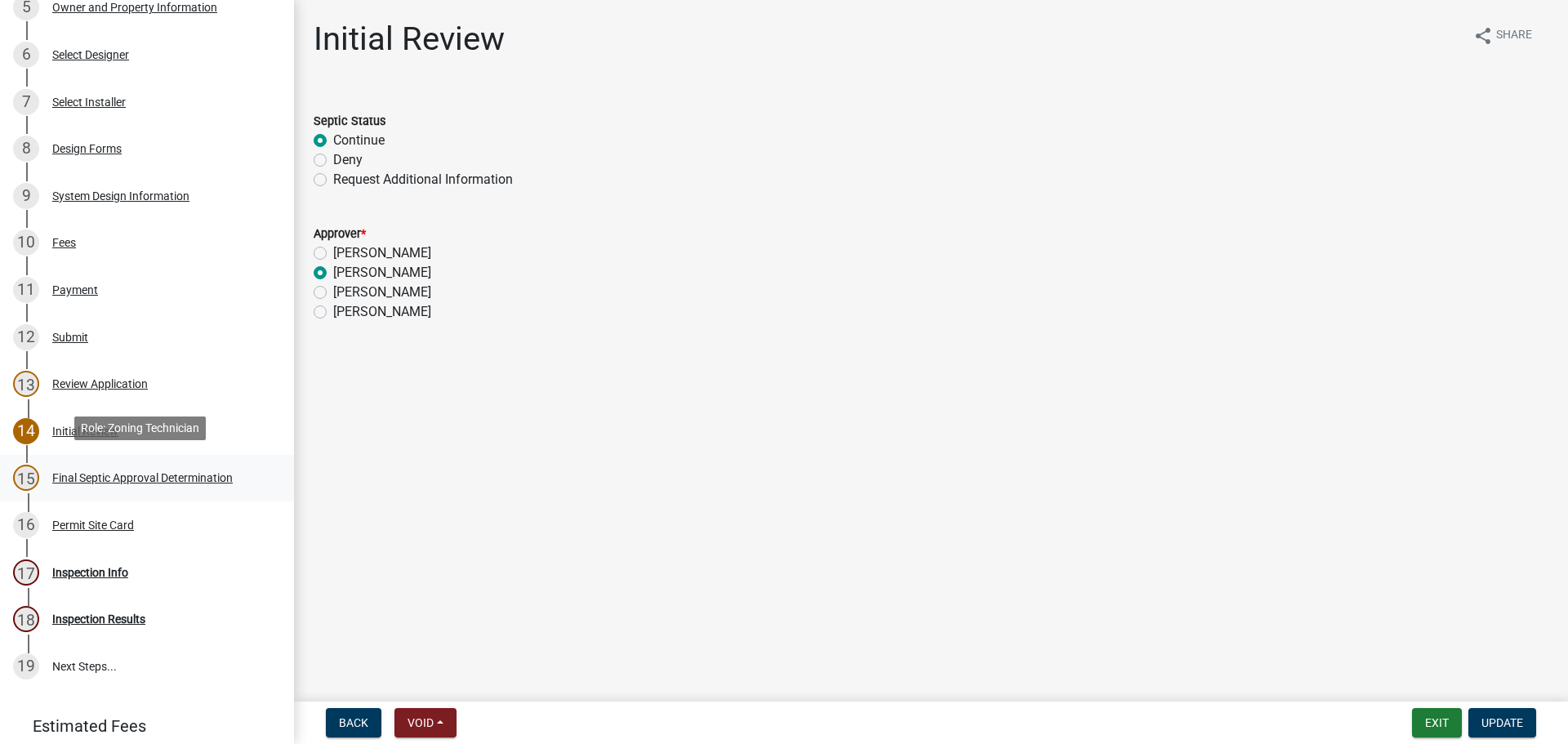
click at [108, 472] on div "Final Septic Approval Determination" at bounding box center [142, 478] width 181 height 12
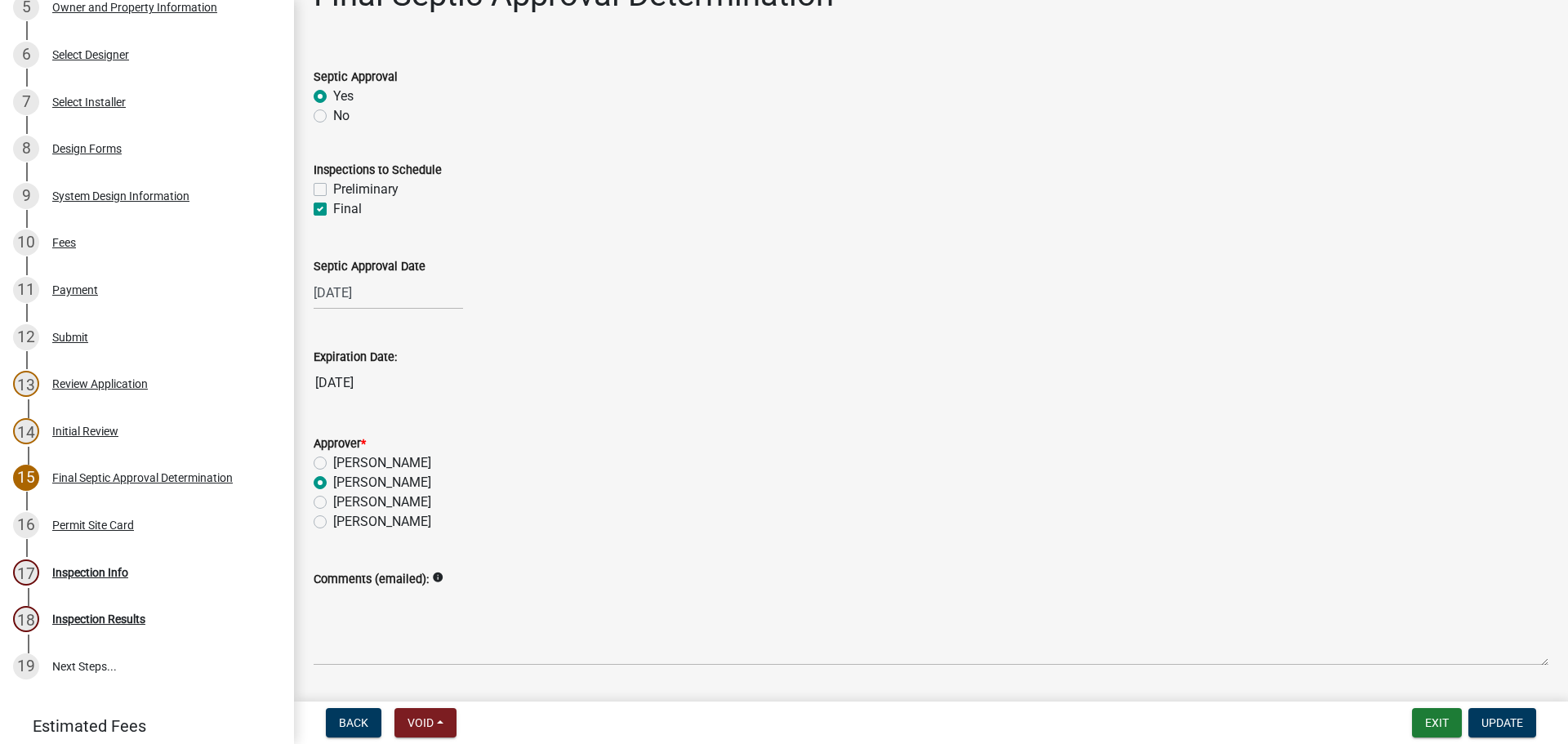
scroll to position [91, 0]
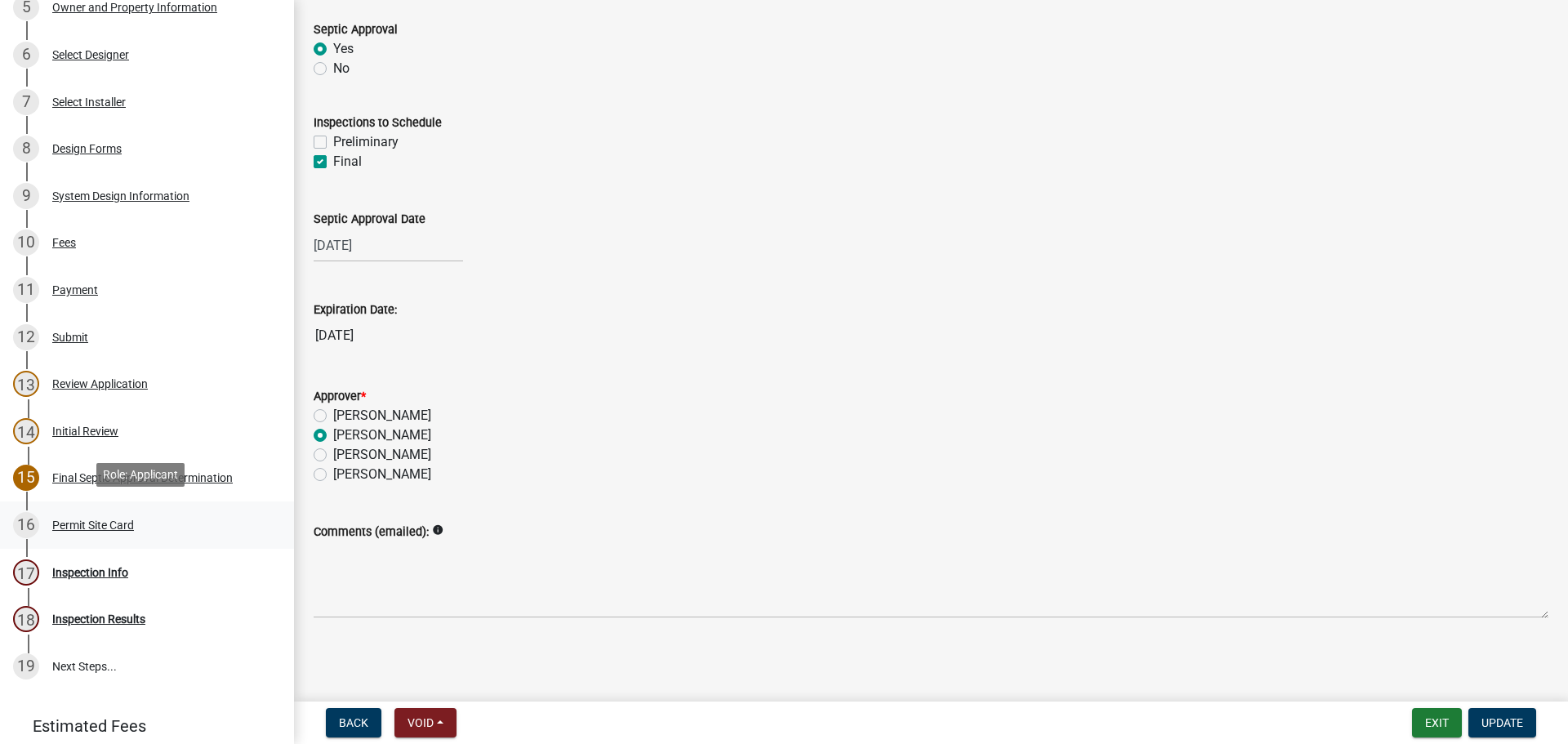
click at [88, 512] on div "16 Permit Site Card" at bounding box center [140, 524] width 254 height 26
